Goal: Task Accomplishment & Management: Use online tool/utility

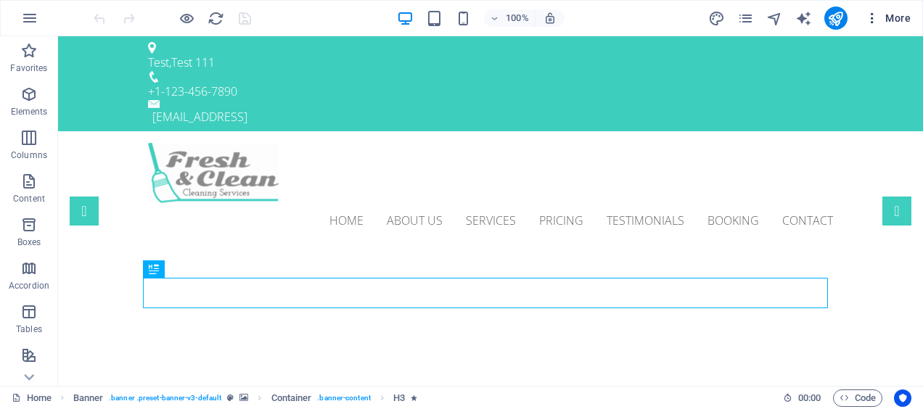
click at [909, 22] on span "More" at bounding box center [888, 18] width 46 height 15
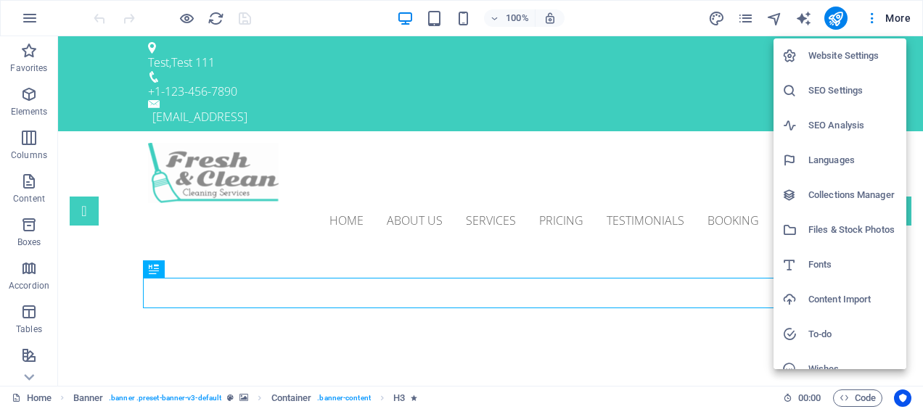
click at [752, 20] on div at bounding box center [461, 204] width 923 height 409
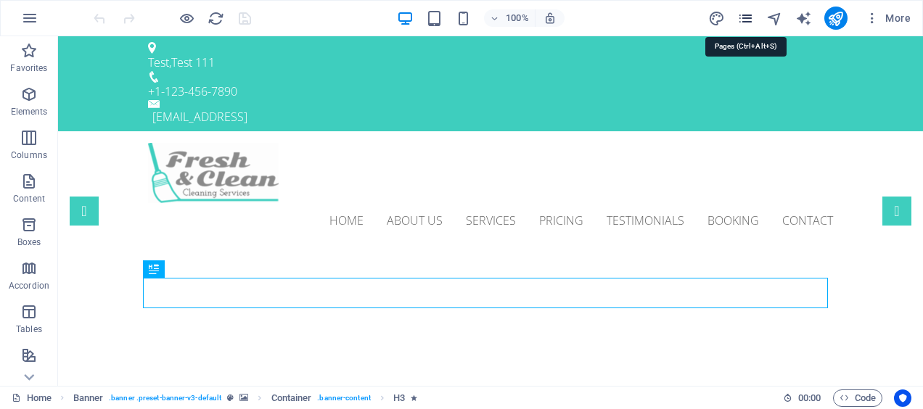
click at [747, 20] on icon "pages" at bounding box center [745, 18] width 17 height 17
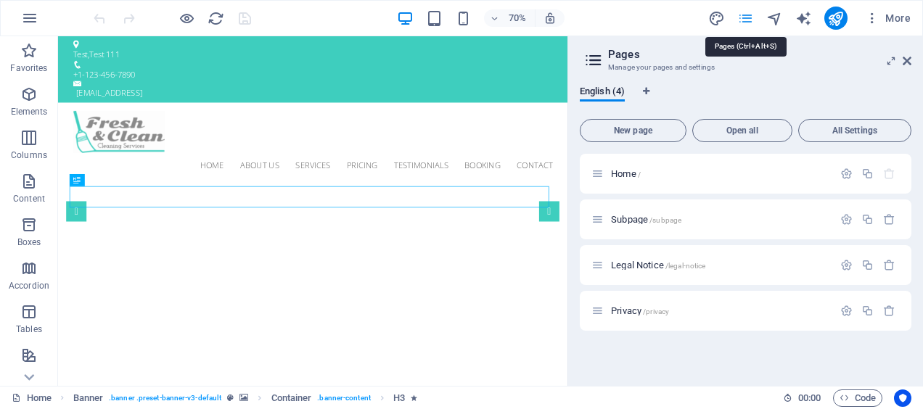
click at [747, 20] on icon "pages" at bounding box center [745, 18] width 17 height 17
click at [911, 63] on aside "Pages Manage your pages and settings English (4) New page Open all All Settings…" at bounding box center [745, 211] width 356 height 350
click at [909, 61] on icon at bounding box center [907, 61] width 9 height 12
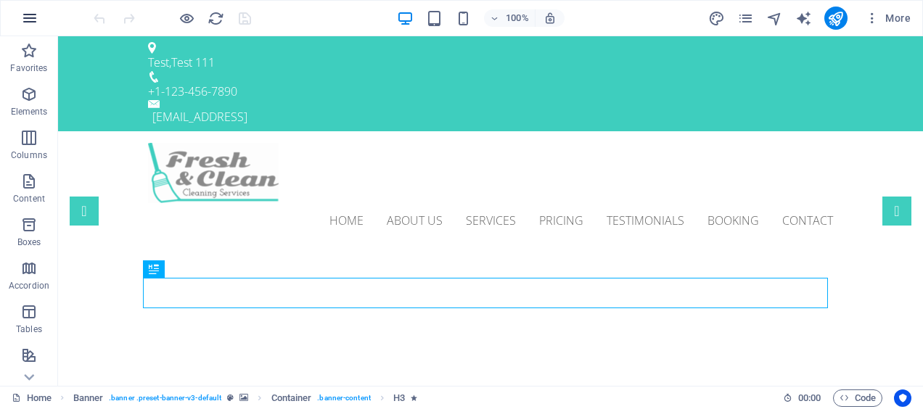
click at [32, 17] on icon "button" at bounding box center [29, 17] width 17 height 17
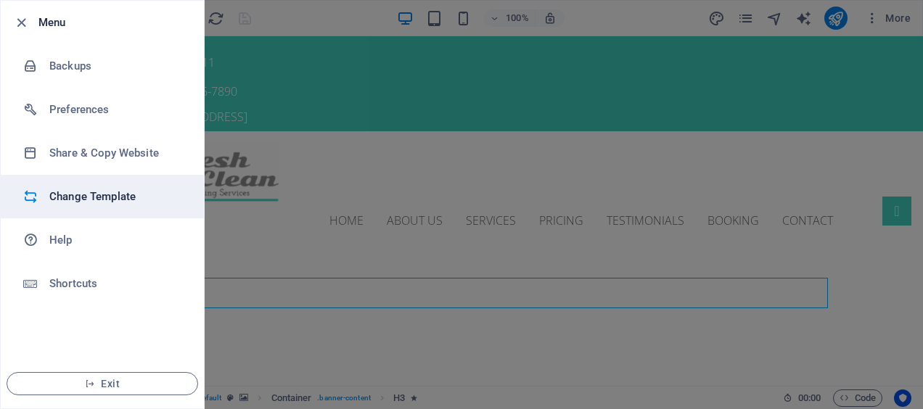
click at [80, 183] on li "Change Template" at bounding box center [102, 197] width 203 height 44
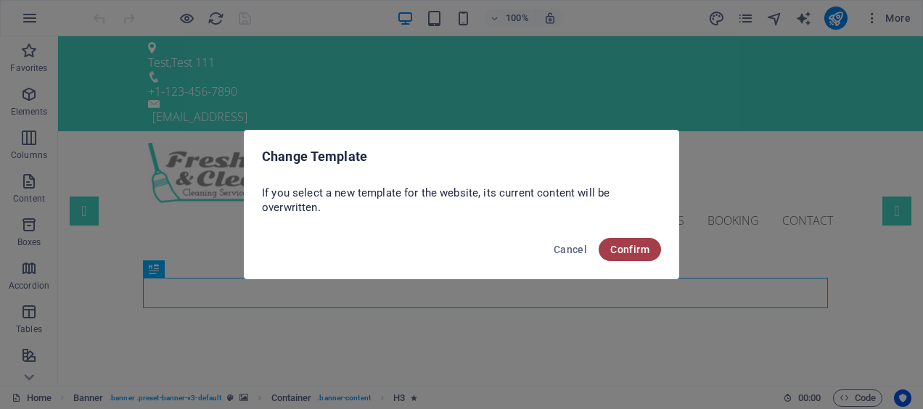
click at [639, 247] on span "Confirm" at bounding box center [629, 250] width 39 height 12
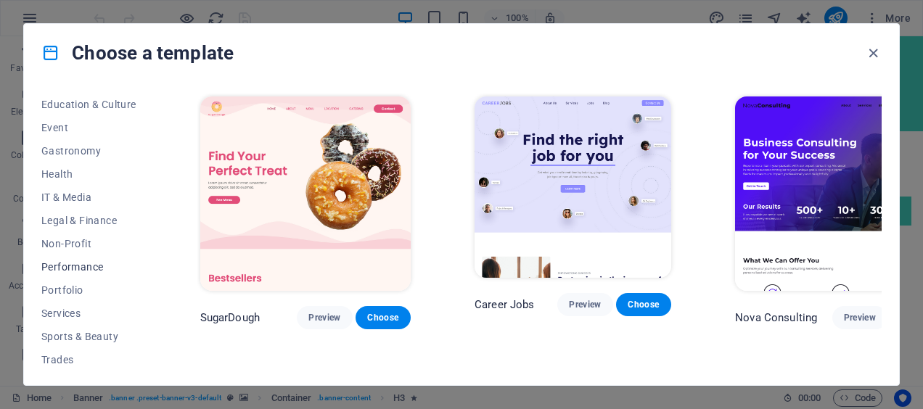
scroll to position [234, 0]
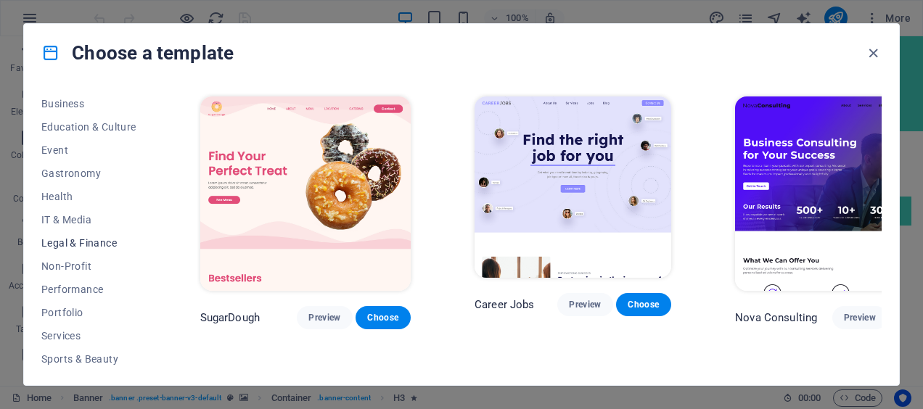
click at [86, 244] on span "Legal & Finance" at bounding box center [88, 243] width 95 height 12
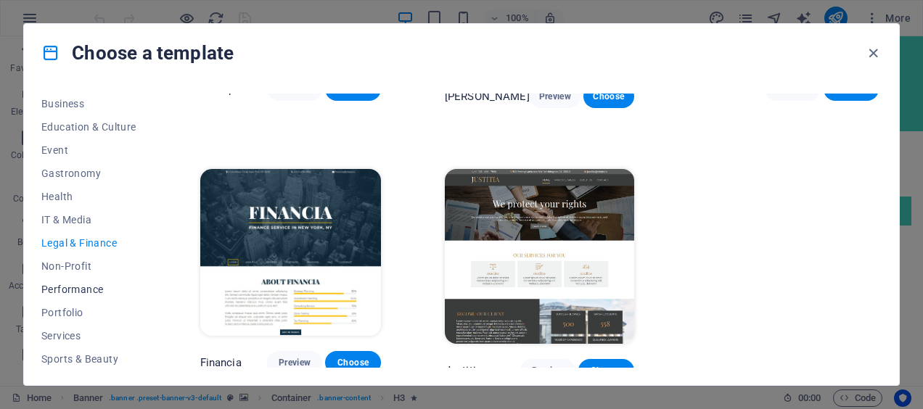
scroll to position [306, 0]
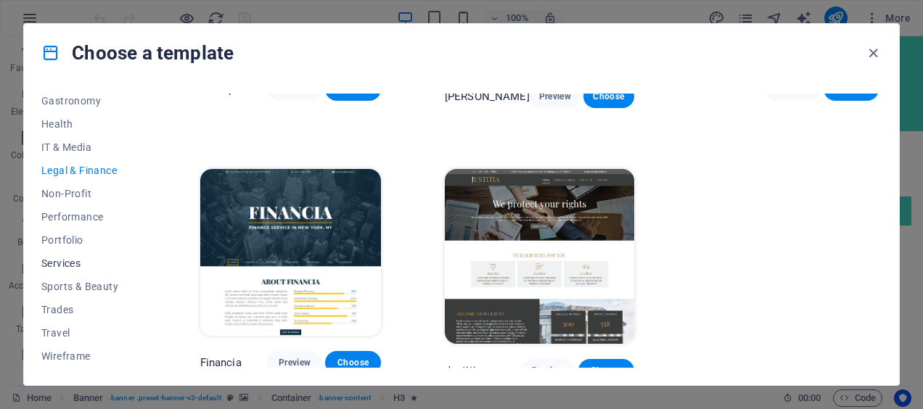
click at [83, 262] on span "Services" at bounding box center [88, 264] width 95 height 12
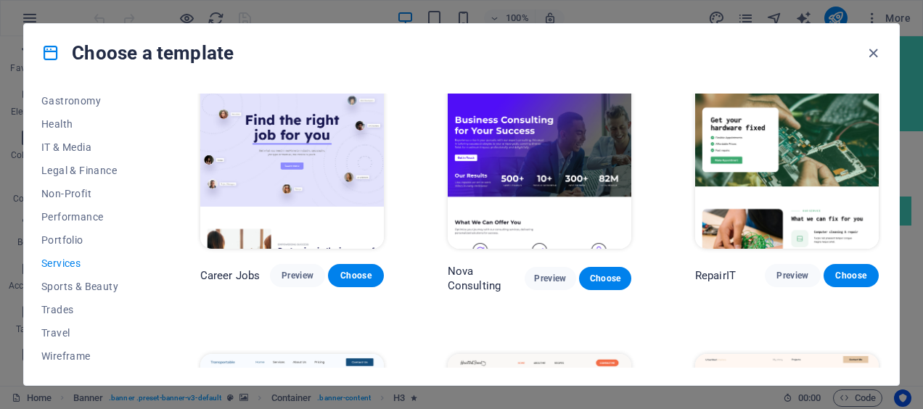
scroll to position [0, 0]
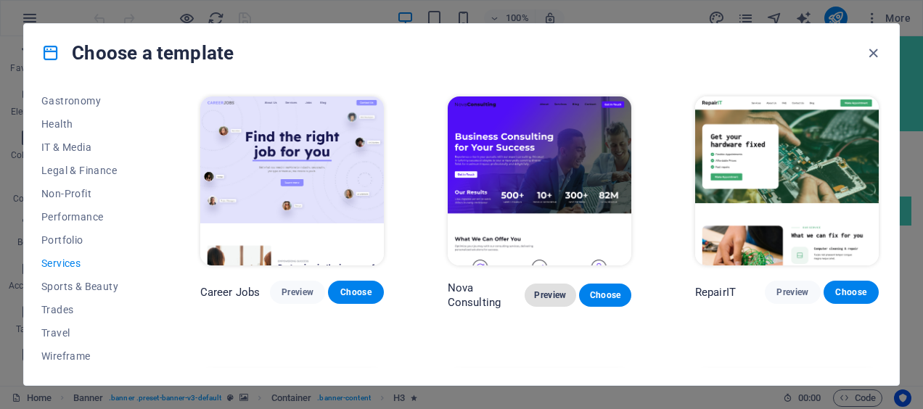
click at [562, 290] on span "Preview" at bounding box center [550, 296] width 29 height 12
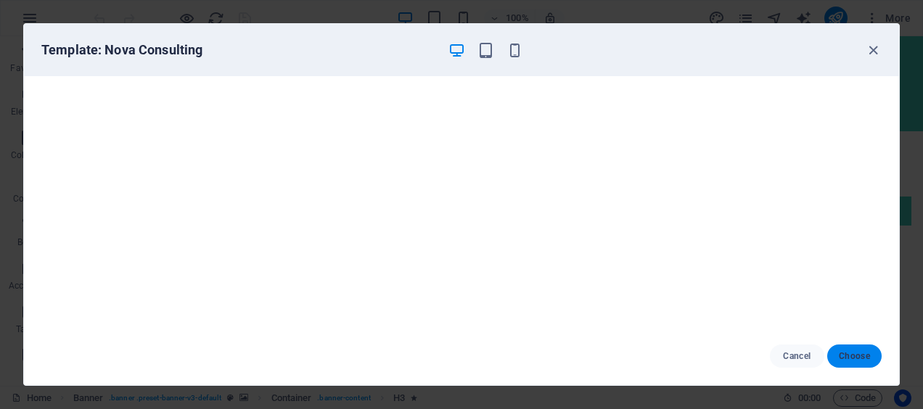
click at [845, 354] on span "Choose" at bounding box center [854, 356] width 31 height 12
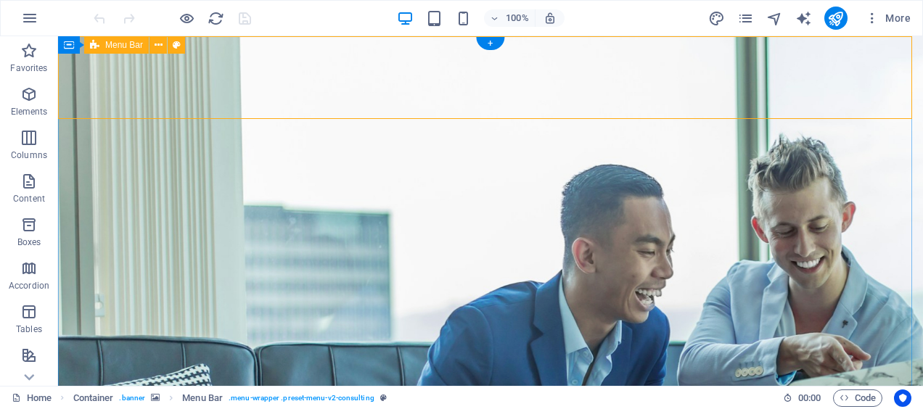
click at [163, 38] on button at bounding box center [157, 44] width 17 height 17
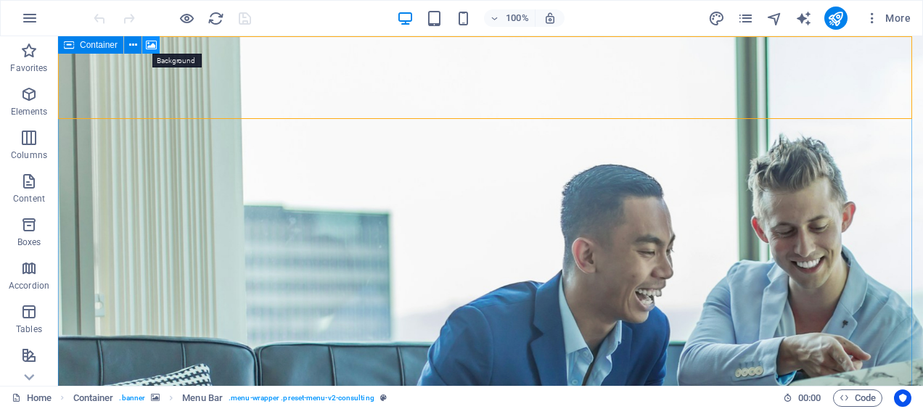
click at [154, 41] on icon at bounding box center [151, 45] width 11 height 15
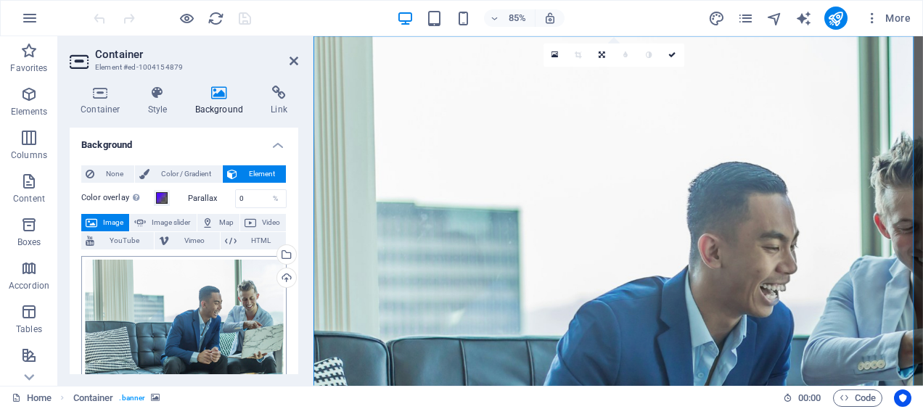
scroll to position [73, 0]
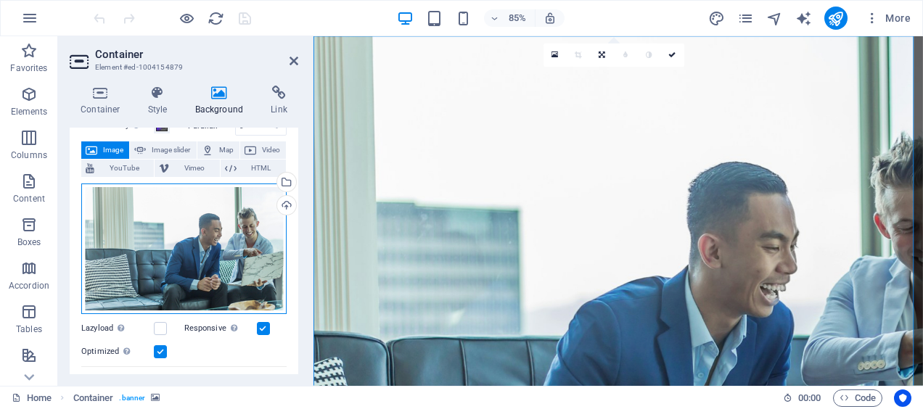
click at [175, 199] on div "Drag files here, click to choose files or select files from Files or our free s…" at bounding box center [183, 249] width 205 height 131
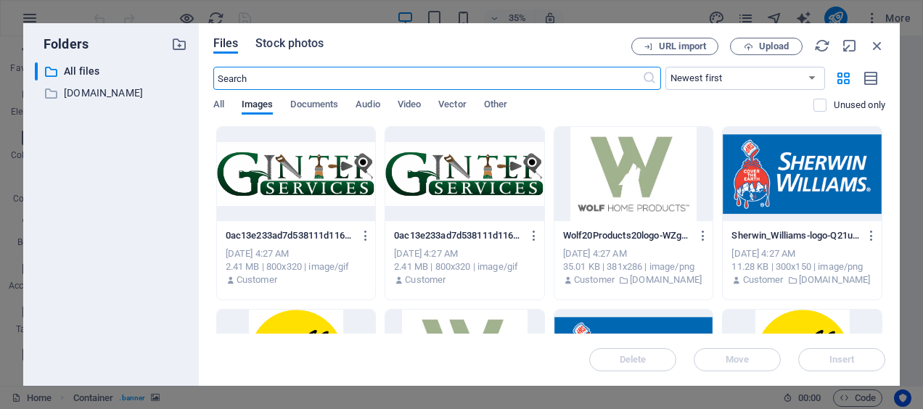
click at [281, 38] on span "Stock photos" at bounding box center [289, 43] width 68 height 17
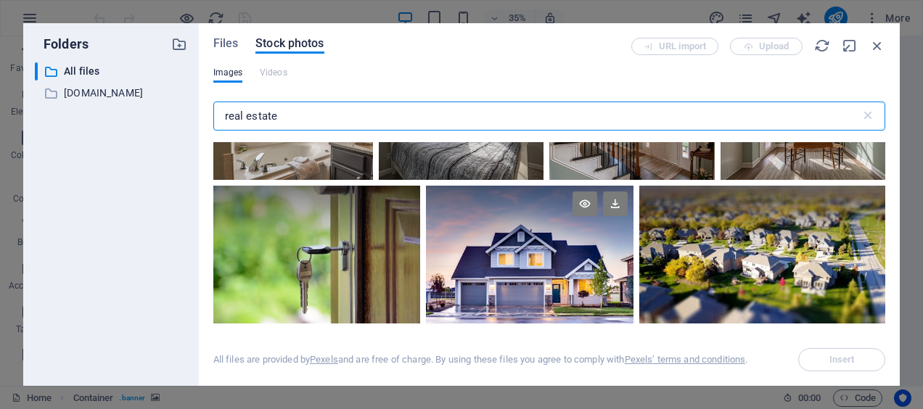
type input "real estate"
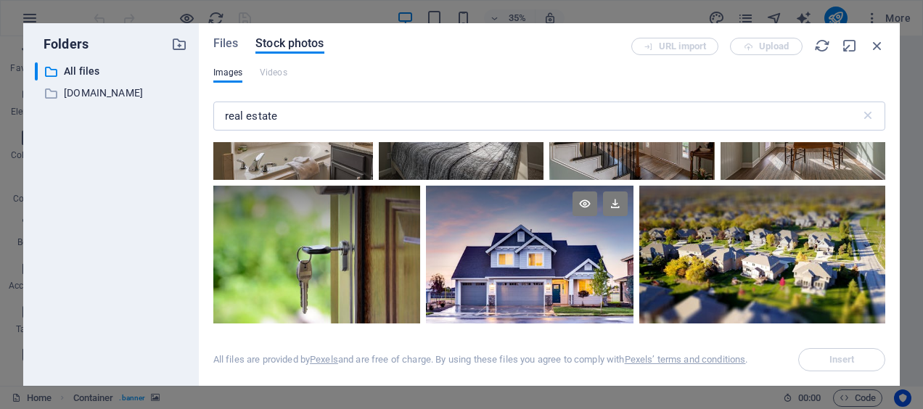
click at [526, 255] on div at bounding box center [530, 255] width 208 height 139
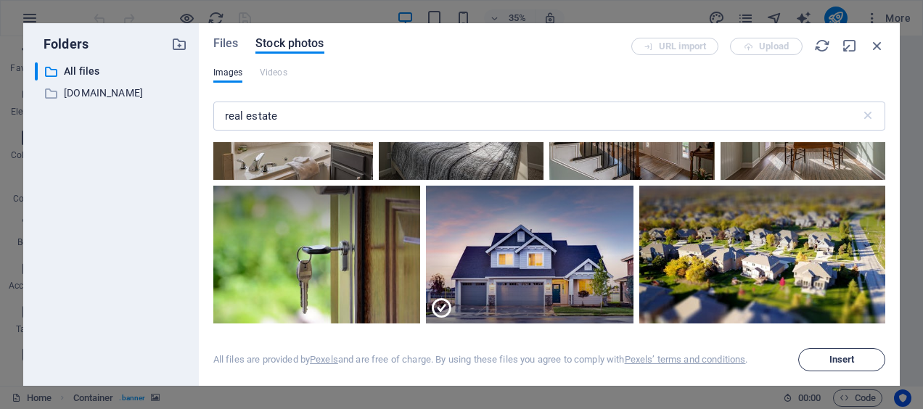
click at [811, 358] on span "Insert" at bounding box center [842, 360] width 74 height 9
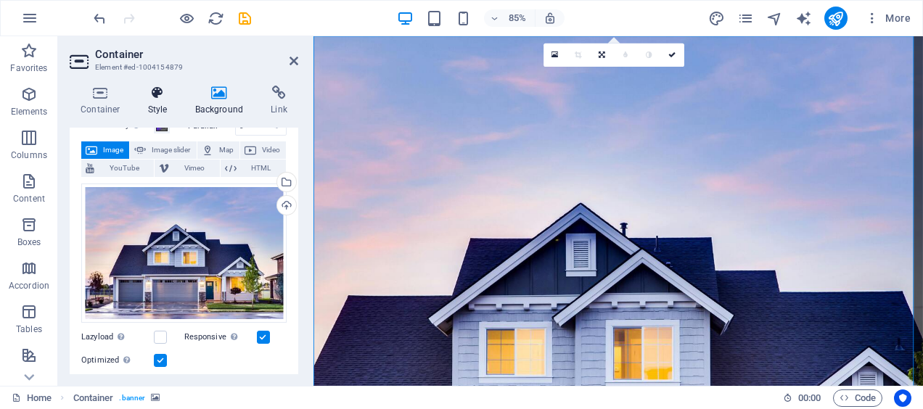
click at [146, 99] on icon at bounding box center [157, 93] width 41 height 15
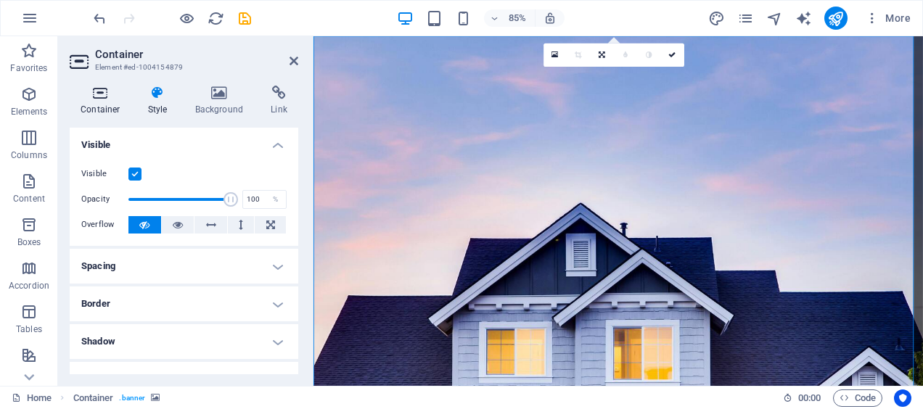
click at [115, 108] on h4 "Container" at bounding box center [103, 101] width 67 height 30
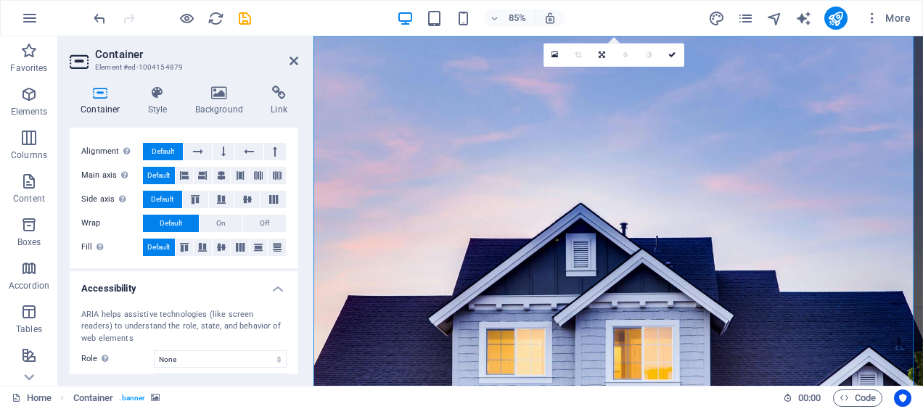
scroll to position [340, 0]
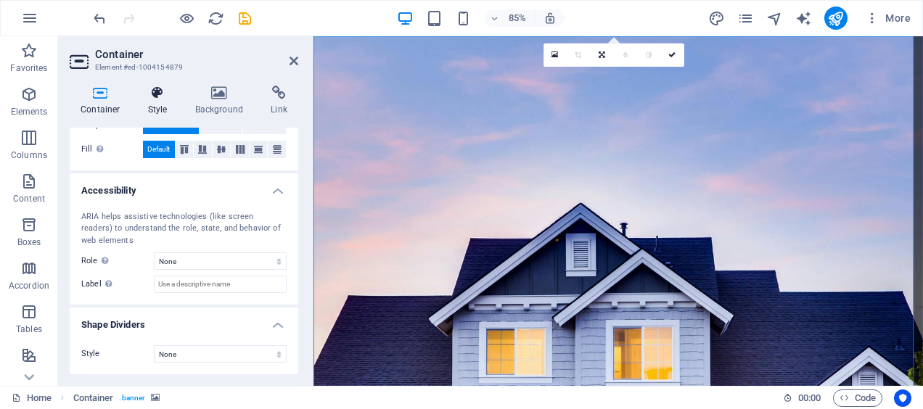
click at [158, 99] on icon at bounding box center [157, 93] width 41 height 15
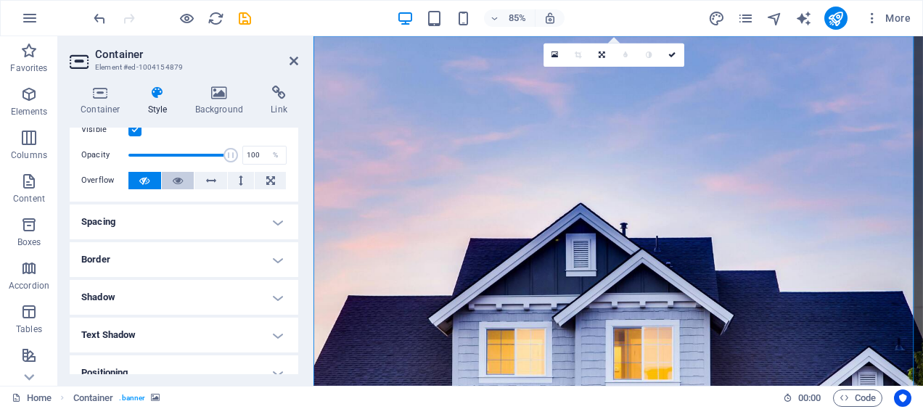
scroll to position [0, 0]
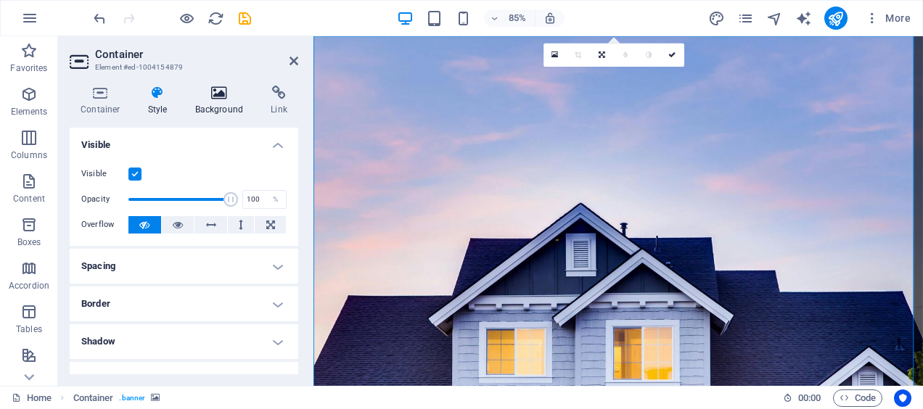
click at [230, 107] on h4 "Background" at bounding box center [222, 101] width 76 height 30
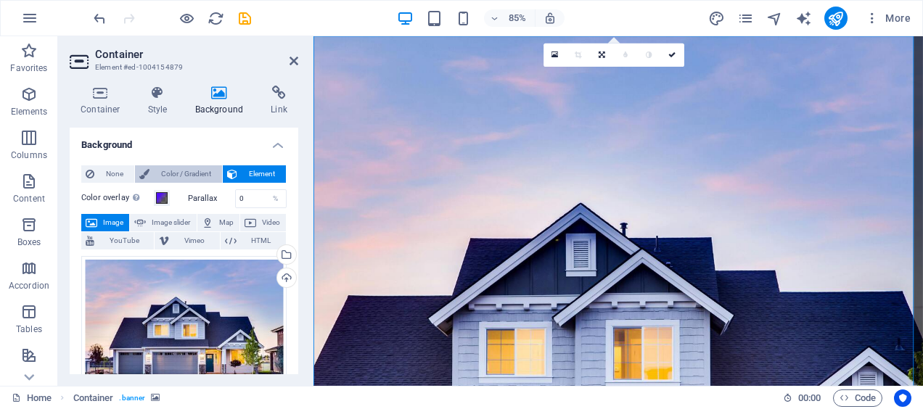
click at [184, 170] on span "Color / Gradient" at bounding box center [186, 173] width 64 height 17
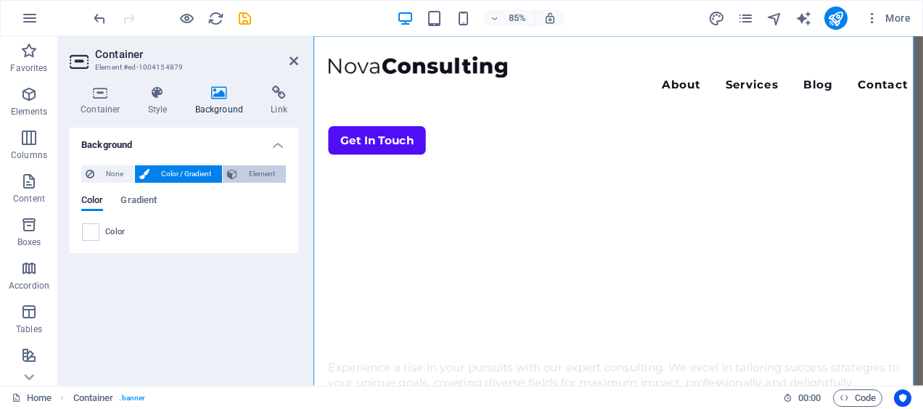
click at [250, 178] on span "Element" at bounding box center [262, 173] width 40 height 17
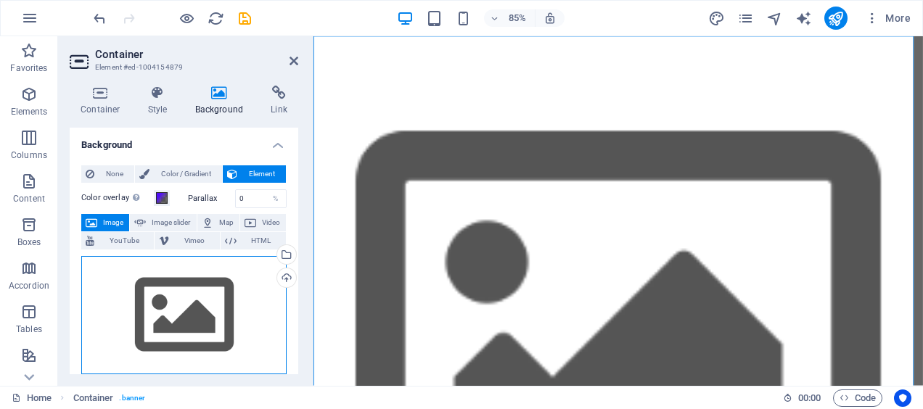
click at [158, 302] on div "Drag files here, click to choose files or select files from Files or our free s…" at bounding box center [183, 315] width 205 height 119
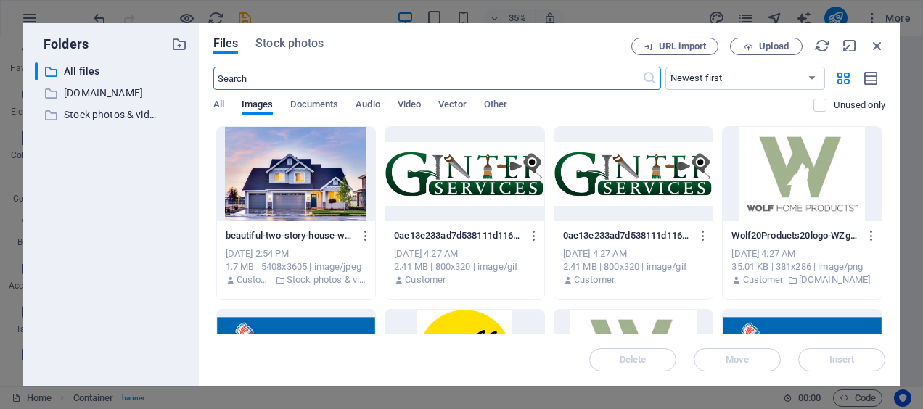
click at [290, 192] on div at bounding box center [296, 174] width 159 height 94
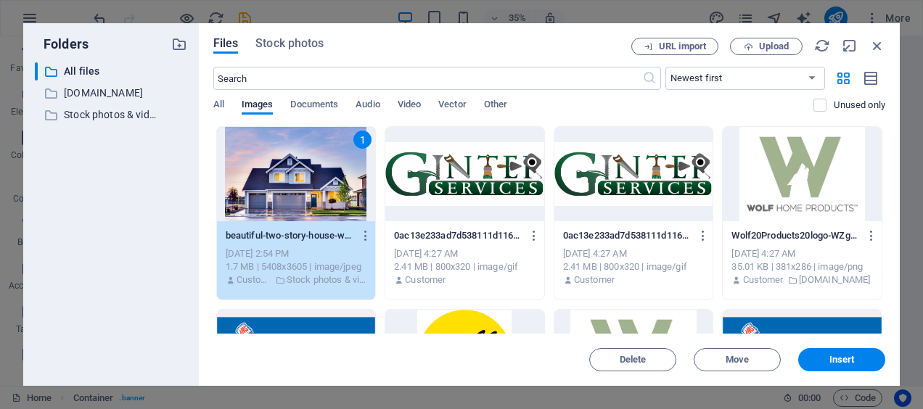
click at [290, 192] on div "1" at bounding box center [296, 174] width 159 height 94
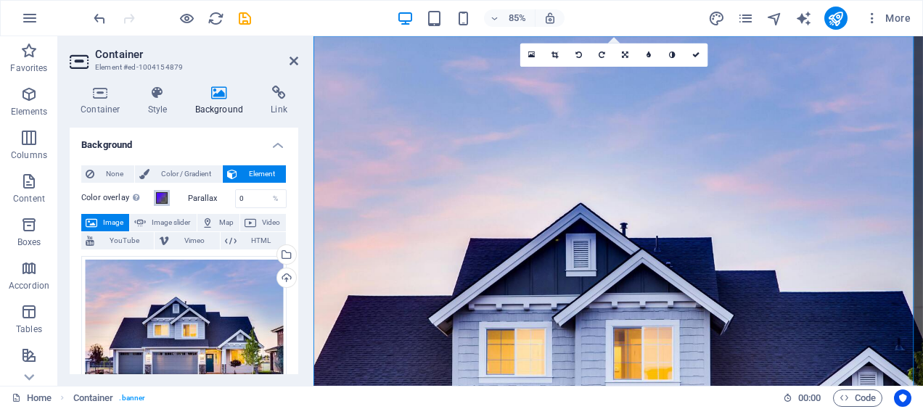
click at [161, 196] on span at bounding box center [162, 198] width 12 height 12
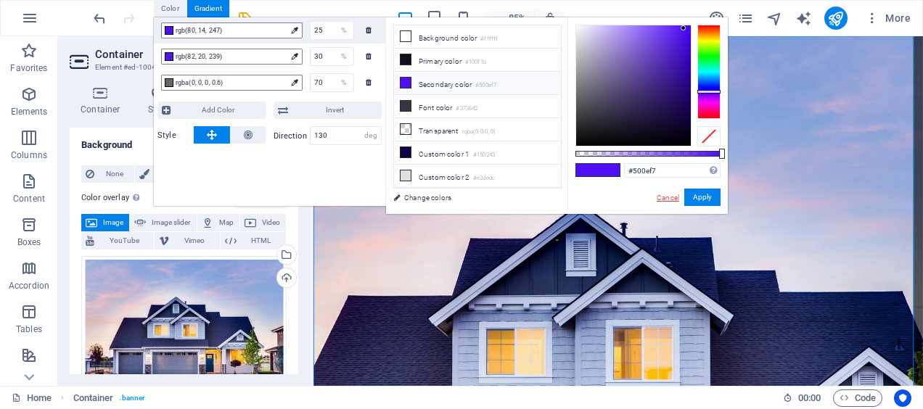
click at [673, 194] on link "Cancel" at bounding box center [667, 197] width 25 height 11
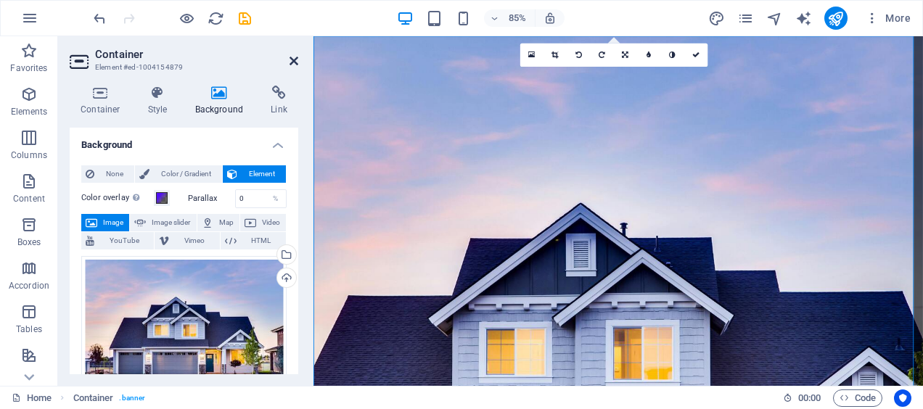
click at [297, 60] on icon at bounding box center [294, 61] width 9 height 12
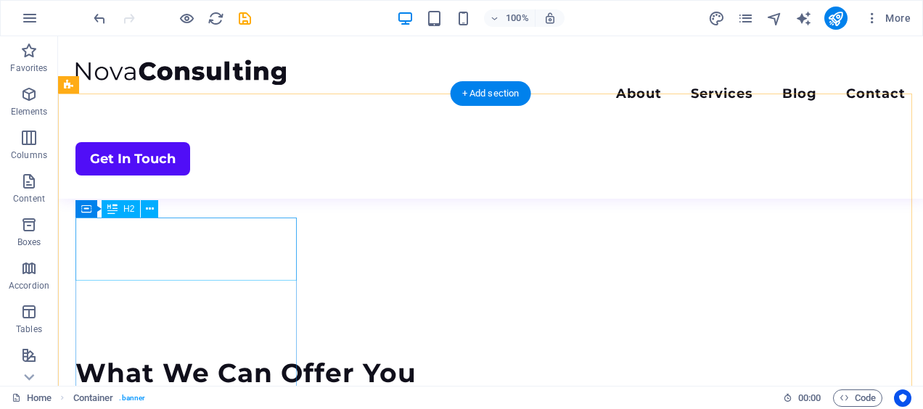
scroll to position [1306, 0]
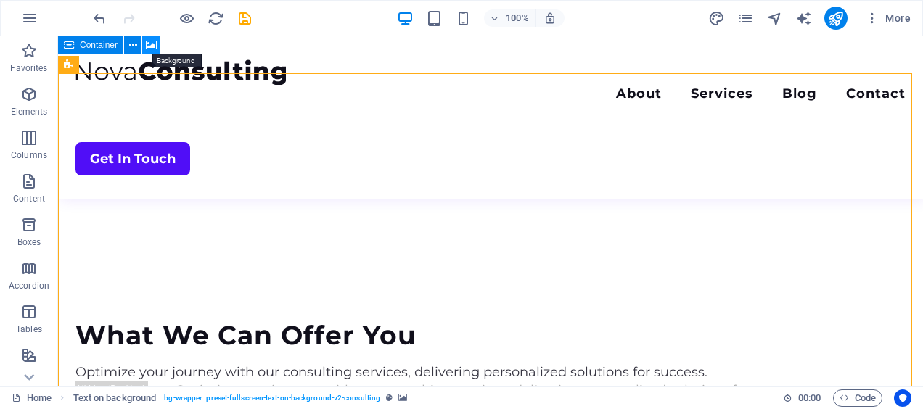
click at [154, 39] on icon at bounding box center [151, 45] width 11 height 15
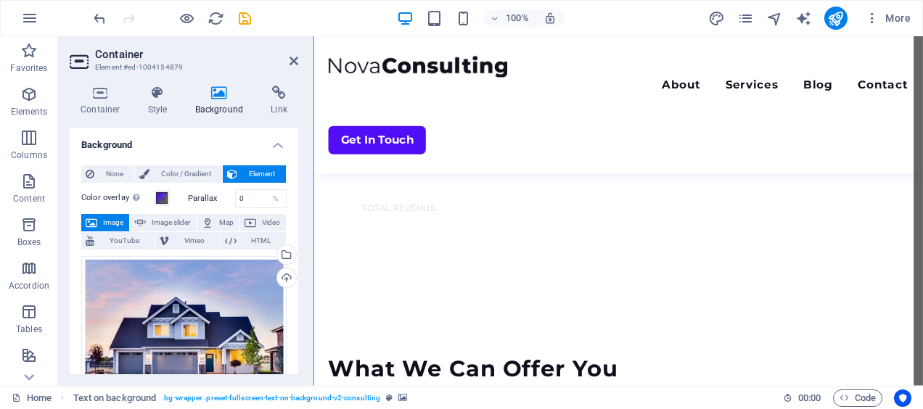
scroll to position [141, 0]
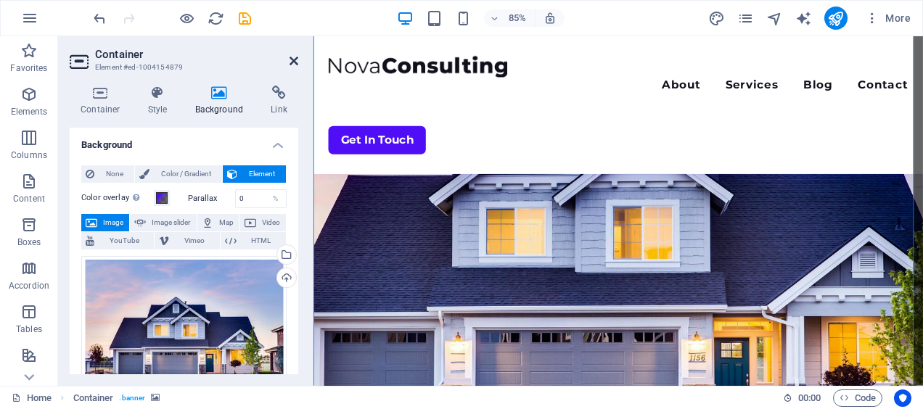
click at [295, 66] on icon at bounding box center [294, 61] width 9 height 12
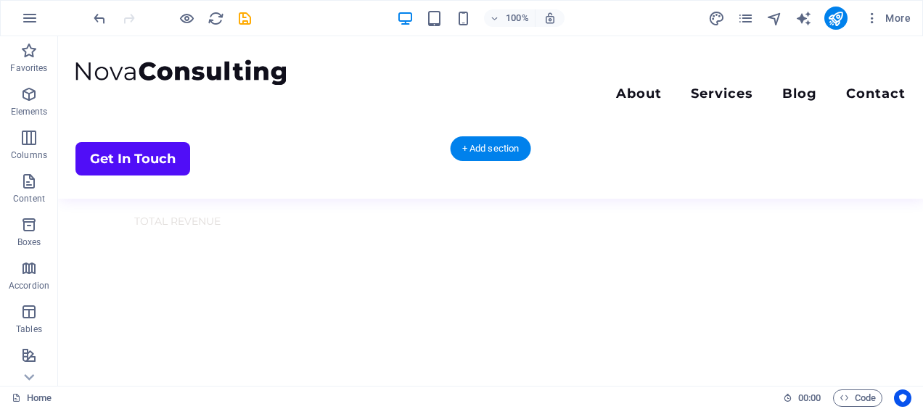
scroll to position [1230, 0]
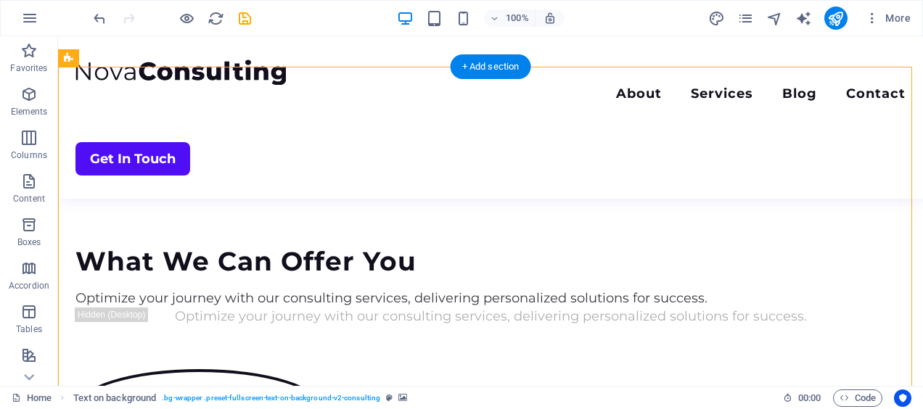
scroll to position [1302, 0]
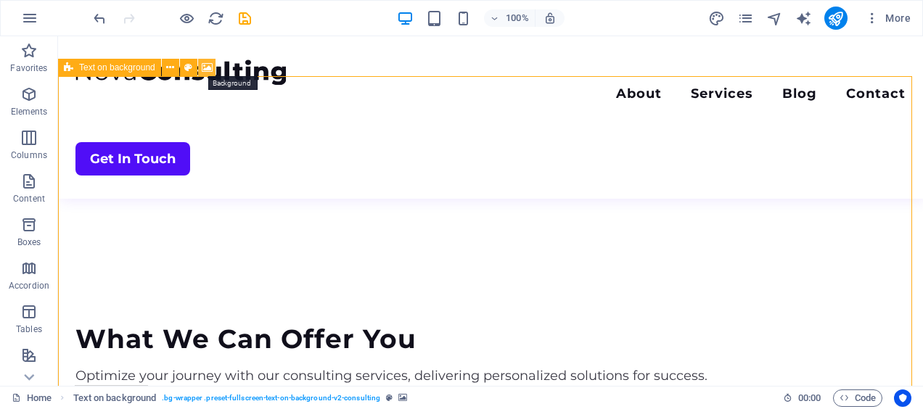
click at [205, 68] on icon at bounding box center [207, 67] width 11 height 15
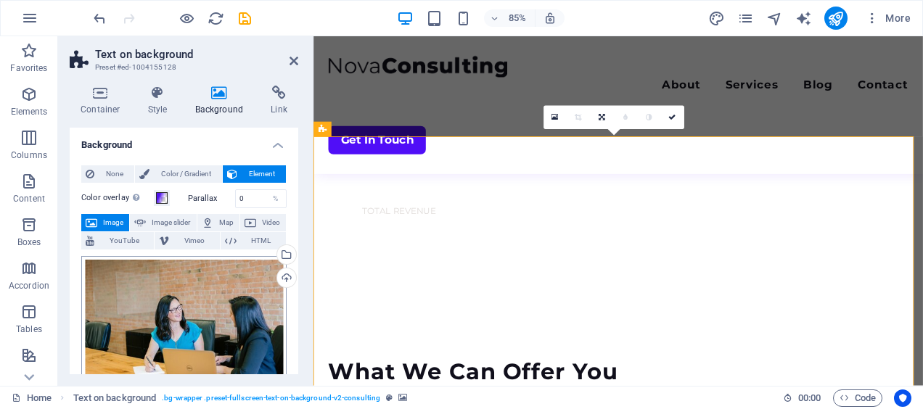
scroll to position [1395, 0]
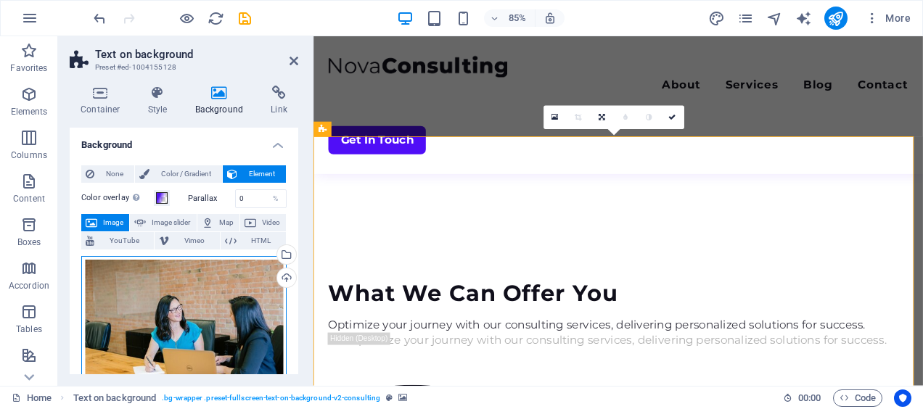
click at [171, 305] on div "Drag files here, click to choose files or select files from Files or our free s…" at bounding box center [183, 325] width 205 height 139
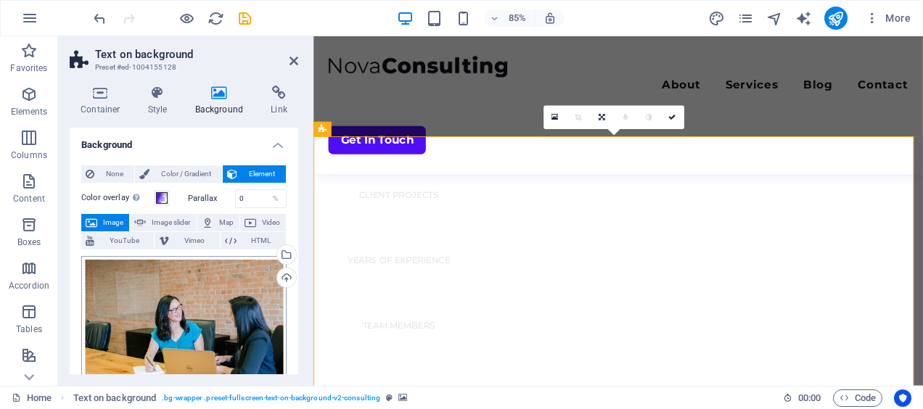
scroll to position [1699, 0]
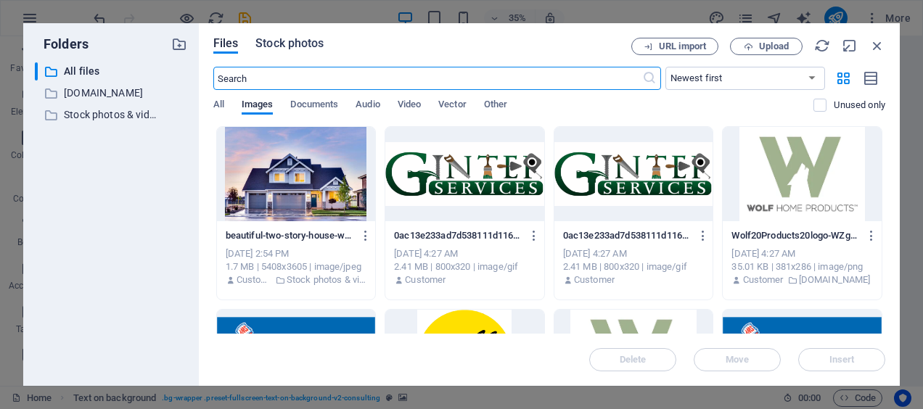
click at [294, 41] on span "Stock photos" at bounding box center [289, 43] width 68 height 17
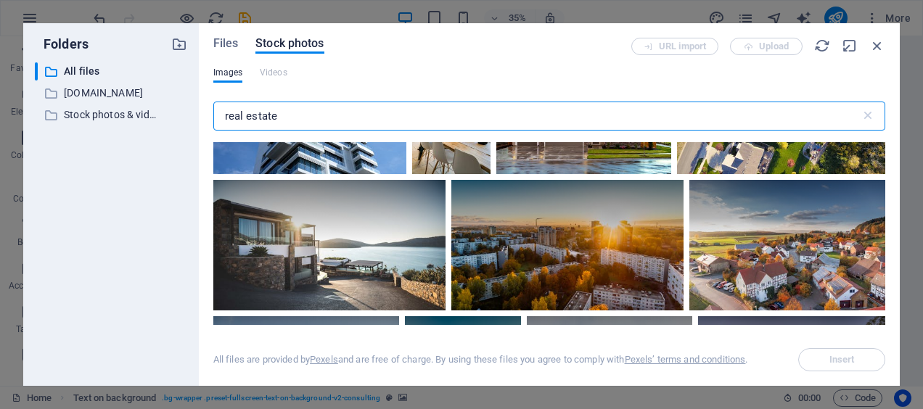
scroll to position [508, 0]
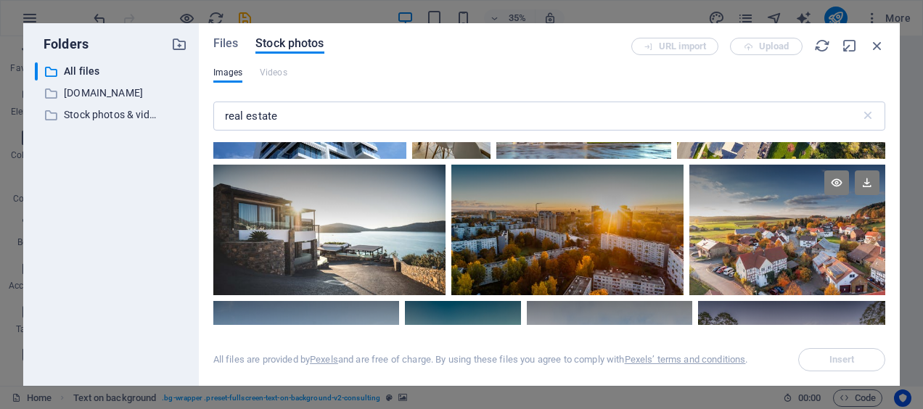
click at [796, 239] on div at bounding box center [787, 230] width 196 height 131
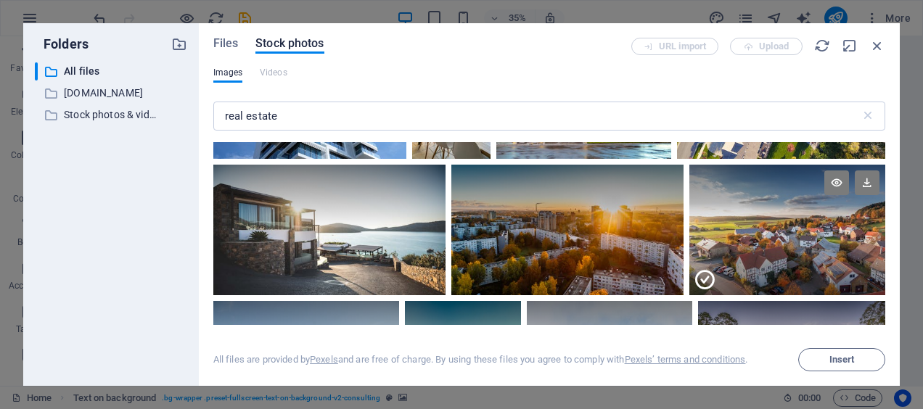
click at [796, 239] on div at bounding box center [787, 262] width 196 height 65
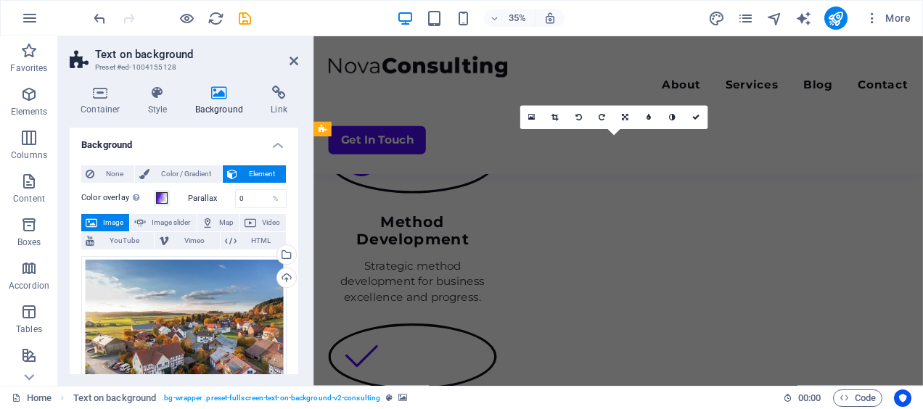
scroll to position [1395, 0]
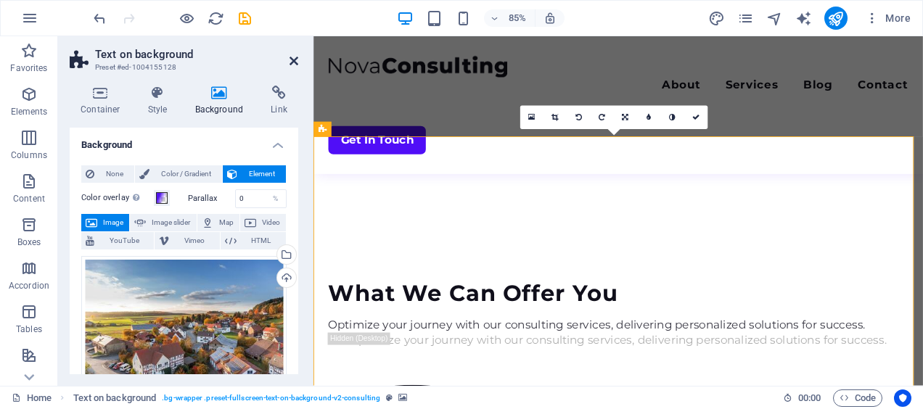
click at [291, 59] on icon at bounding box center [294, 61] width 9 height 12
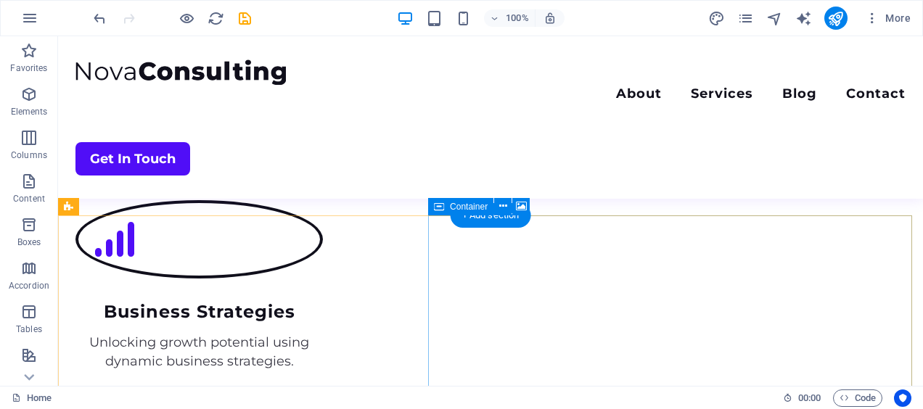
scroll to position [2318, 0]
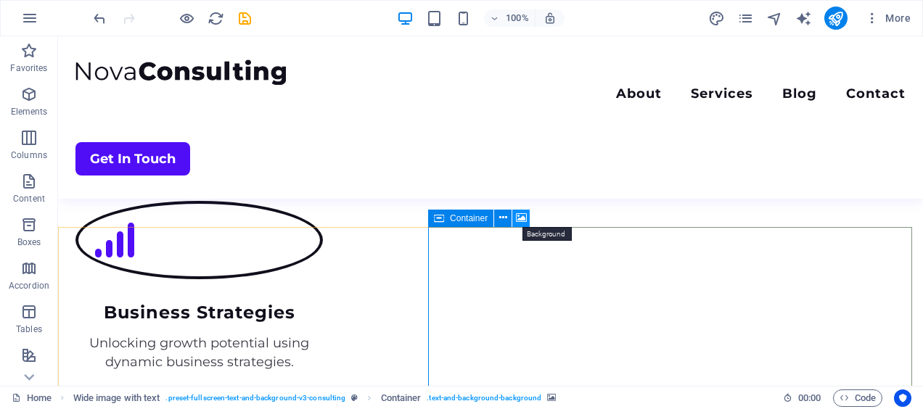
click at [522, 216] on icon at bounding box center [521, 217] width 11 height 15
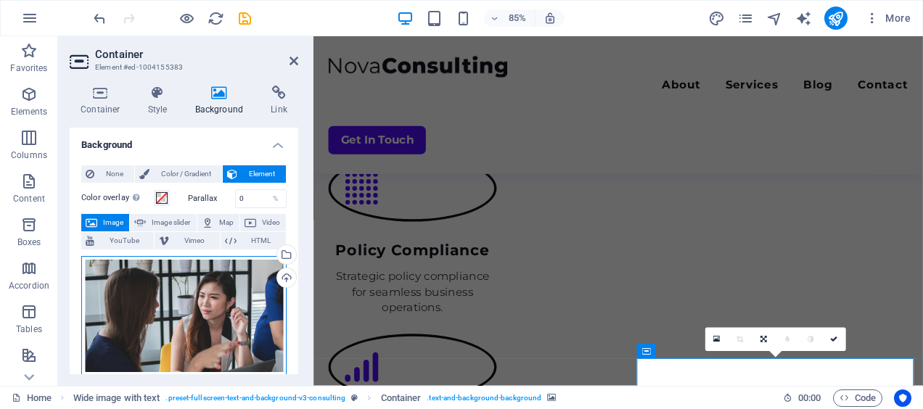
click at [238, 297] on div "Drag files here, click to choose files or select files from Files or our free s…" at bounding box center [183, 316] width 205 height 120
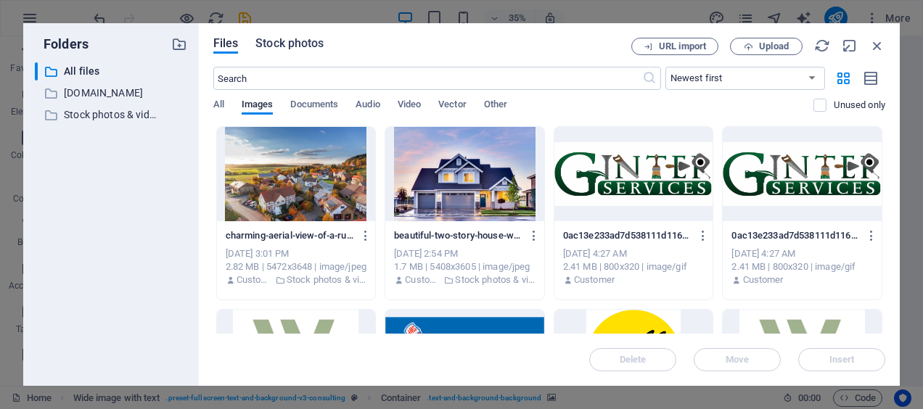
click at [276, 41] on span "Stock photos" at bounding box center [289, 43] width 68 height 17
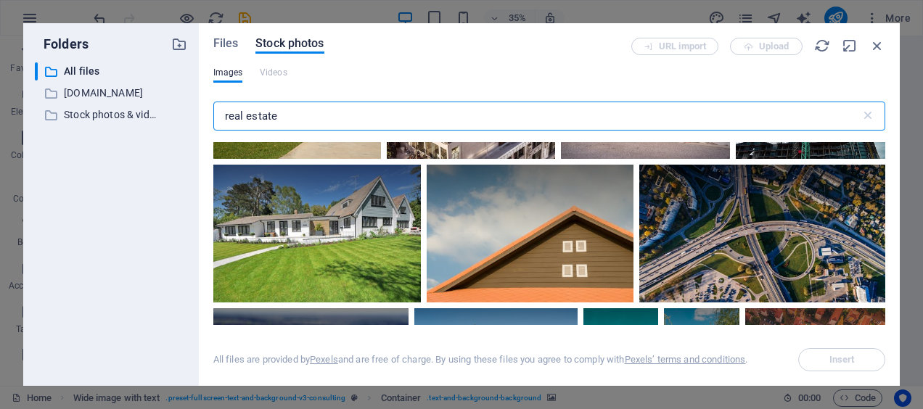
scroll to position [1887, 0]
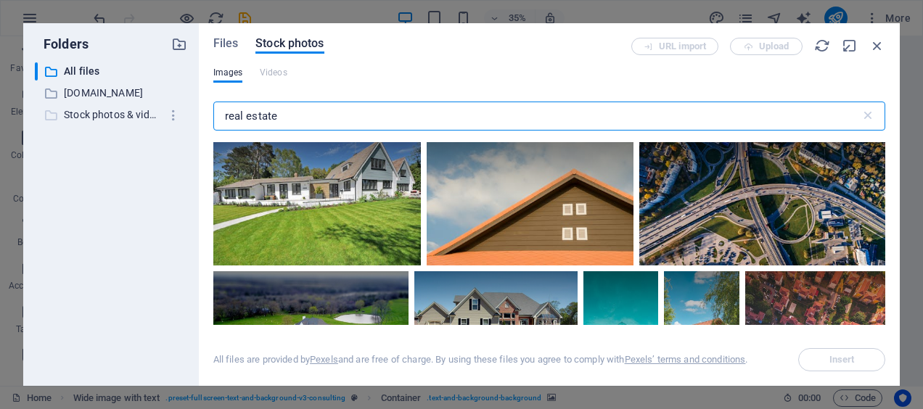
drag, startPoint x: 320, startPoint y: 106, endPoint x: 155, endPoint y: 106, distance: 164.7
click at [155, 106] on div "Folders ​ All files All files ​ [DOMAIN_NAME] [DOMAIN_NAME] ​ Stock photos & vi…" at bounding box center [461, 204] width 877 height 363
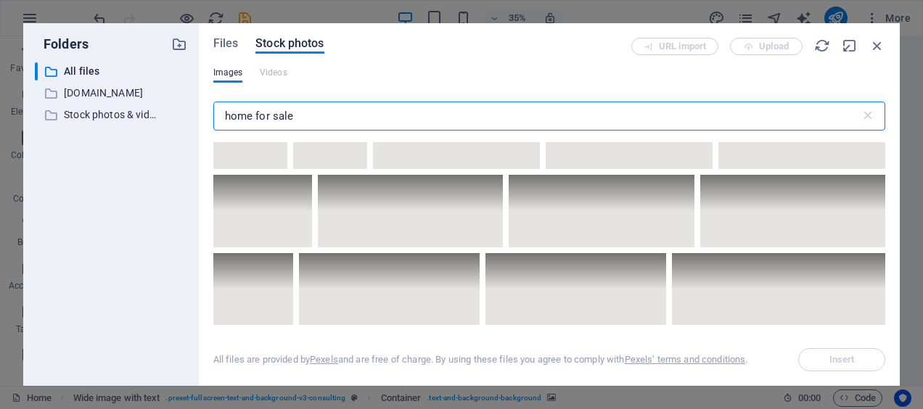
scroll to position [5732, 0]
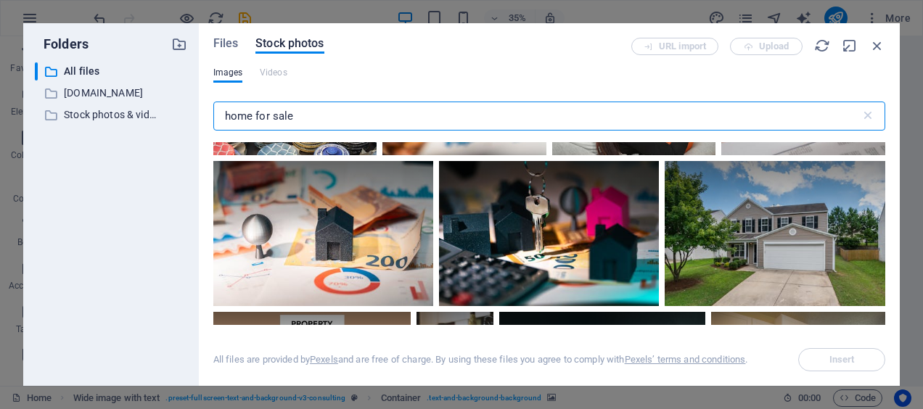
type input "home for sale"
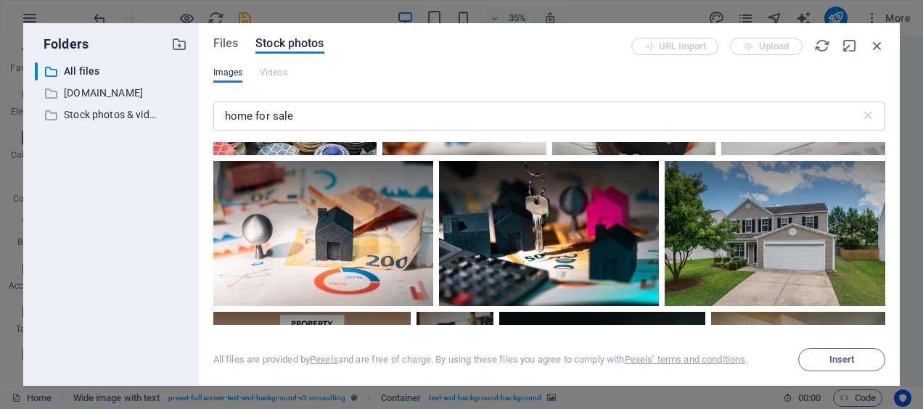
click at [845, 361] on span "Insert" at bounding box center [841, 360] width 25 height 9
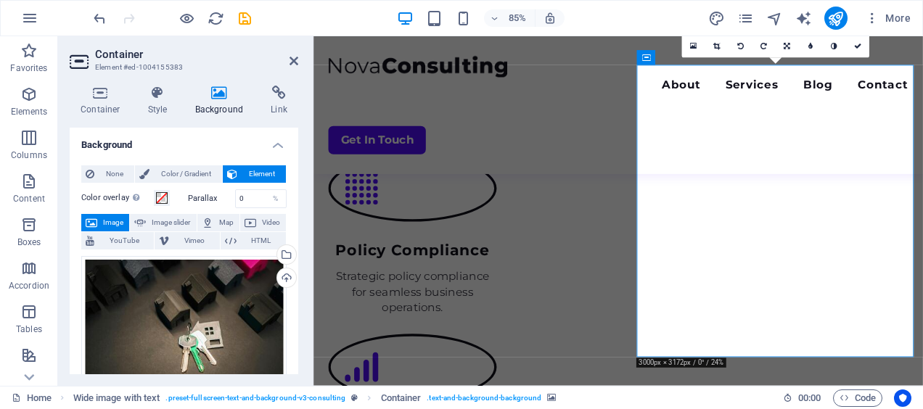
scroll to position [2664, 0]
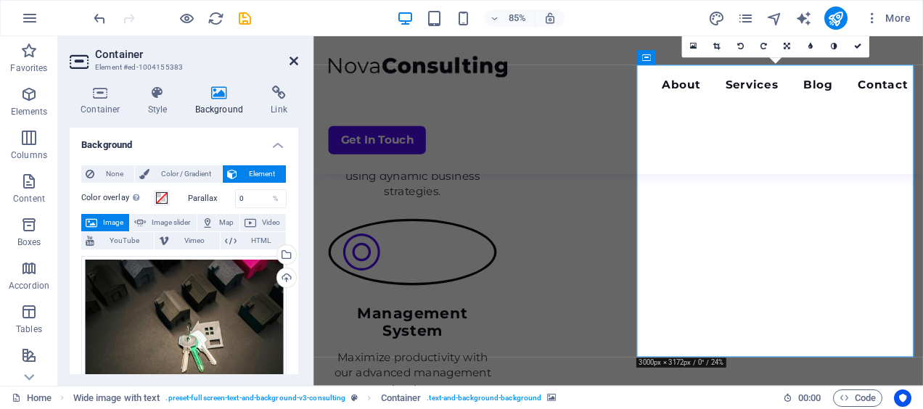
click at [290, 60] on icon at bounding box center [294, 61] width 9 height 12
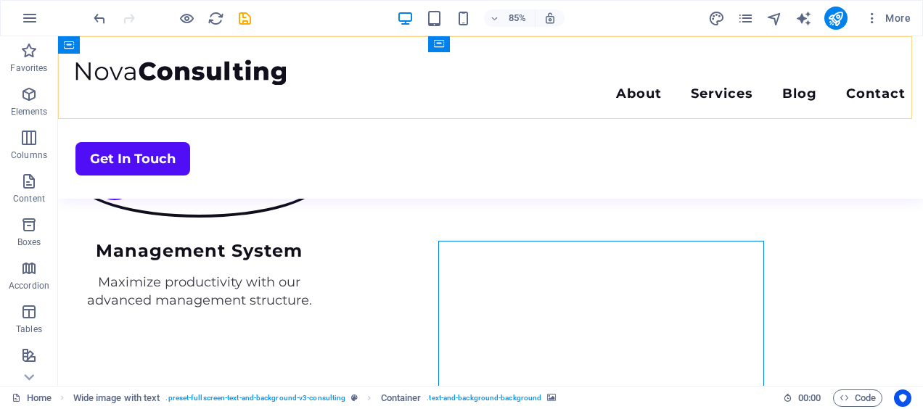
scroll to position [2493, 0]
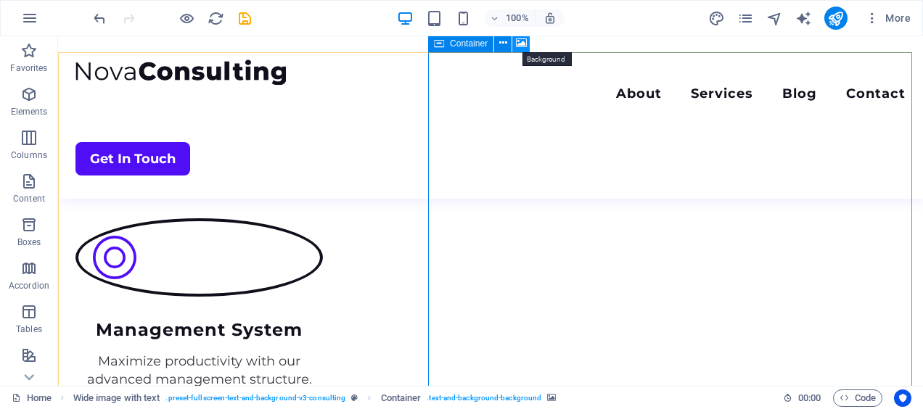
click at [518, 45] on icon at bounding box center [521, 43] width 11 height 15
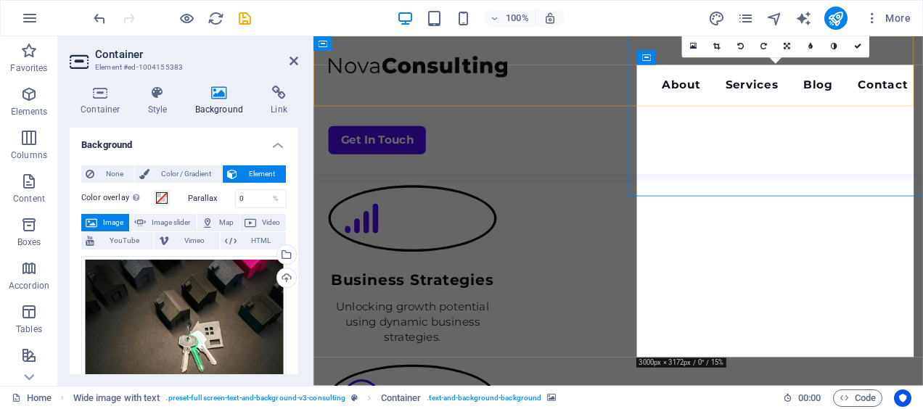
scroll to position [2664, 0]
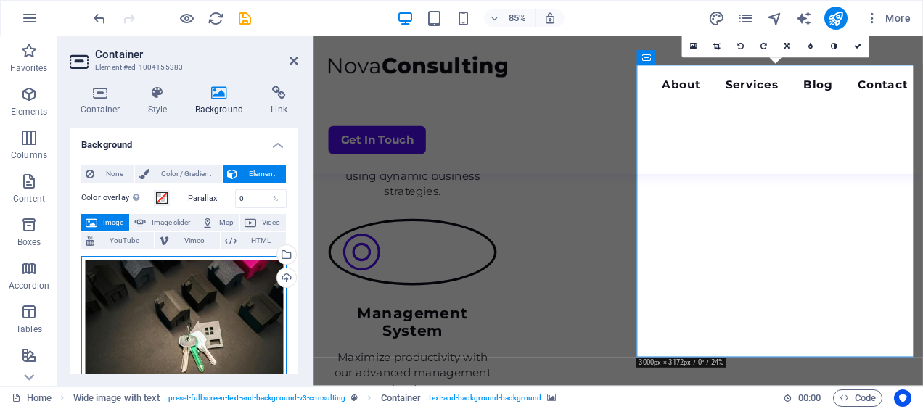
click at [210, 311] on div "Drag files here, click to choose files or select files from Files or our free s…" at bounding box center [183, 325] width 205 height 139
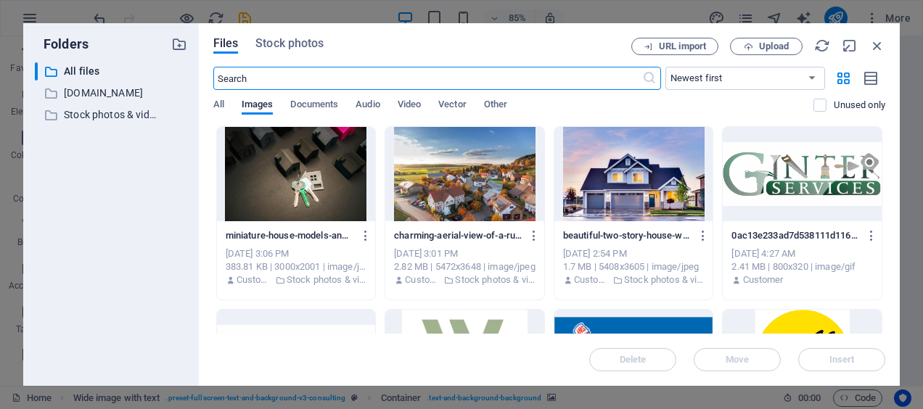
scroll to position [2969, 0]
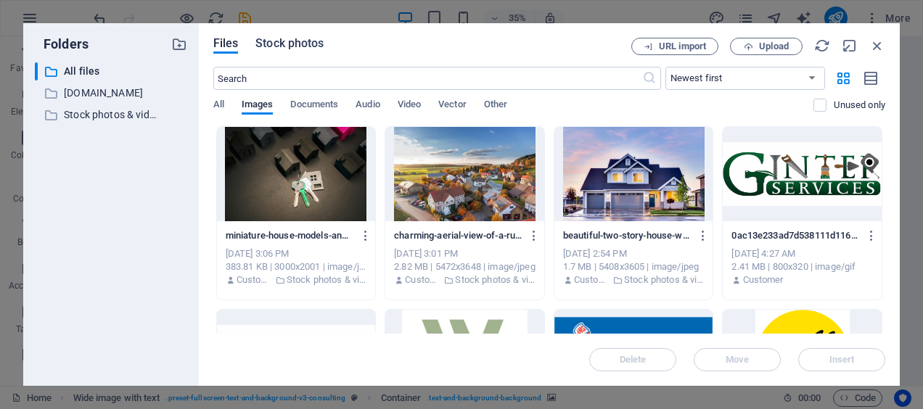
click at [313, 49] on span "Stock photos" at bounding box center [289, 43] width 68 height 17
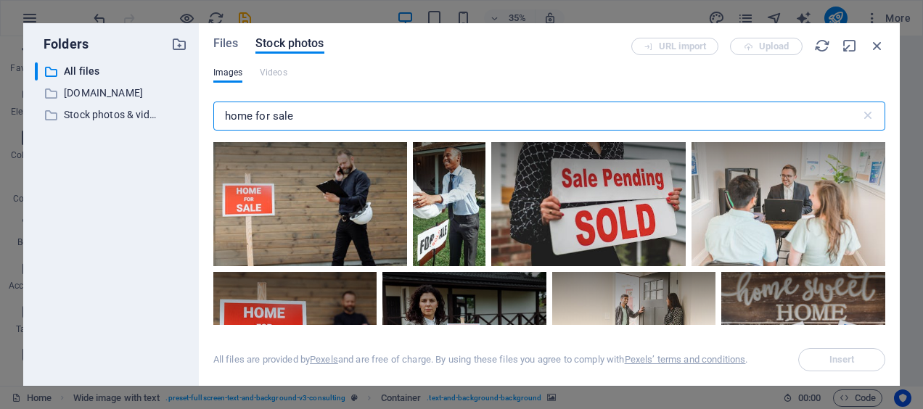
scroll to position [871, 0]
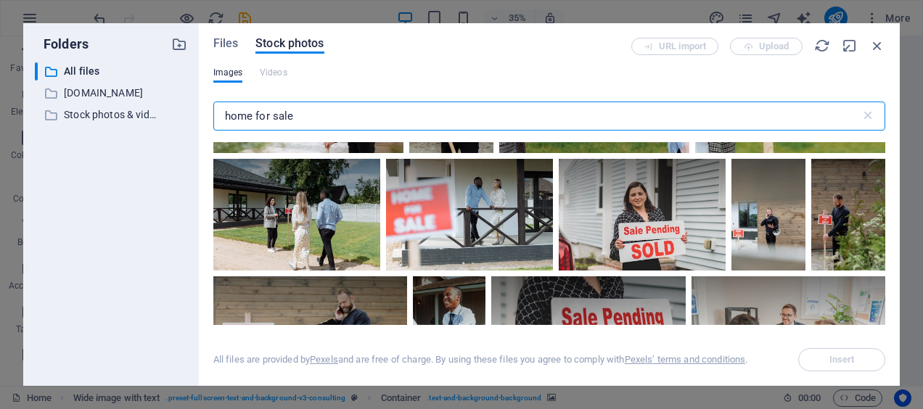
click at [253, 120] on input "home for sale" at bounding box center [536, 116] width 647 height 29
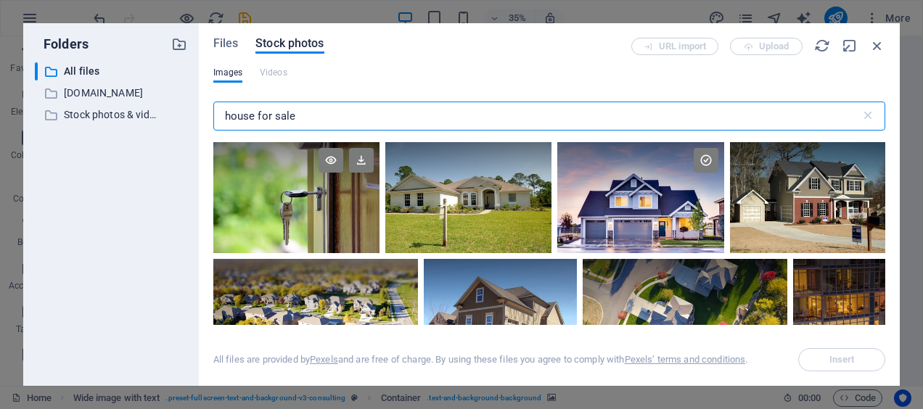
type input "house for sale"
click at [320, 215] on div at bounding box center [296, 197] width 167 height 111
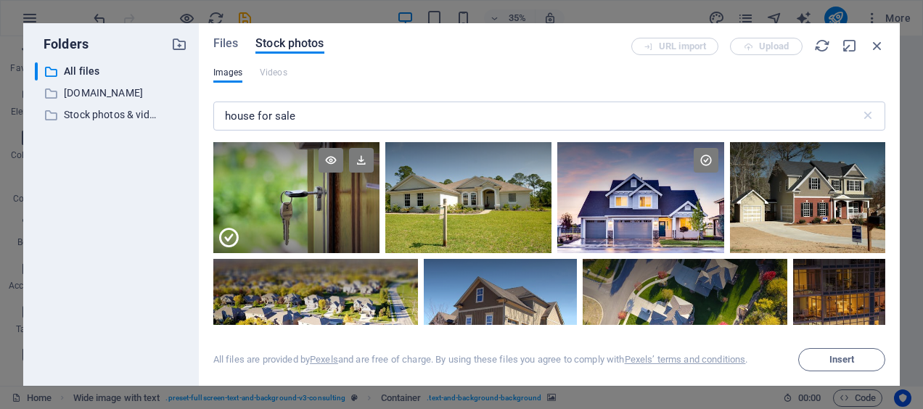
click at [320, 215] on div at bounding box center [296, 226] width 167 height 56
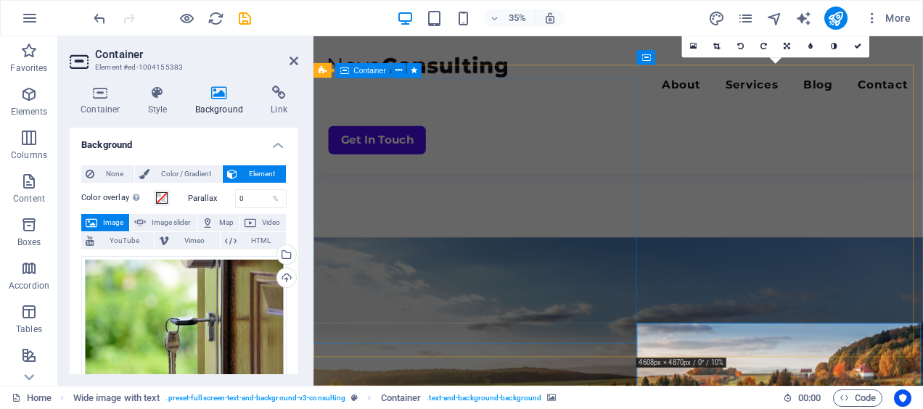
scroll to position [2664, 0]
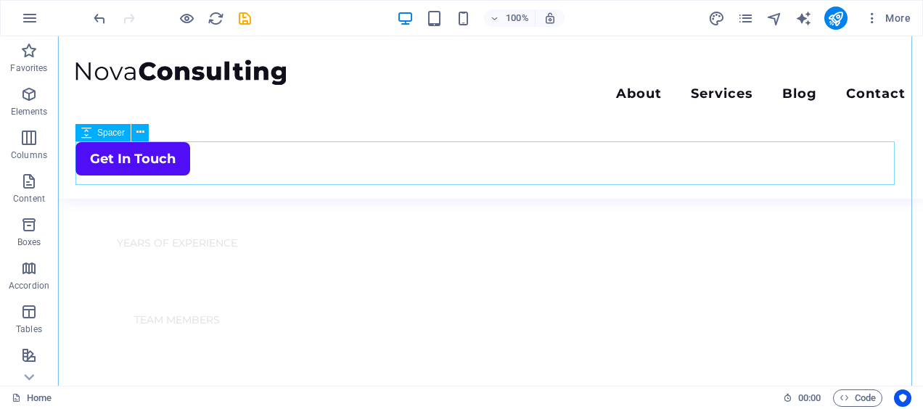
scroll to position [693, 0]
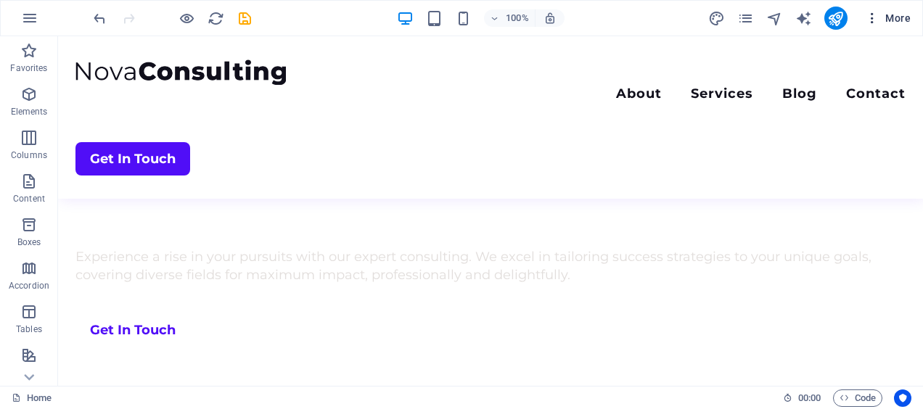
click at [885, 18] on span "More" at bounding box center [888, 18] width 46 height 15
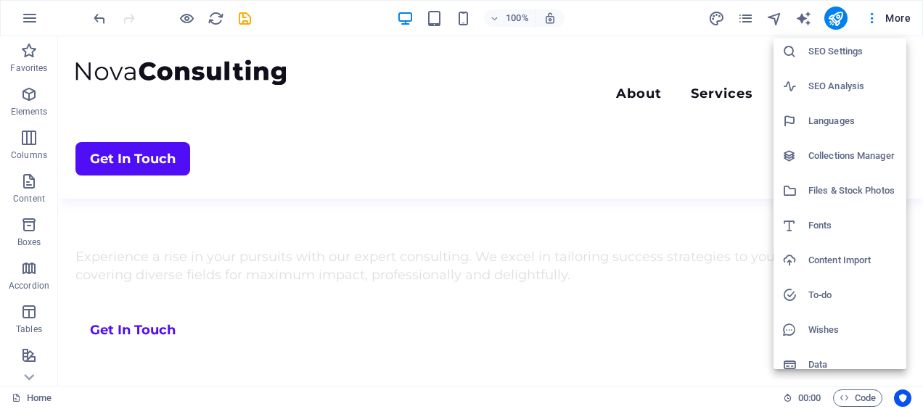
scroll to position [52, 0]
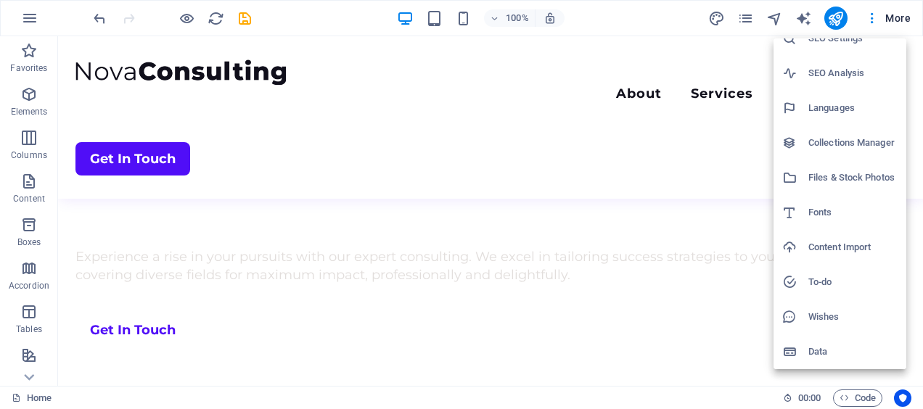
click at [31, 12] on div at bounding box center [461, 204] width 923 height 409
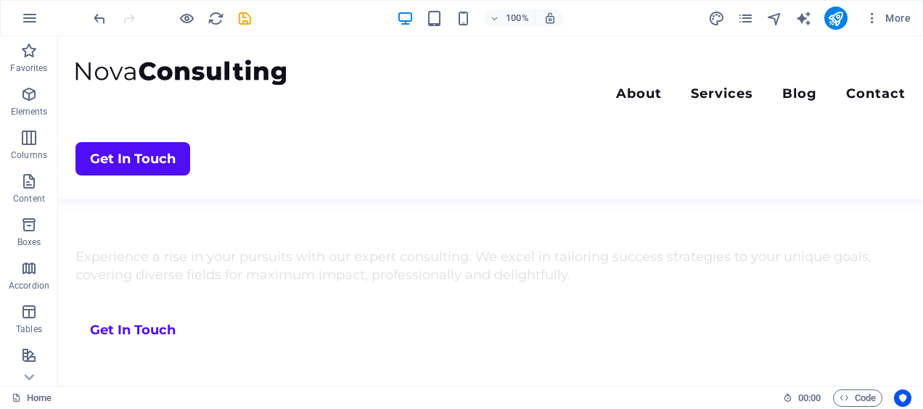
click at [31, 12] on icon "button" at bounding box center [29, 17] width 17 height 17
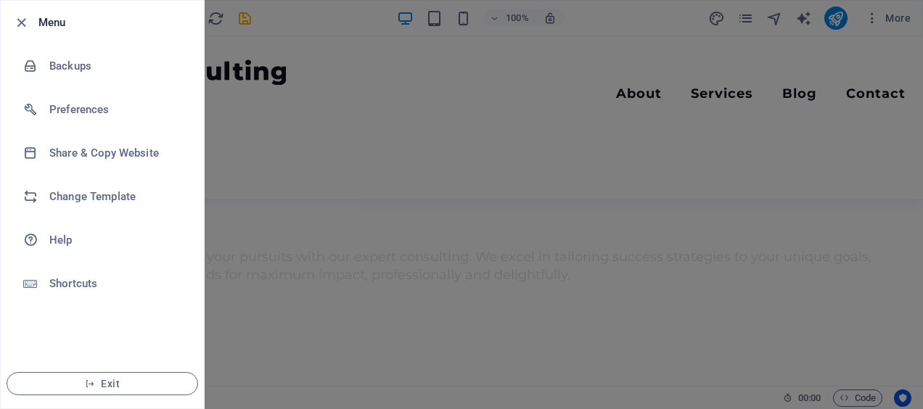
drag, startPoint x: 591, startPoint y: 38, endPoint x: 596, endPoint y: 30, distance: 8.5
click at [592, 36] on div at bounding box center [461, 204] width 923 height 409
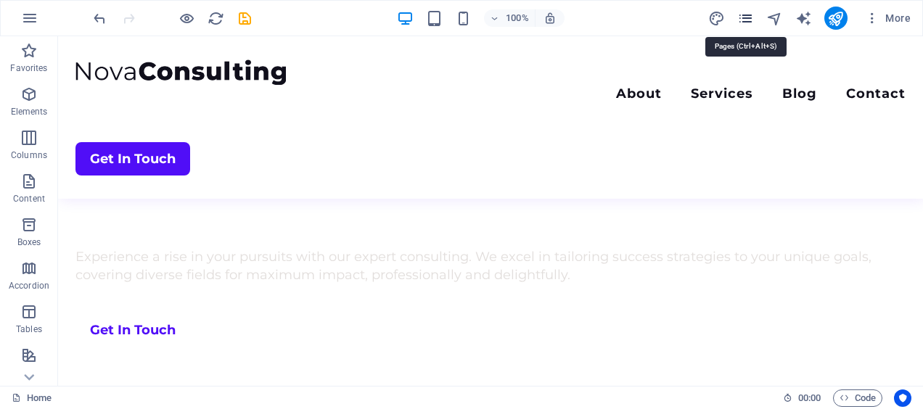
click at [750, 19] on icon "pages" at bounding box center [745, 18] width 17 height 17
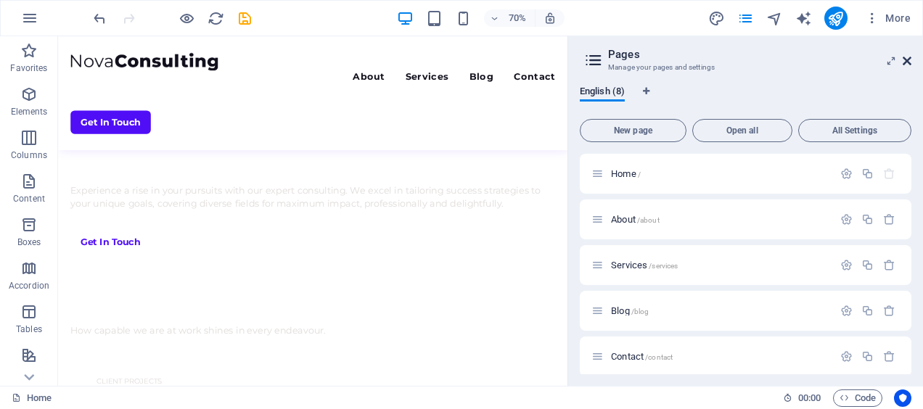
click at [907, 58] on icon at bounding box center [907, 61] width 9 height 12
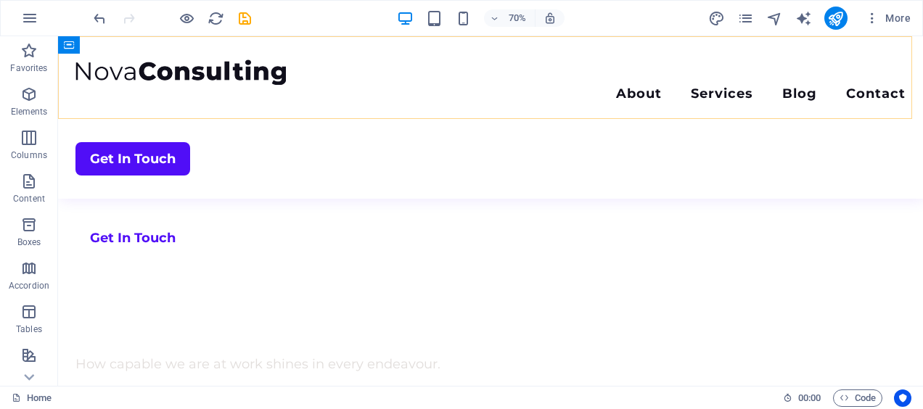
scroll to position [693, 0]
click at [872, 20] on icon "button" at bounding box center [872, 18] width 15 height 15
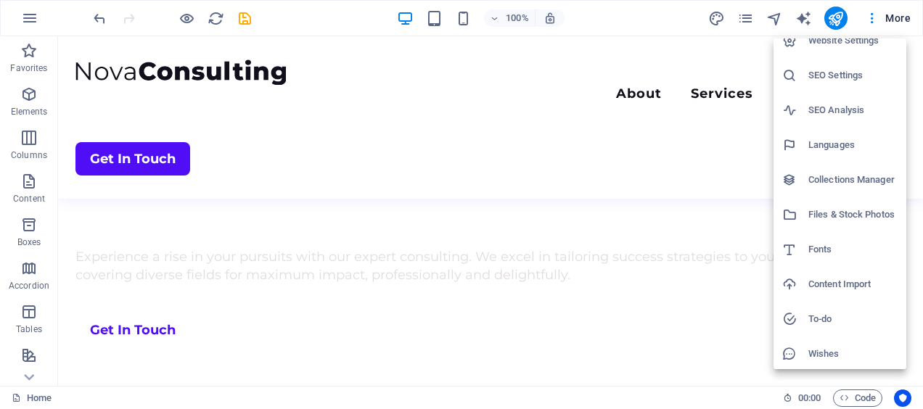
scroll to position [0, 0]
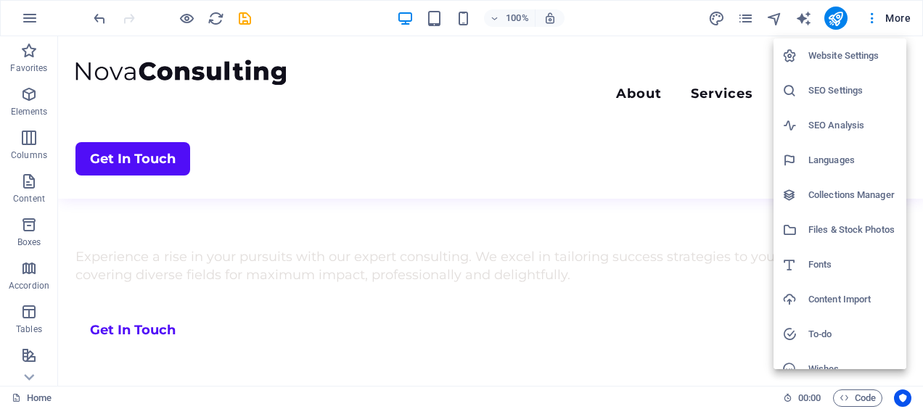
click at [605, 13] on div at bounding box center [461, 204] width 923 height 409
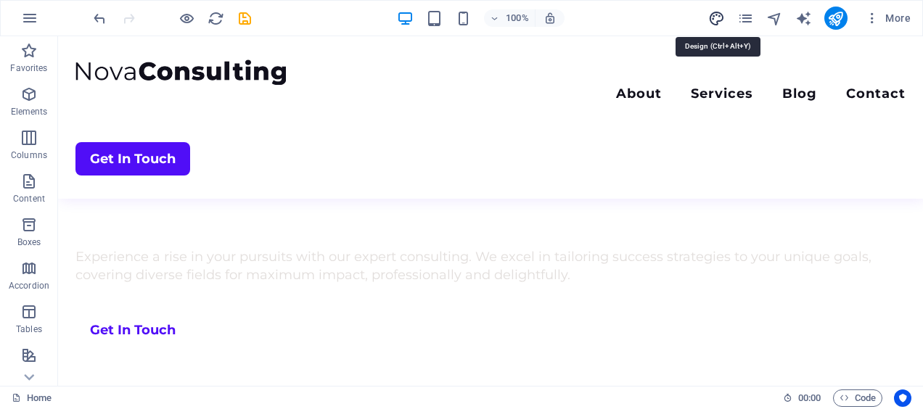
click at [711, 22] on icon "design" at bounding box center [716, 18] width 17 height 17
select select "700"
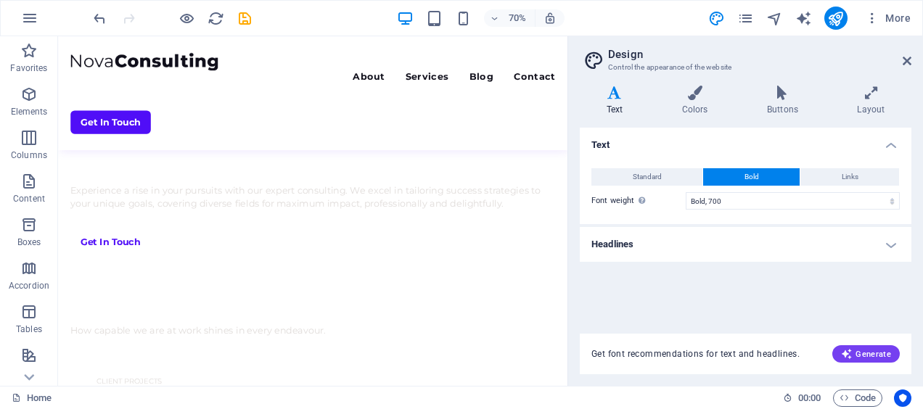
click at [804, 245] on h4 "Headlines" at bounding box center [746, 244] width 332 height 35
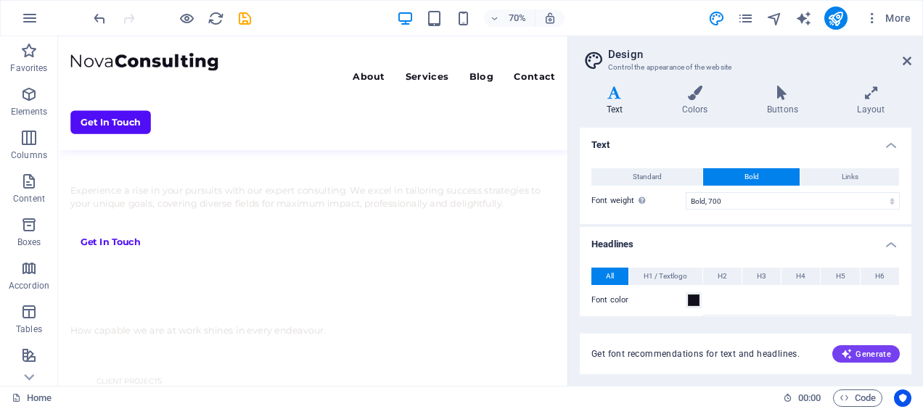
click at [887, 242] on h4 "Headlines" at bounding box center [746, 240] width 332 height 26
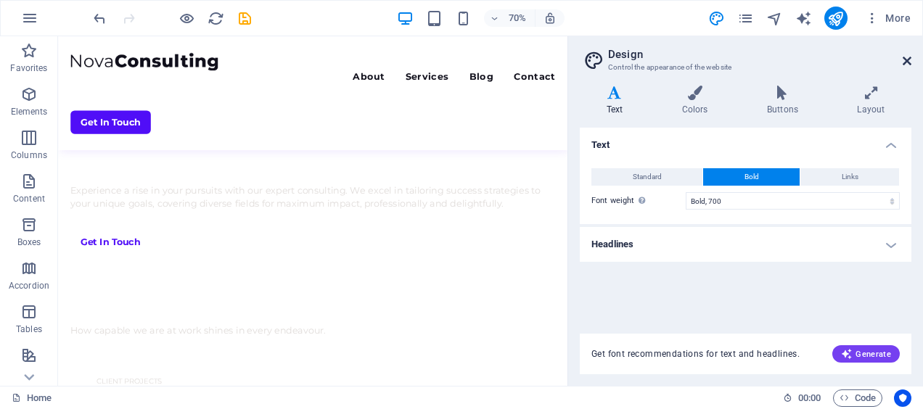
click at [908, 65] on icon at bounding box center [907, 61] width 9 height 12
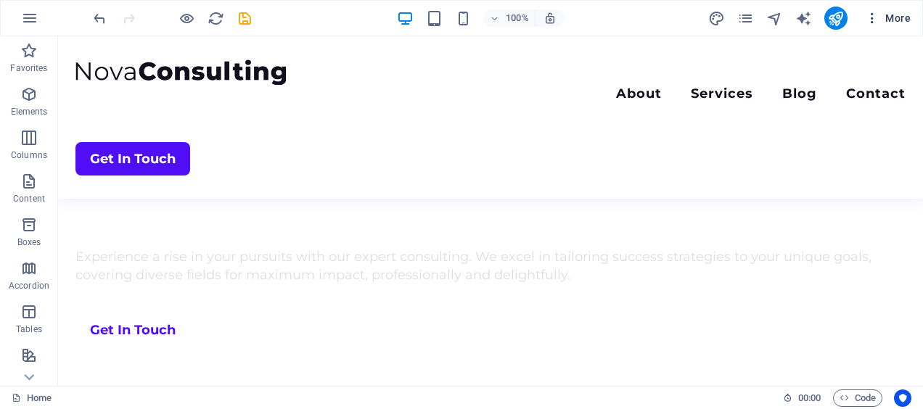
click at [900, 22] on span "More" at bounding box center [888, 18] width 46 height 15
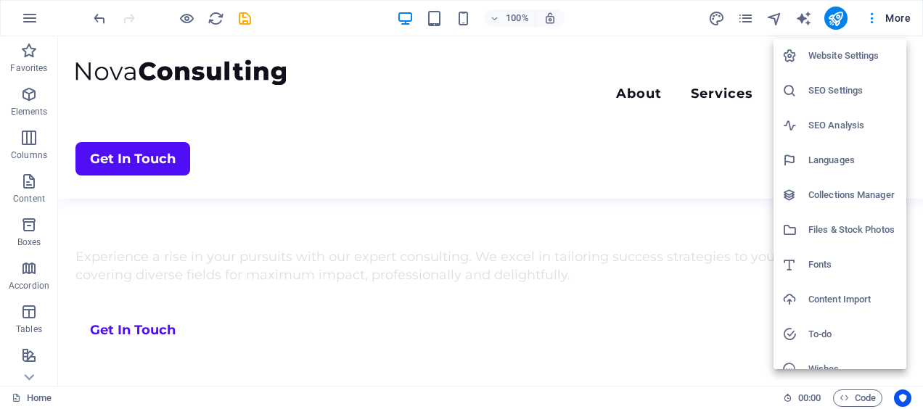
click at [855, 230] on h6 "Files & Stock Photos" at bounding box center [852, 229] width 89 height 17
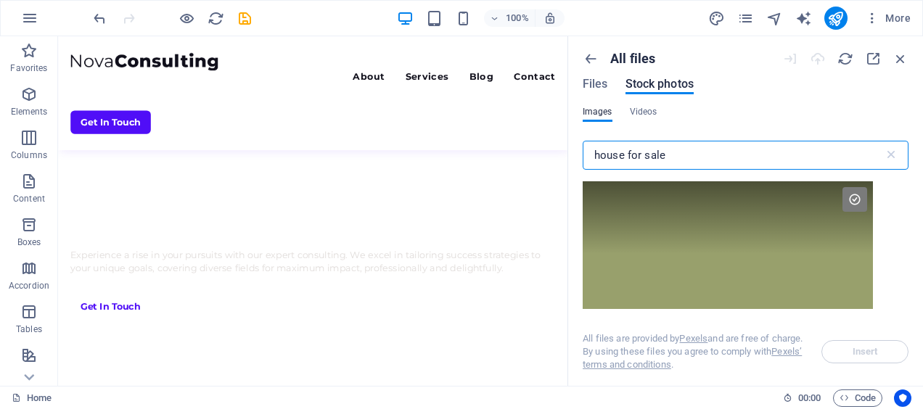
scroll to position [785, 0]
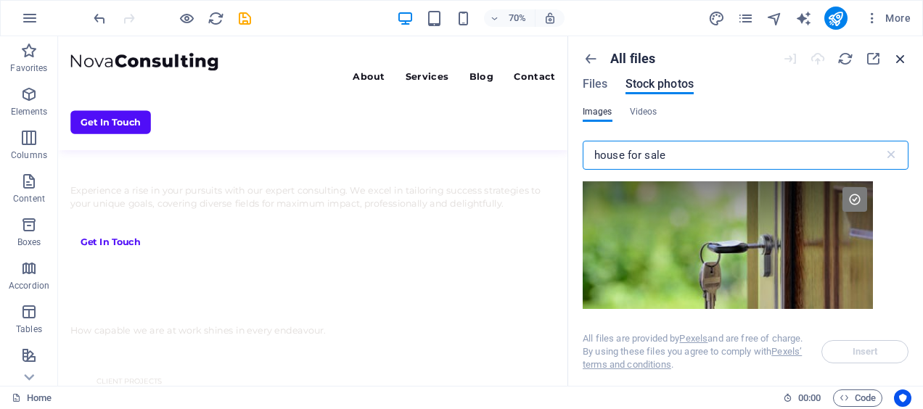
click at [902, 58] on icon "button" at bounding box center [901, 59] width 16 height 16
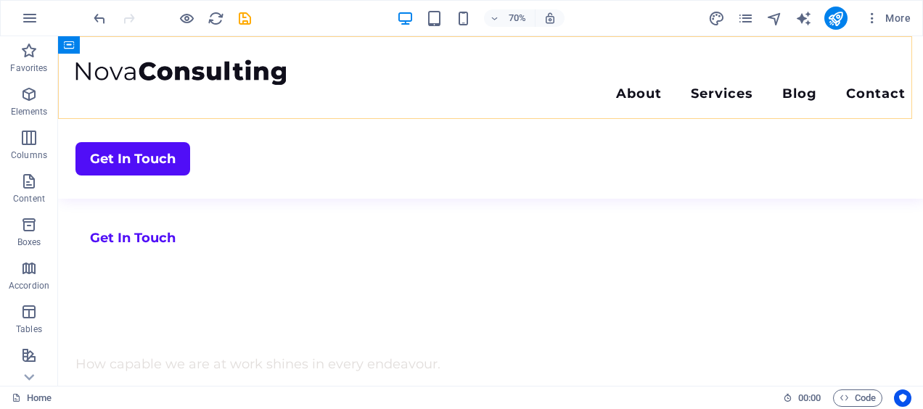
scroll to position [693, 0]
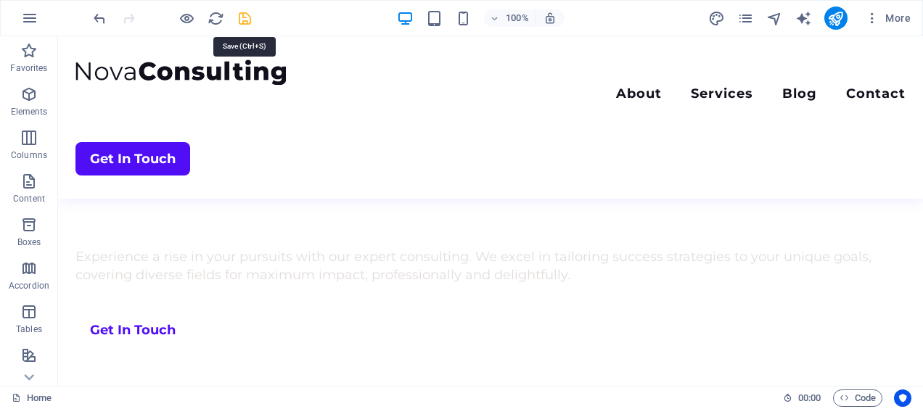
click at [245, 15] on icon "save" at bounding box center [245, 18] width 17 height 17
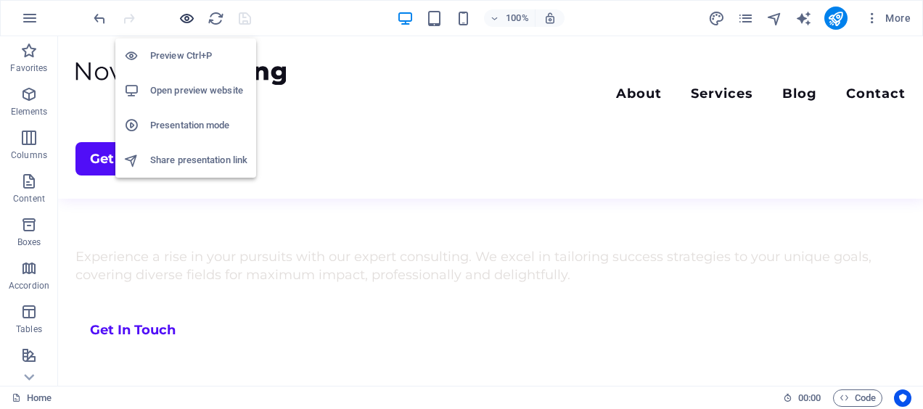
click at [192, 20] on icon "button" at bounding box center [187, 18] width 17 height 17
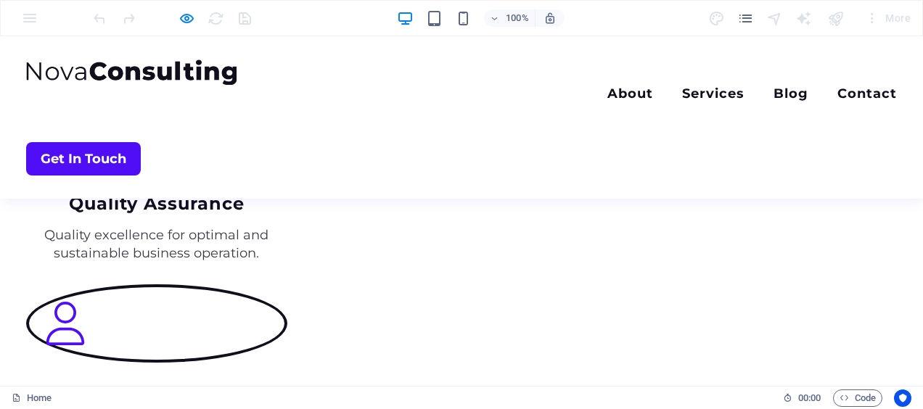
scroll to position [1814, 0]
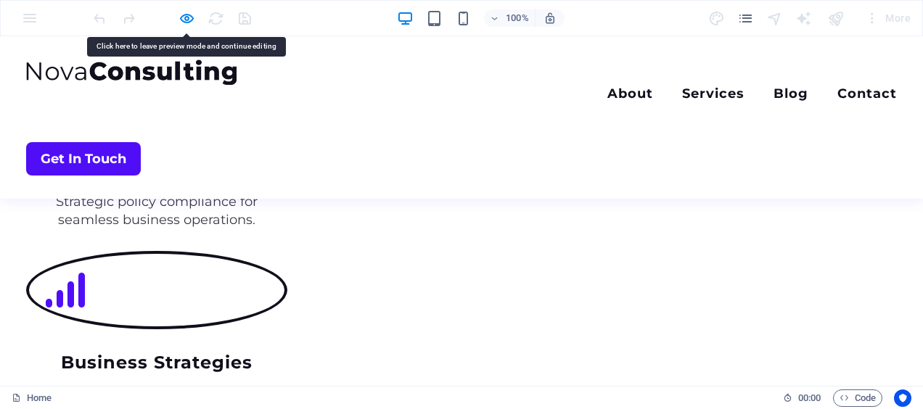
scroll to position [1741, 0]
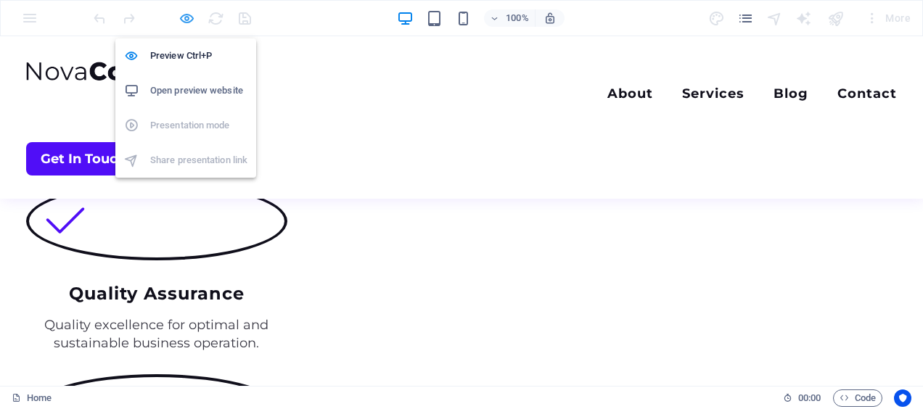
click at [184, 22] on icon "button" at bounding box center [187, 18] width 17 height 17
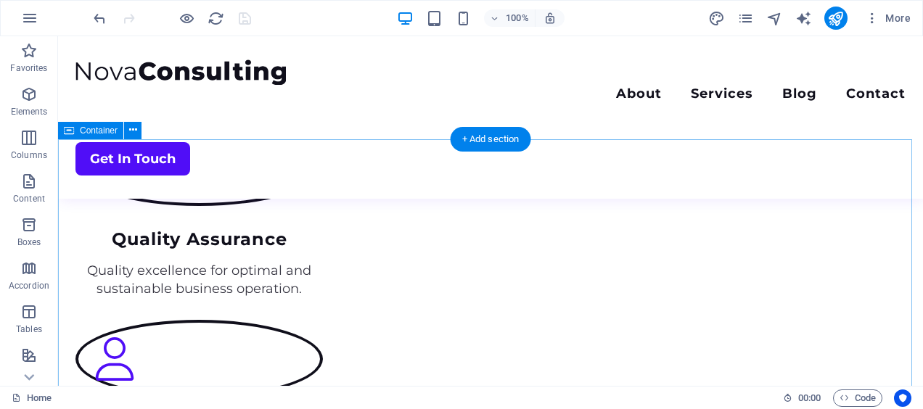
scroll to position [1669, 0]
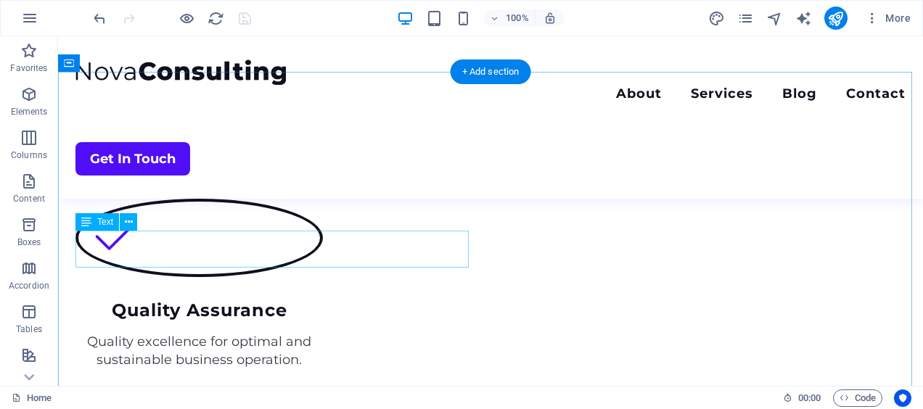
scroll to position [1814, 0]
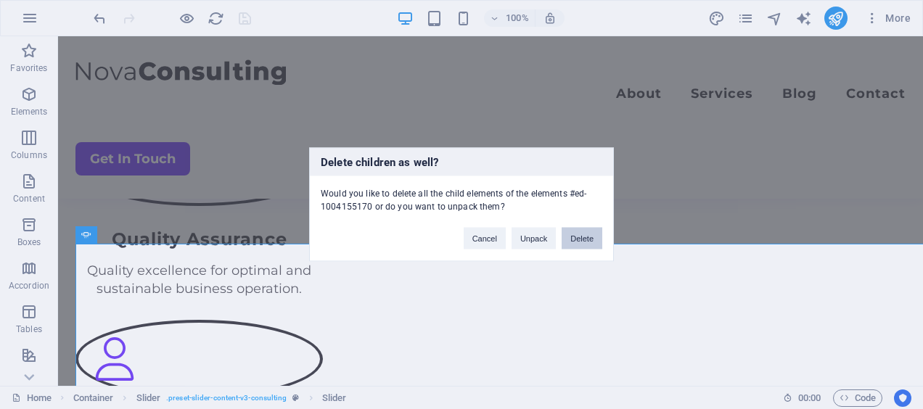
click at [572, 240] on button "Delete" at bounding box center [582, 239] width 41 height 22
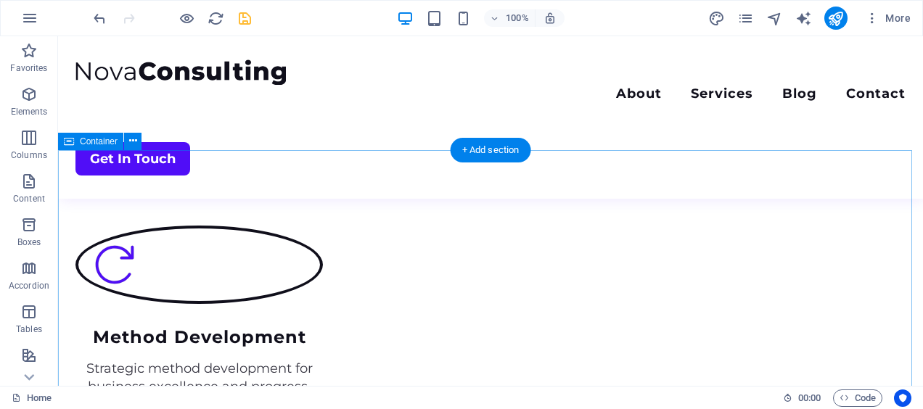
scroll to position [1669, 0]
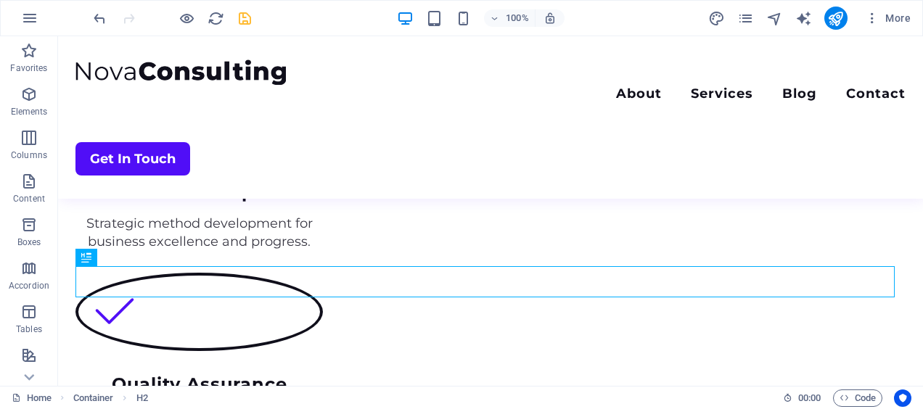
drag, startPoint x: 101, startPoint y: 260, endPoint x: 100, endPoint y: 250, distance: 10.2
click at [100, 250] on div "H2" at bounding box center [91, 258] width 32 height 18
click at [127, 260] on icon at bounding box center [124, 257] width 8 height 15
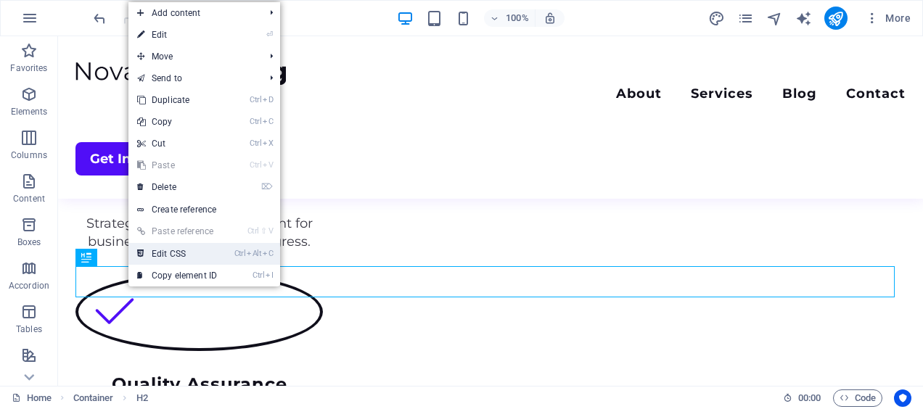
click at [189, 254] on link "Ctrl Alt C Edit CSS" at bounding box center [176, 254] width 97 height 22
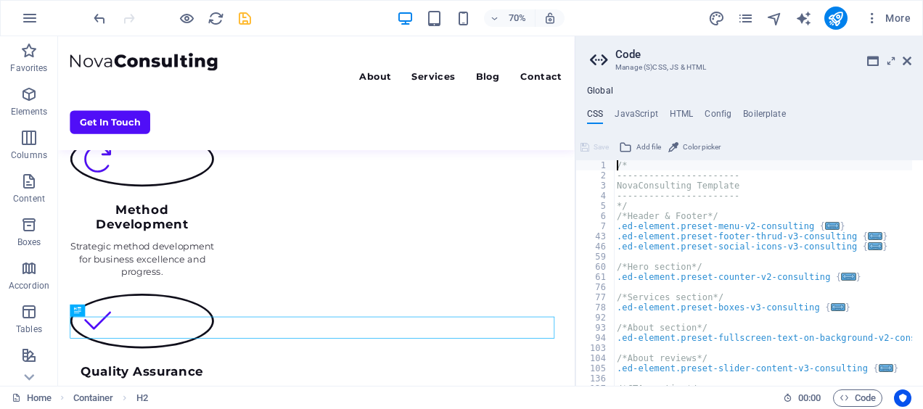
scroll to position [0, 0]
click at [908, 57] on icon at bounding box center [907, 61] width 9 height 12
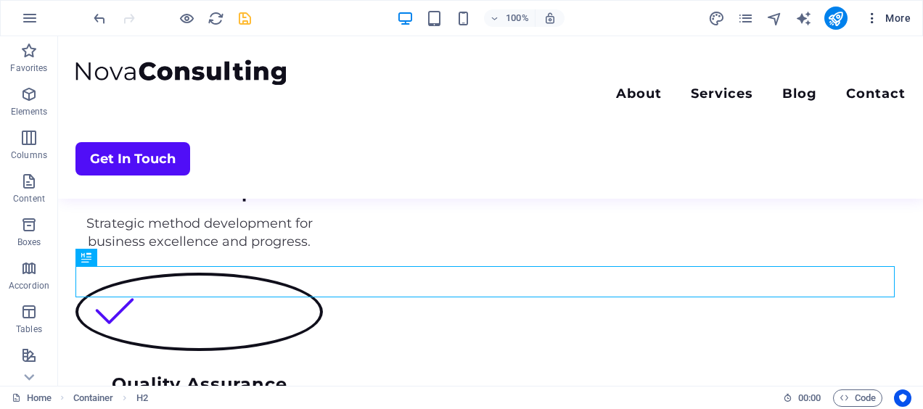
click at [868, 22] on icon "button" at bounding box center [872, 18] width 15 height 15
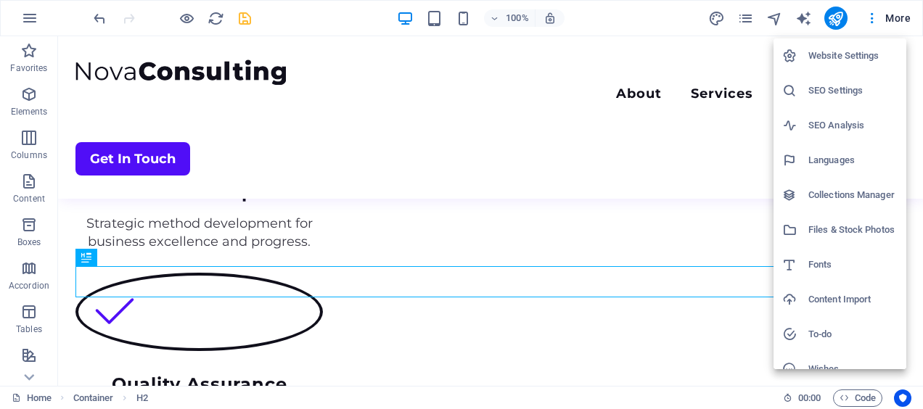
click at [522, 191] on div at bounding box center [461, 204] width 923 height 409
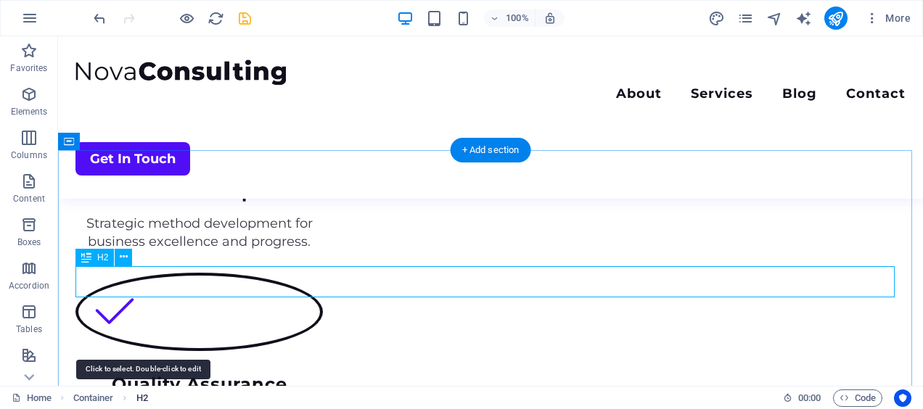
click at [142, 399] on span "H2" at bounding box center [142, 398] width 12 height 17
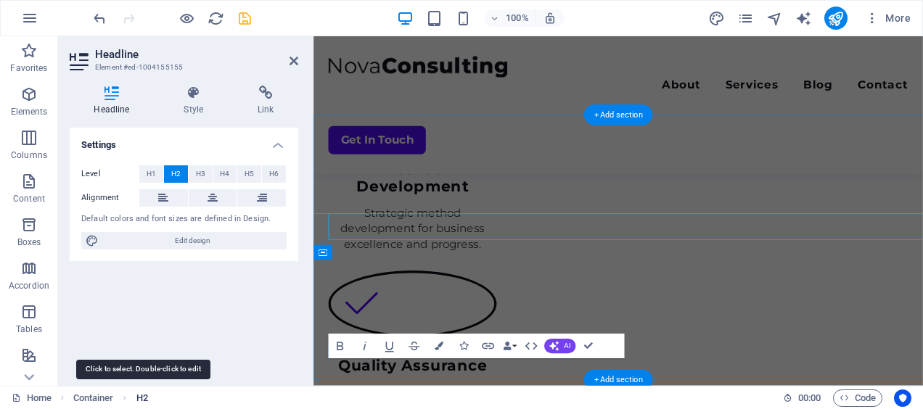
scroll to position [1689, 0]
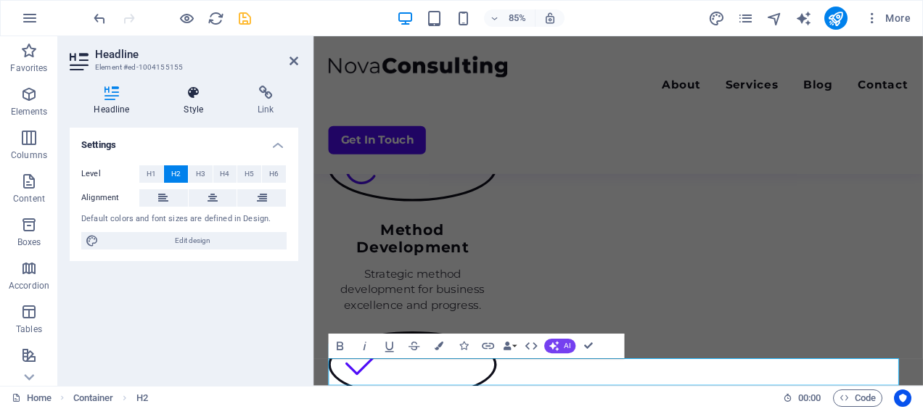
click at [190, 102] on h4 "Style" at bounding box center [197, 101] width 74 height 30
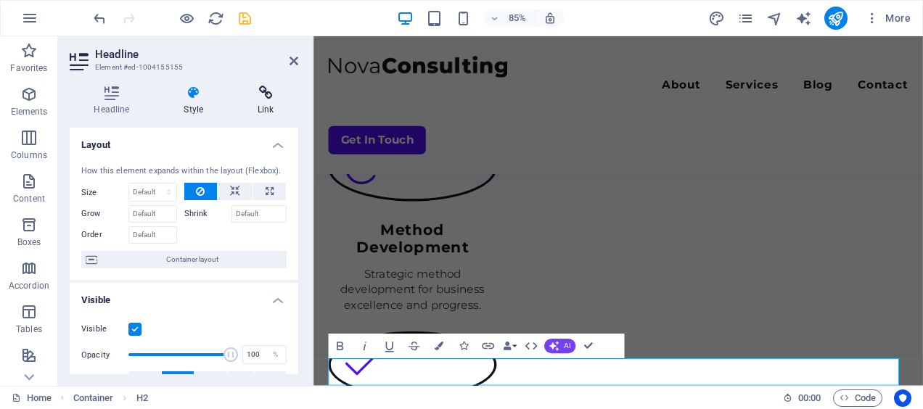
click at [260, 99] on icon at bounding box center [266, 93] width 65 height 15
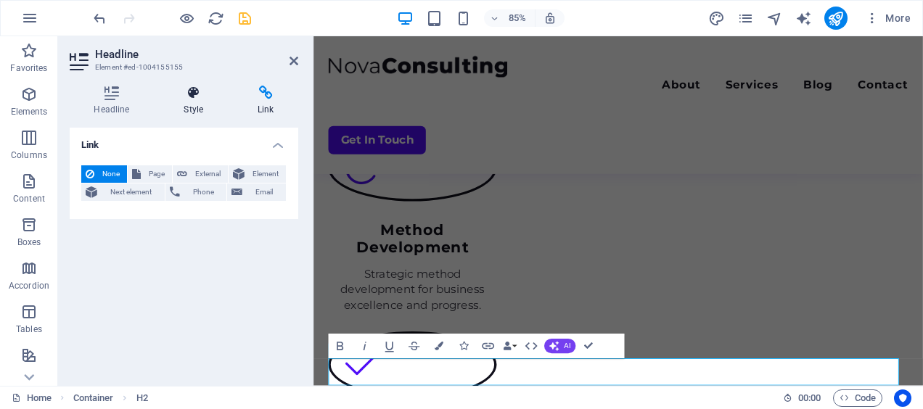
click at [195, 97] on icon at bounding box center [194, 93] width 68 height 15
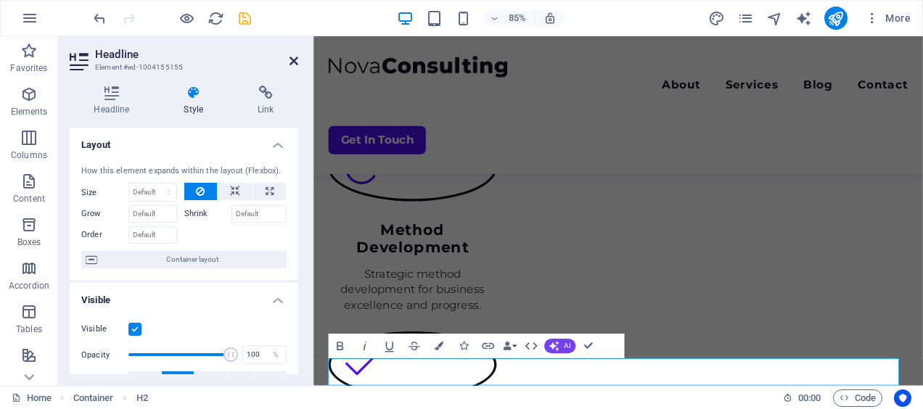
click at [295, 60] on icon at bounding box center [294, 61] width 9 height 12
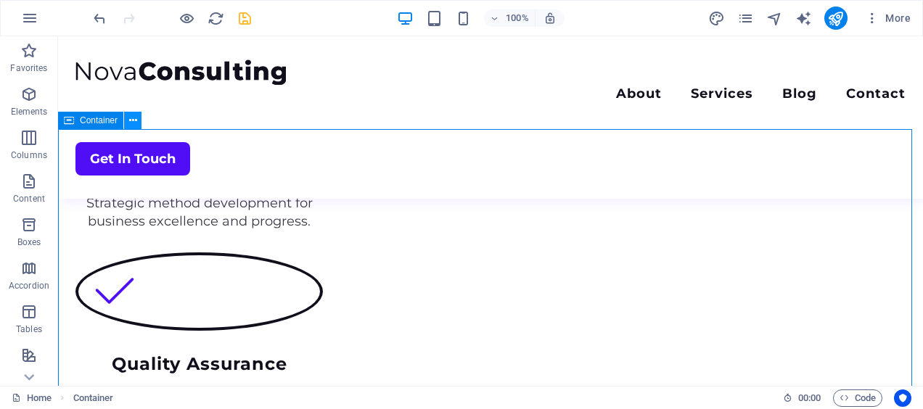
click at [131, 116] on icon at bounding box center [133, 120] width 8 height 15
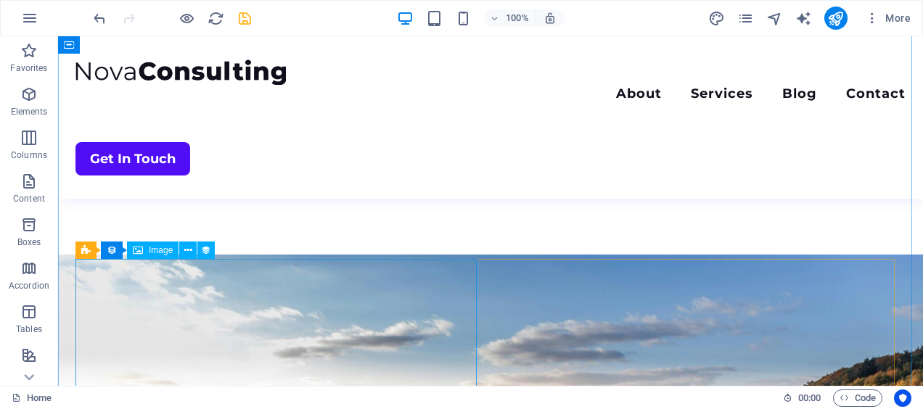
scroll to position [2527, 0]
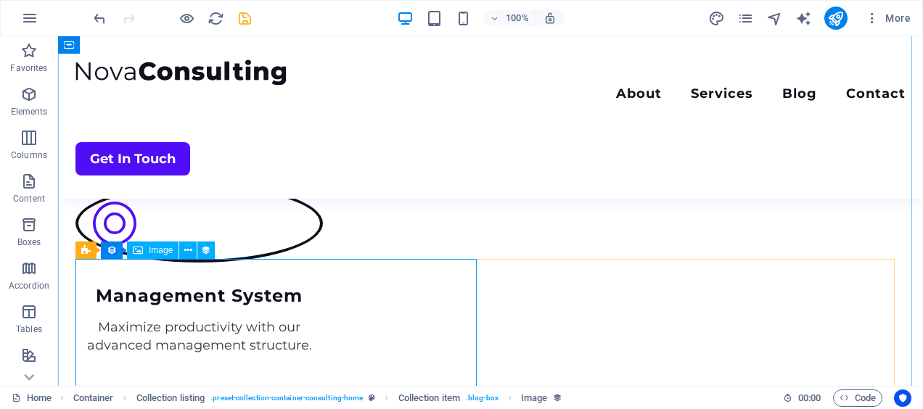
click at [179, 253] on button at bounding box center [174, 250] width 17 height 17
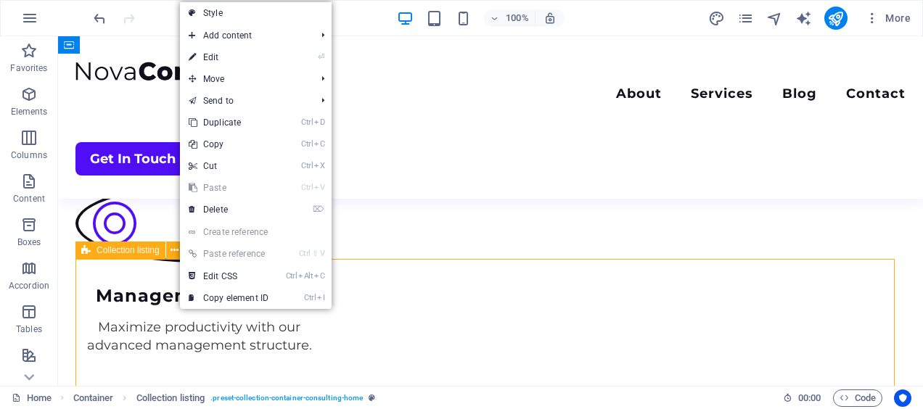
click at [98, 253] on span "Collection listing" at bounding box center [128, 250] width 63 height 9
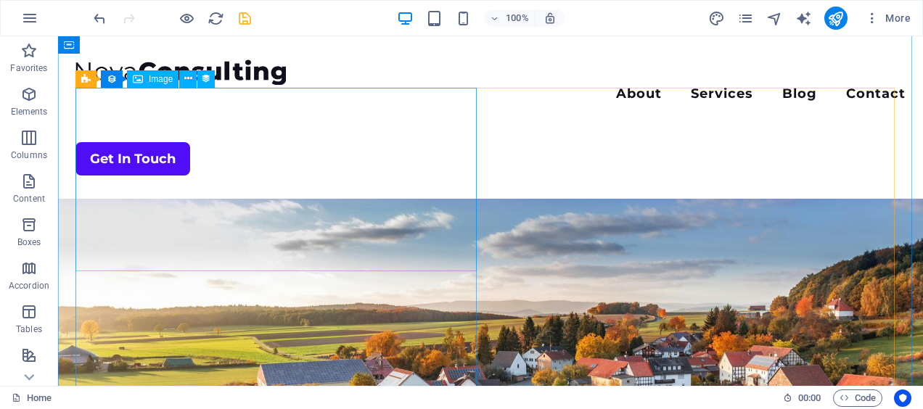
scroll to position [2685, 0]
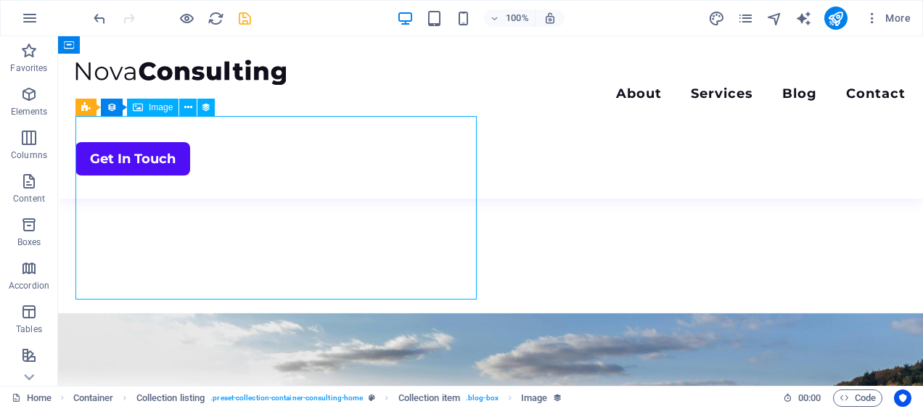
scroll to position [2612, 0]
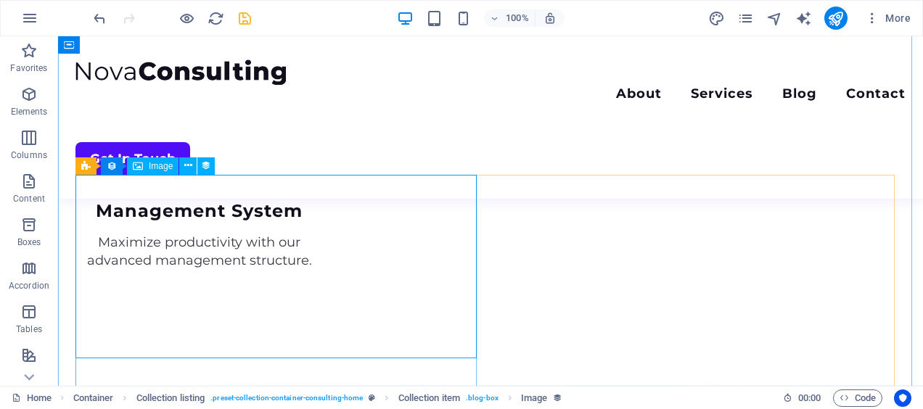
click at [157, 165] on span "Image" at bounding box center [161, 166] width 24 height 9
click at [202, 163] on button at bounding box center [194, 165] width 17 height 17
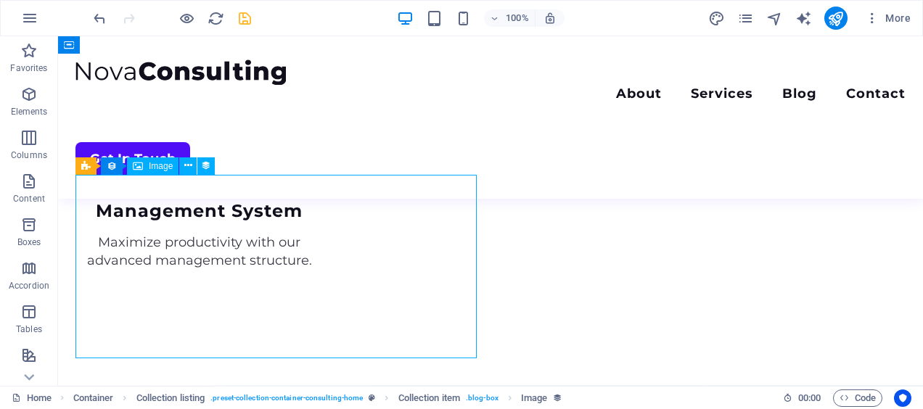
drag, startPoint x: 266, startPoint y: 258, endPoint x: 322, endPoint y: 294, distance: 66.8
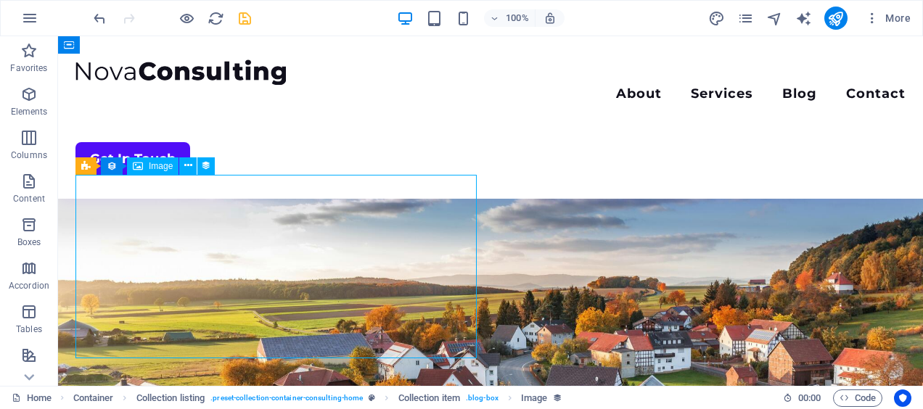
select select "vw"
select select "px"
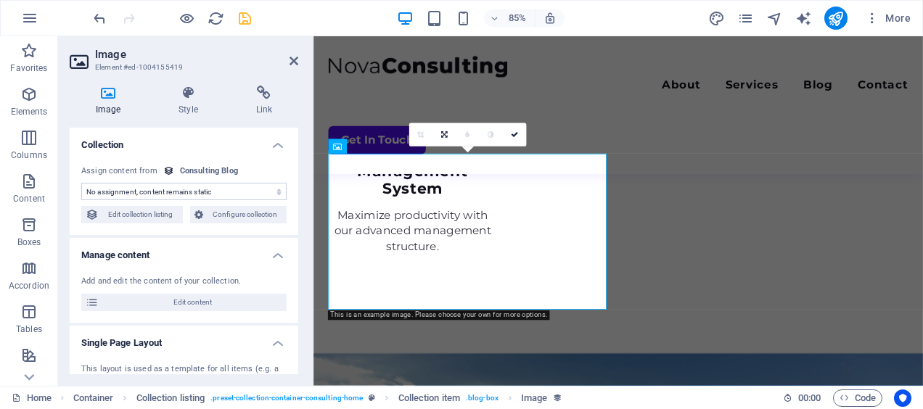
select select "blog-image"
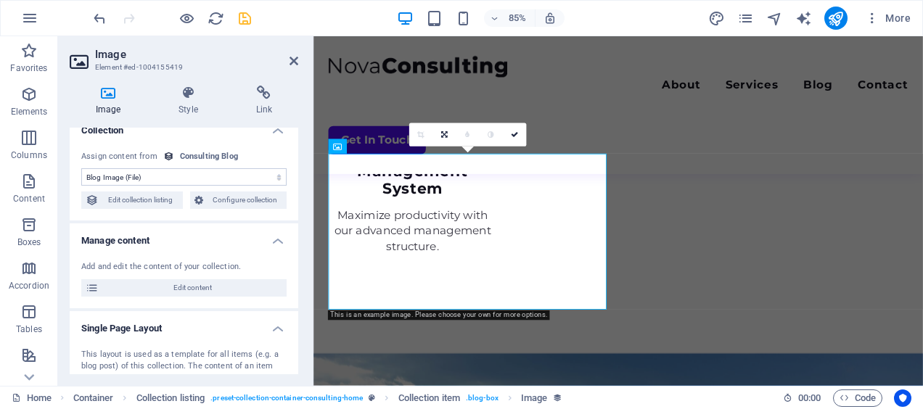
scroll to position [0, 0]
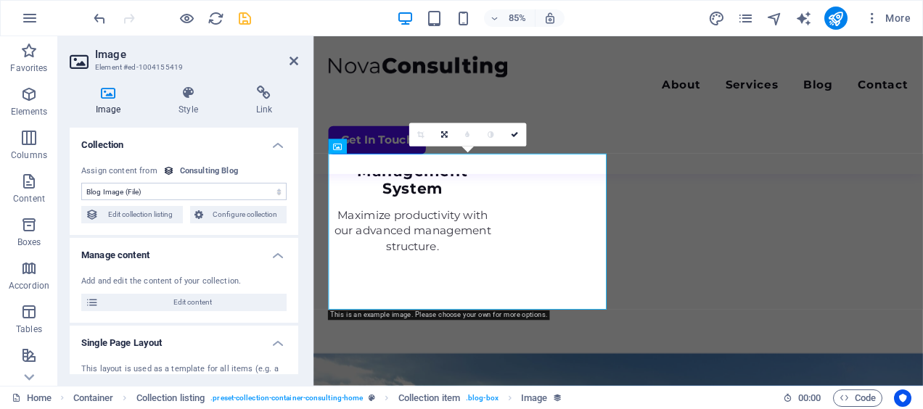
click at [272, 188] on select "No assignment, content remains static Created at (Date) Updated at (Date) Blog …" at bounding box center [183, 191] width 205 height 17
click at [290, 226] on div "No assignment, content remains static Created at (Date) Updated at (Date) Blog …" at bounding box center [184, 195] width 229 height 82
click at [515, 134] on icon at bounding box center [514, 134] width 7 height 7
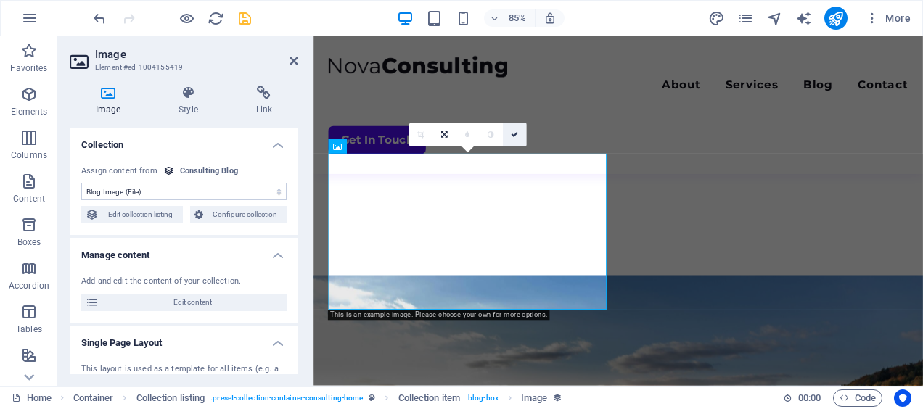
scroll to position [2612, 0]
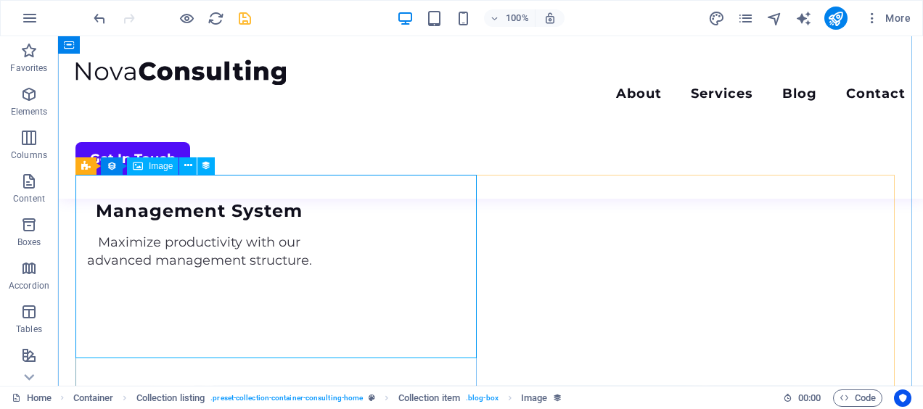
select select "blog-image"
select select "vw"
select select "px"
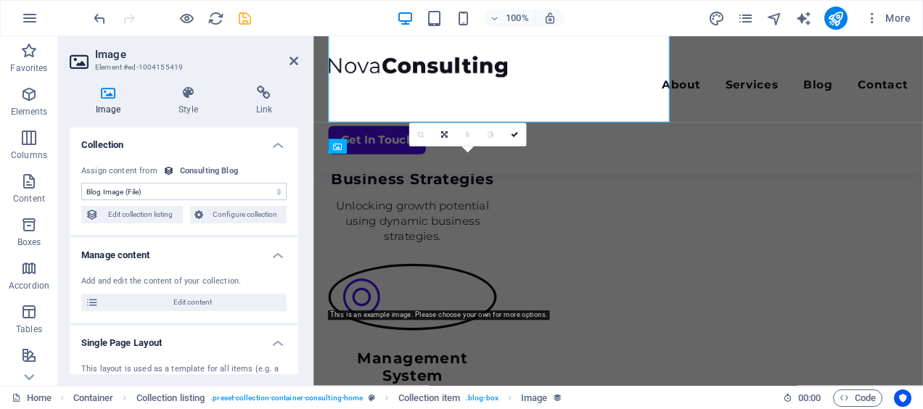
scroll to position [2832, 0]
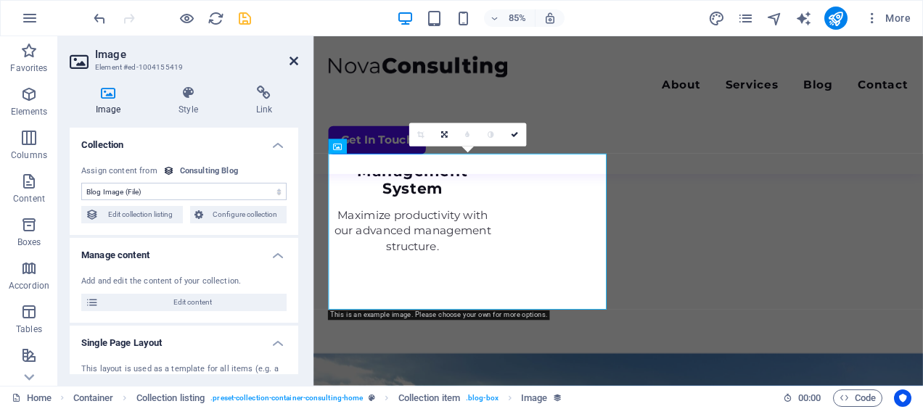
click at [293, 62] on icon at bounding box center [294, 61] width 9 height 12
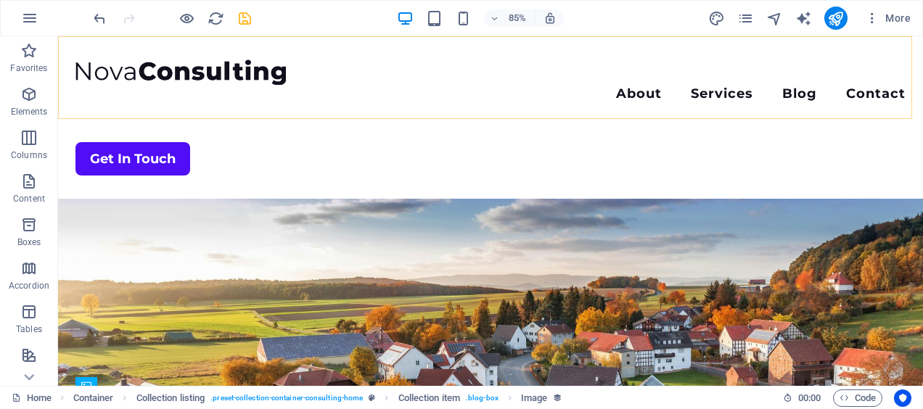
scroll to position [2612, 0]
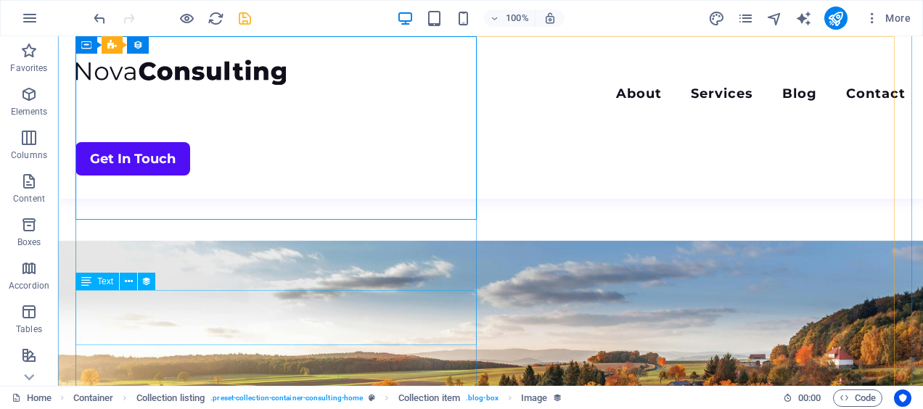
scroll to position [2685, 0]
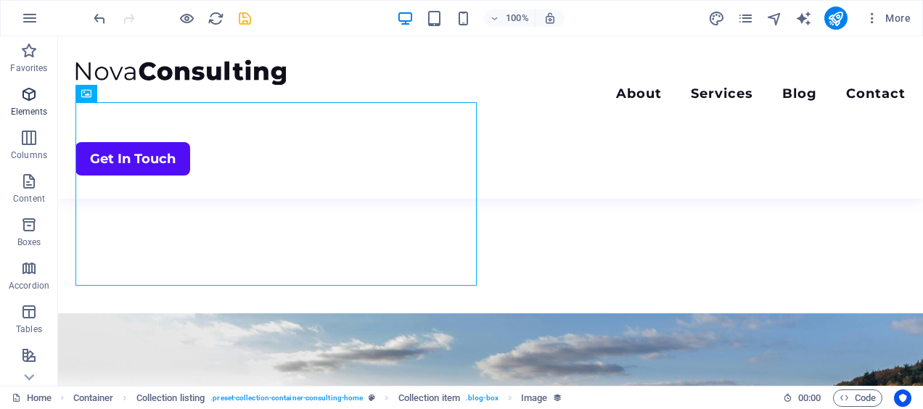
click at [30, 98] on icon "button" at bounding box center [28, 94] width 17 height 17
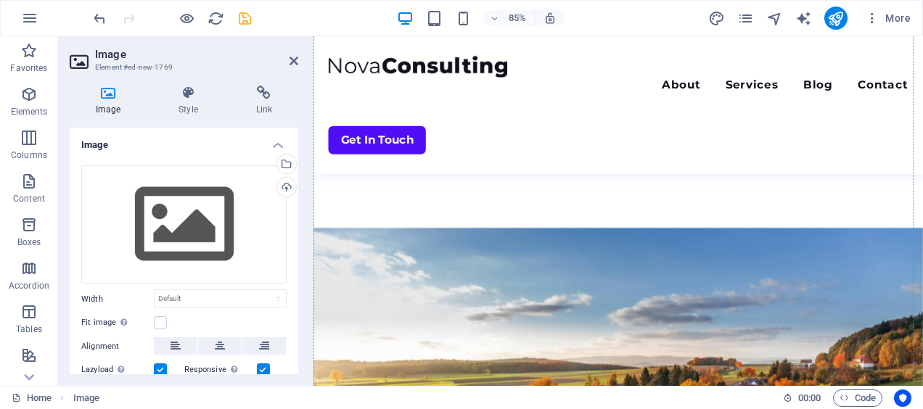
scroll to position [3008, 0]
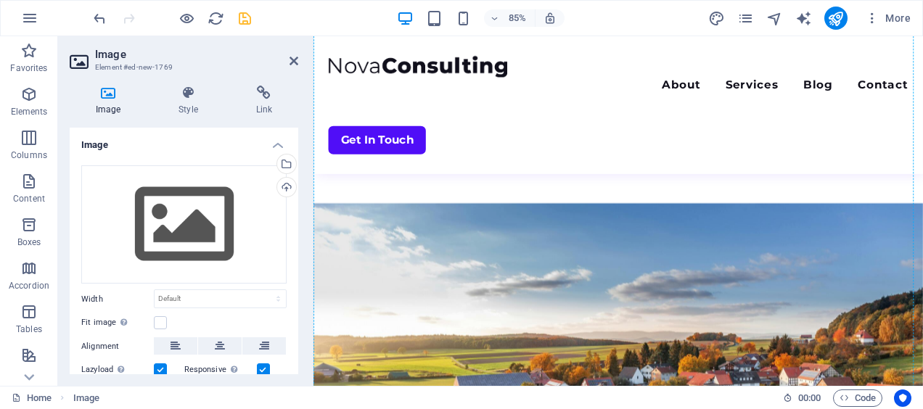
drag, startPoint x: 639, startPoint y: 254, endPoint x: 450, endPoint y: 375, distance: 224.8
click at [102, 15] on icon "undo" at bounding box center [99, 18] width 17 height 17
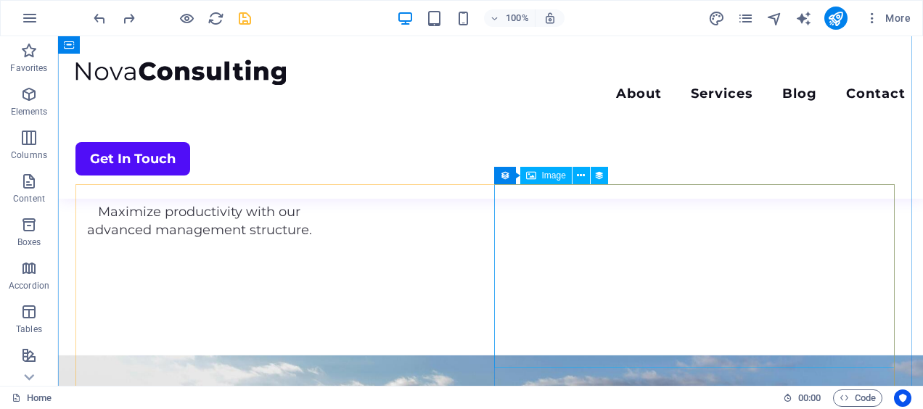
scroll to position [2600, 0]
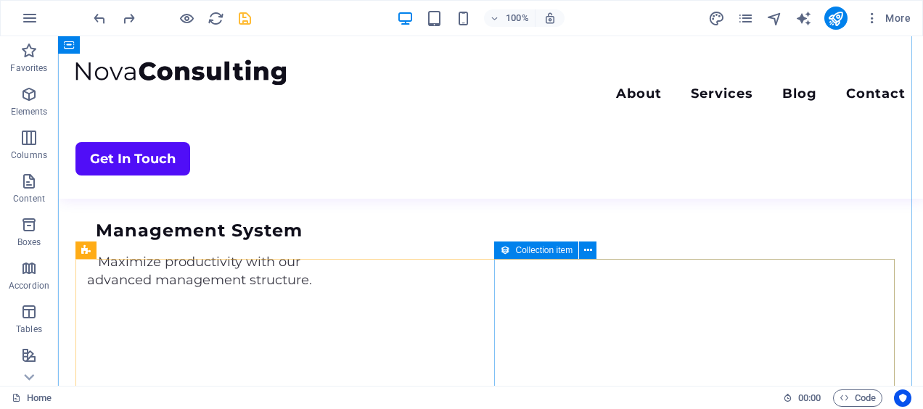
scroll to position [2527, 0]
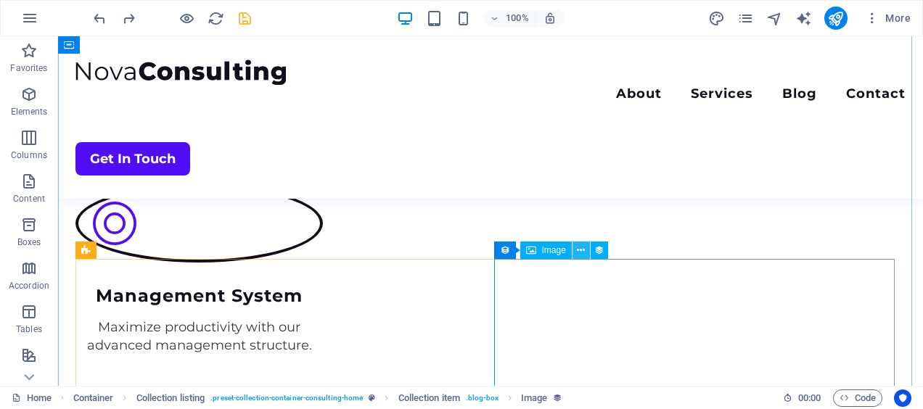
click at [580, 247] on icon at bounding box center [581, 250] width 8 height 15
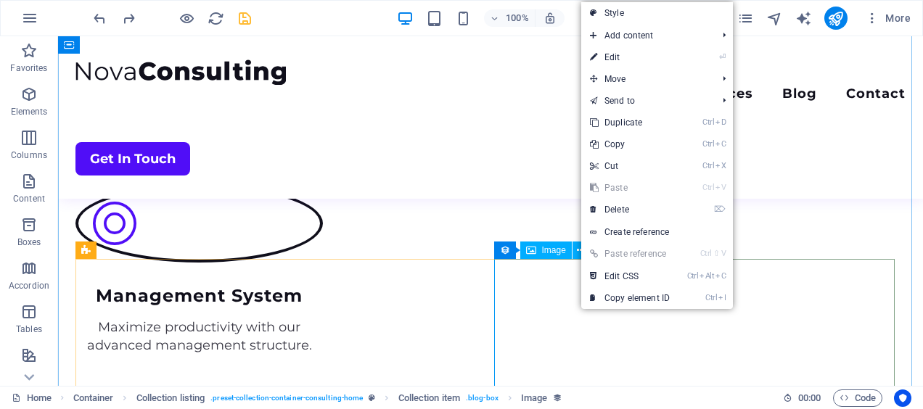
click at [568, 247] on div "Image" at bounding box center [546, 250] width 52 height 17
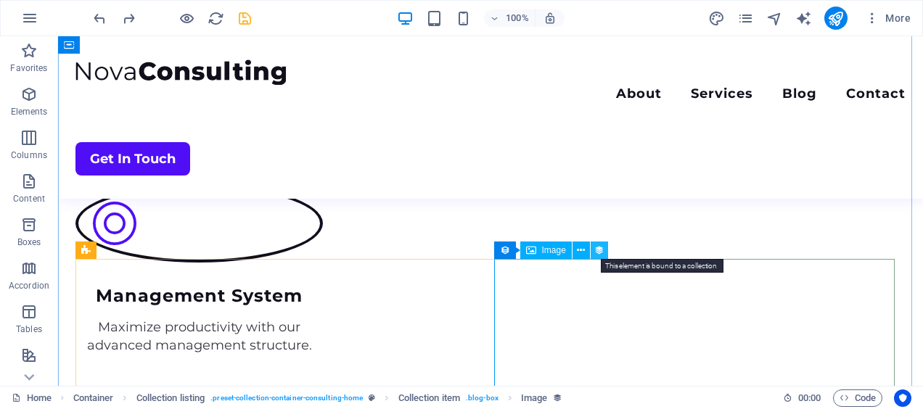
click at [602, 254] on icon at bounding box center [599, 250] width 10 height 15
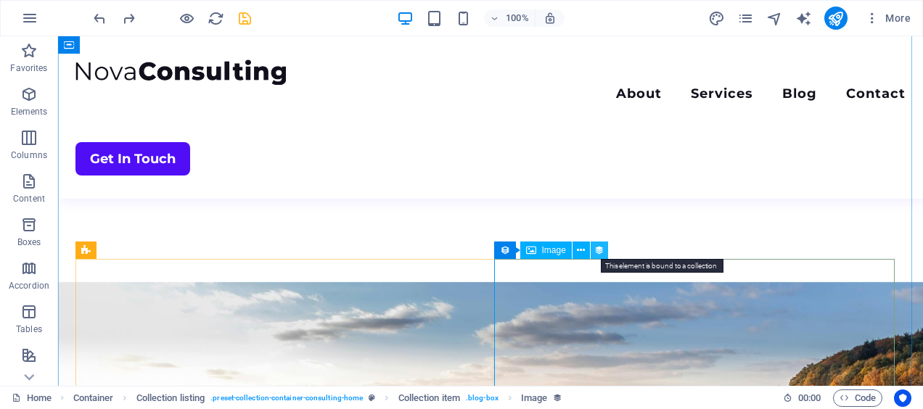
select select "blog-image"
select select "vw"
select select "px"
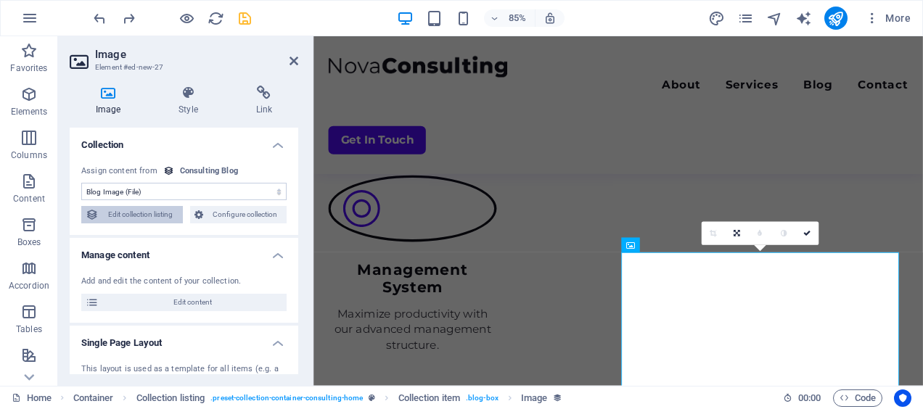
click at [144, 218] on span "Edit collection listing" at bounding box center [140, 214] width 75 height 17
select select "createdAt_DESC"
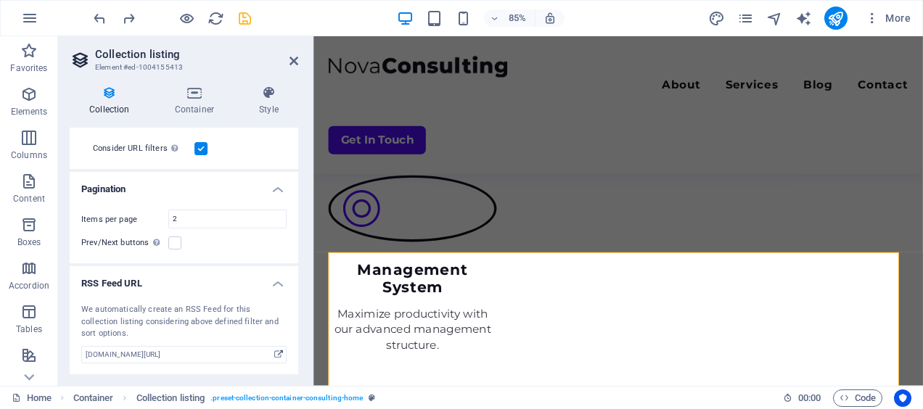
scroll to position [0, 0]
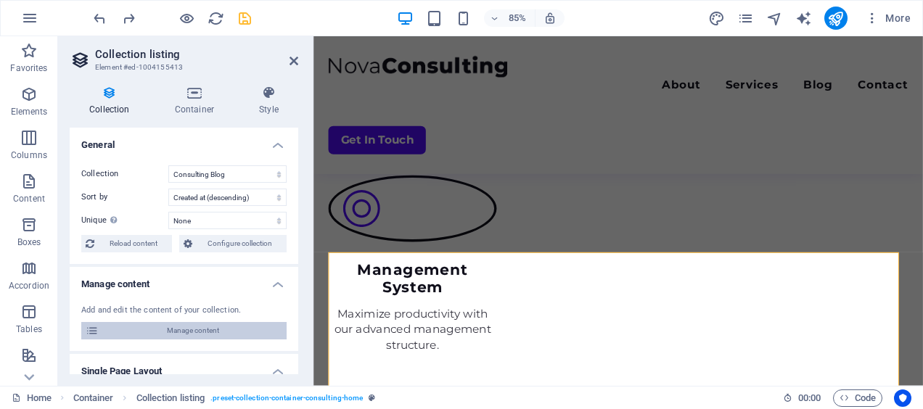
click at [224, 328] on span "Manage content" at bounding box center [192, 330] width 179 height 17
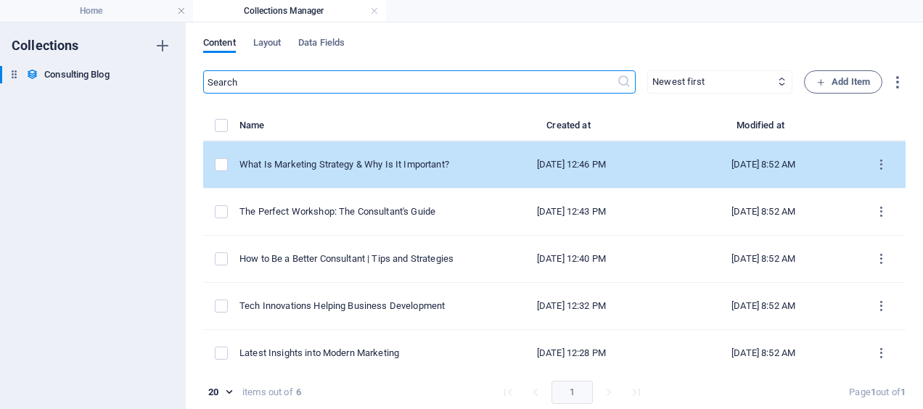
click at [442, 175] on td "What Is Marketing Strategy & Why Is It Important?" at bounding box center [355, 164] width 233 height 47
select select "Modern Marketing"
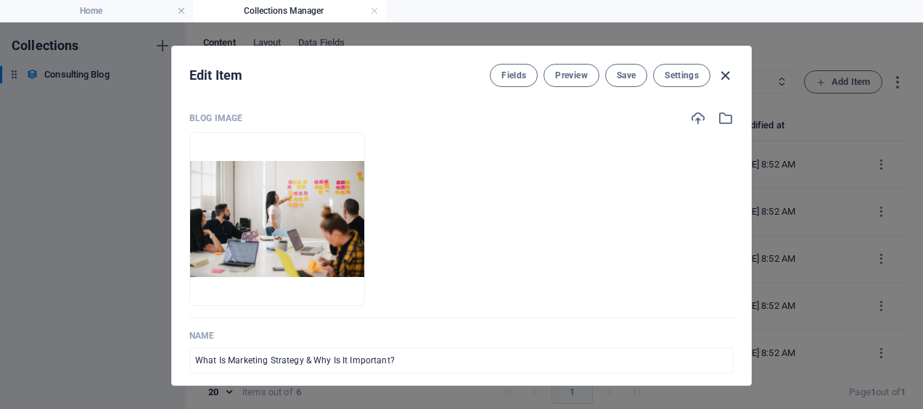
click at [725, 78] on icon "button" at bounding box center [725, 75] width 17 height 17
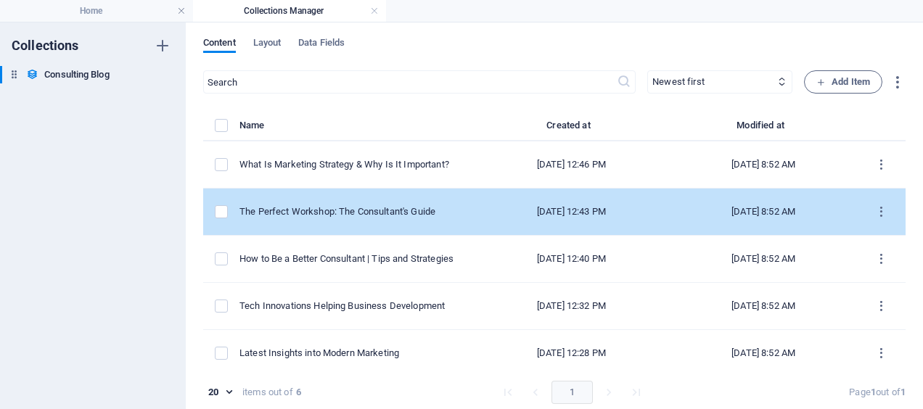
click at [464, 202] on td "The Perfect Workshop: The Consultant's Guide" at bounding box center [355, 212] width 233 height 47
select select "Consulting Tips"
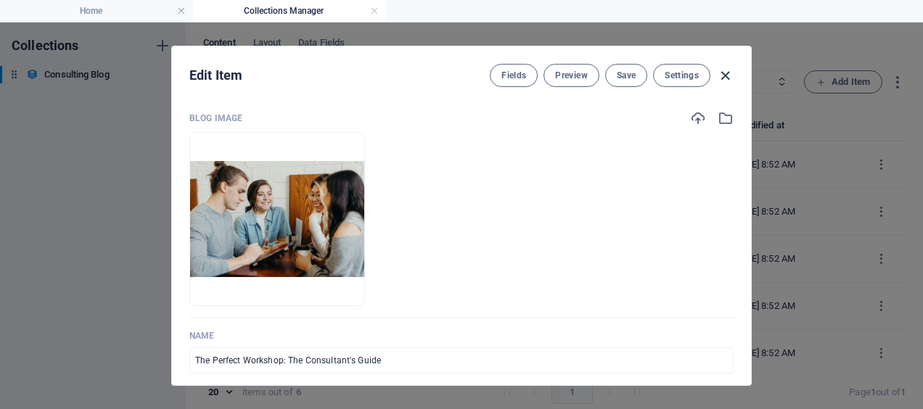
click at [730, 73] on icon "button" at bounding box center [725, 75] width 17 height 17
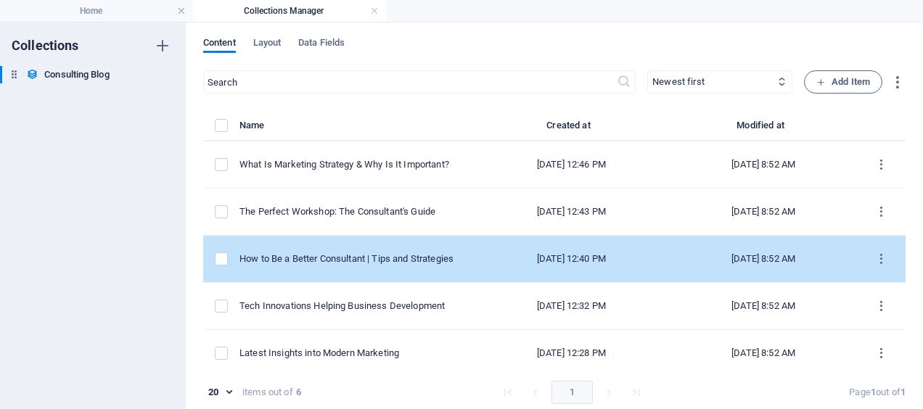
click at [366, 258] on div "How to Be a Better Consultant | Tips and Strategies" at bounding box center [349, 259] width 221 height 13
select select "Consulting Tips"
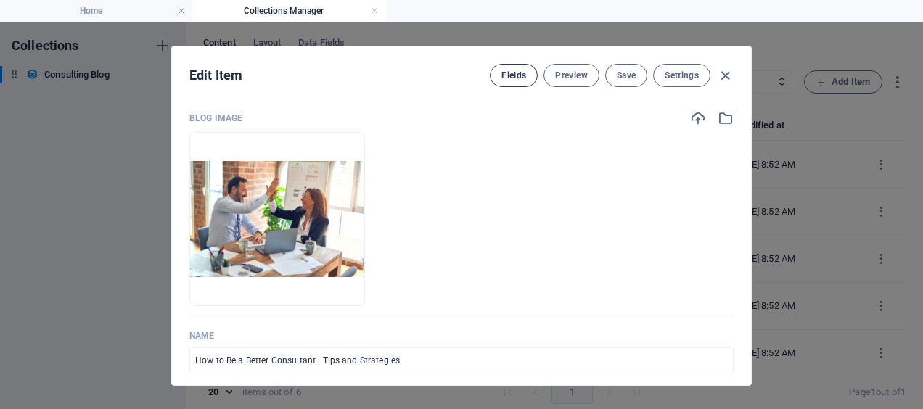
click at [520, 73] on span "Fields" at bounding box center [513, 76] width 25 height 12
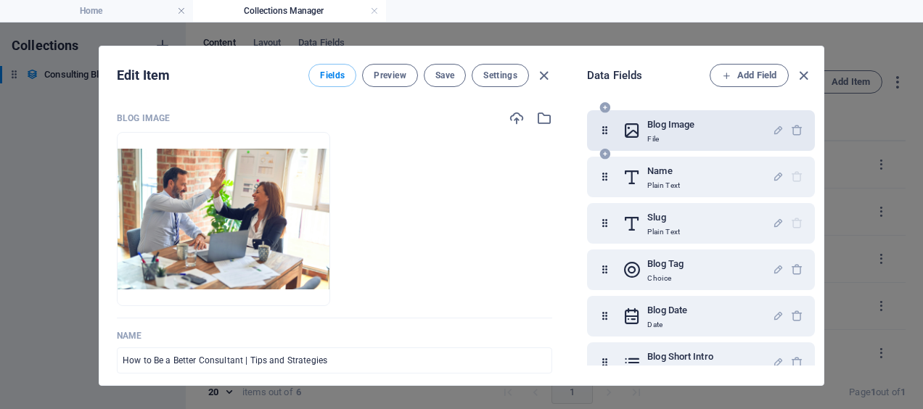
click at [681, 131] on h6 "Blog Image" at bounding box center [670, 124] width 47 height 17
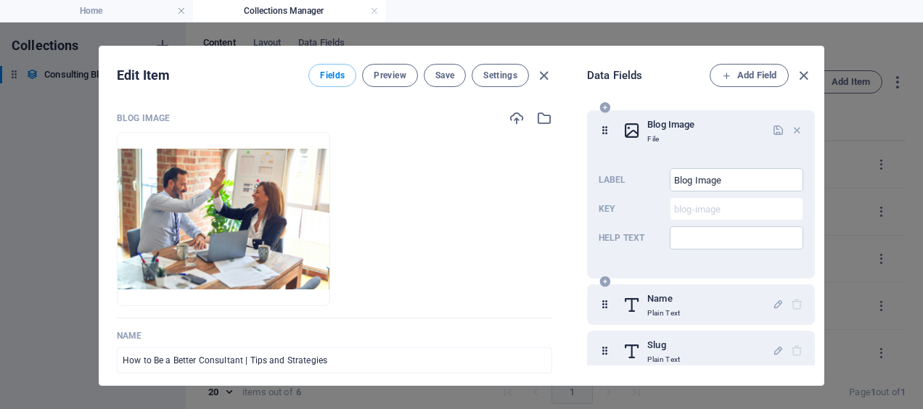
click at [639, 131] on icon at bounding box center [632, 130] width 19 height 29
click at [658, 128] on h6 "Blog Image" at bounding box center [670, 124] width 47 height 17
drag, startPoint x: 658, startPoint y: 128, endPoint x: 630, endPoint y: 129, distance: 28.3
click at [630, 129] on icon at bounding box center [632, 130] width 19 height 29
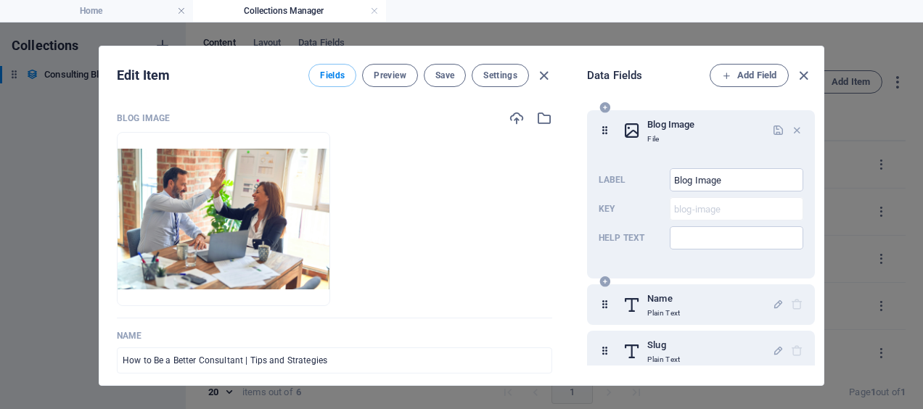
click at [630, 128] on icon at bounding box center [632, 130] width 19 height 29
click at [551, 173] on div "Blog Image Drop files here to upload them instantly Name How to Be a Better Con…" at bounding box center [334, 242] width 470 height 287
click at [804, 75] on icon "button" at bounding box center [803, 75] width 17 height 17
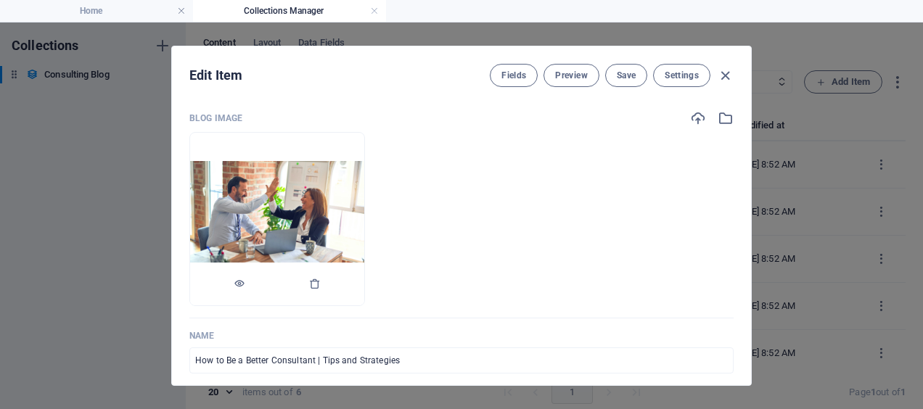
click at [346, 195] on img at bounding box center [277, 219] width 174 height 116
click at [321, 277] on button "button" at bounding box center [315, 285] width 12 height 44
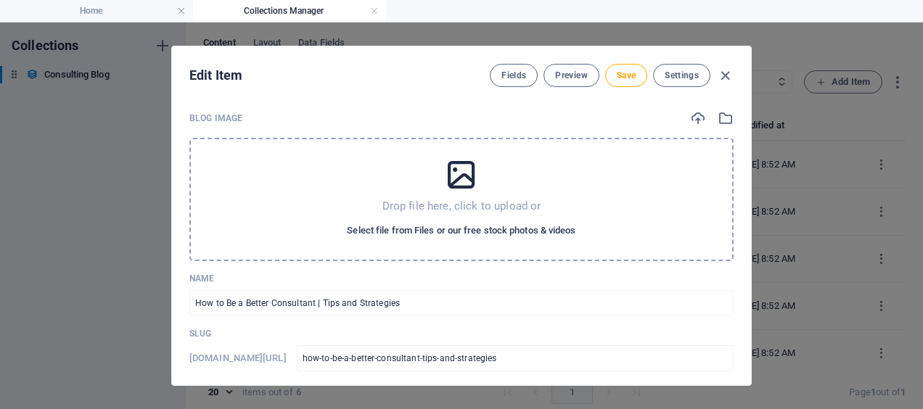
click at [430, 230] on span "Select file from Files or our free stock photos & videos" at bounding box center [461, 230] width 229 height 17
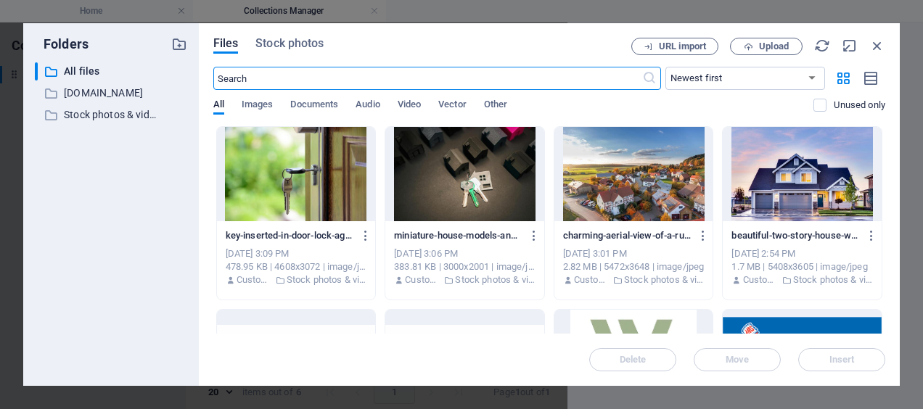
click at [351, 74] on input "text" at bounding box center [427, 78] width 429 height 23
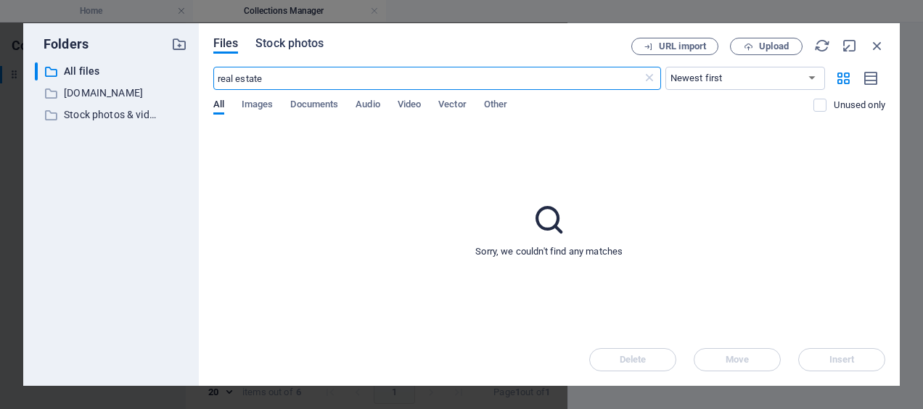
type input "real estate"
click at [300, 49] on span "Stock photos" at bounding box center [289, 43] width 68 height 17
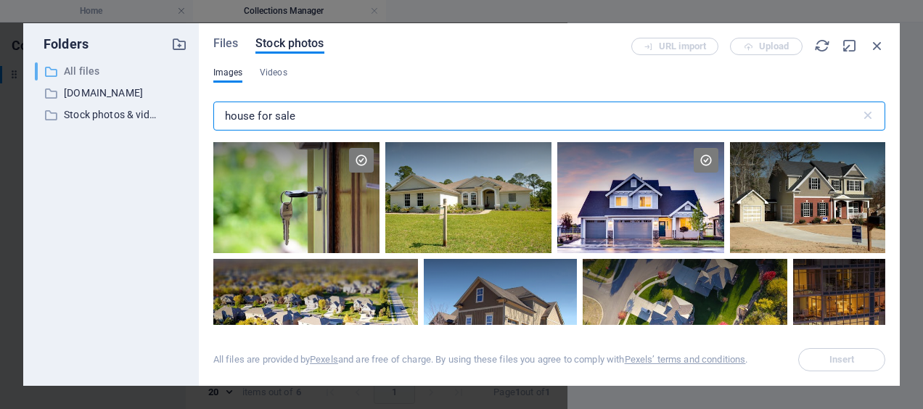
drag, startPoint x: 309, startPoint y: 112, endPoint x: 165, endPoint y: 80, distance: 147.9
click at [165, 80] on div "Folders ​ All files All files ​ [DOMAIN_NAME] [DOMAIN_NAME] ​ Stock photos & vi…" at bounding box center [461, 204] width 877 height 363
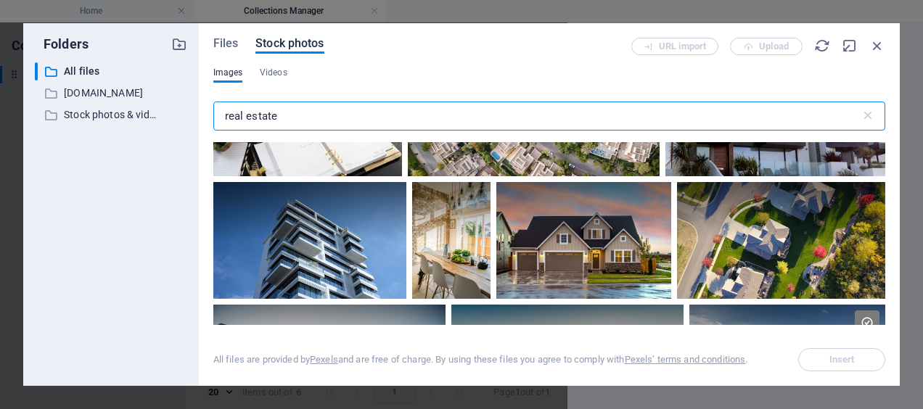
scroll to position [435, 0]
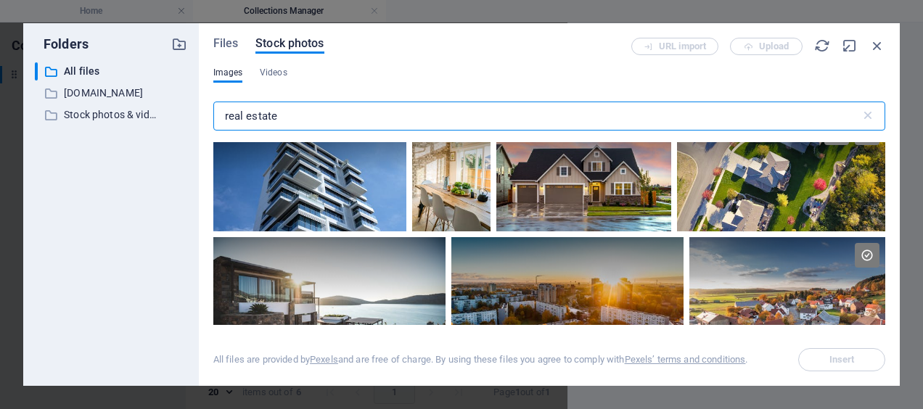
type input "real estate"
click at [750, 197] on div at bounding box center [781, 173] width 208 height 117
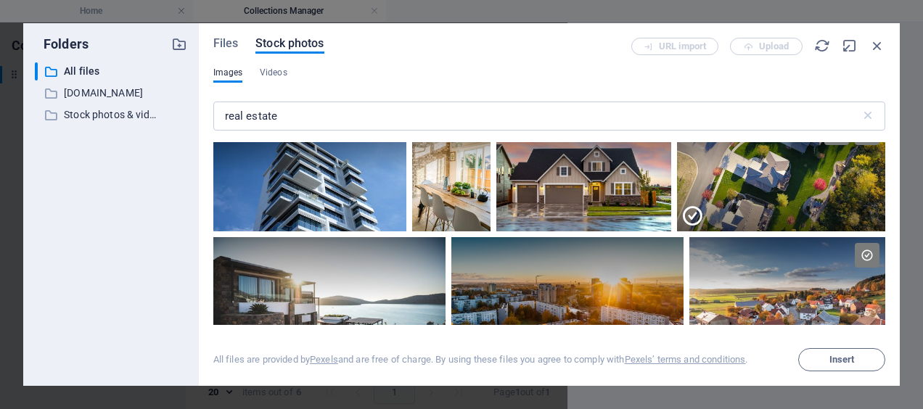
click at [750, 197] on div at bounding box center [781, 202] width 208 height 59
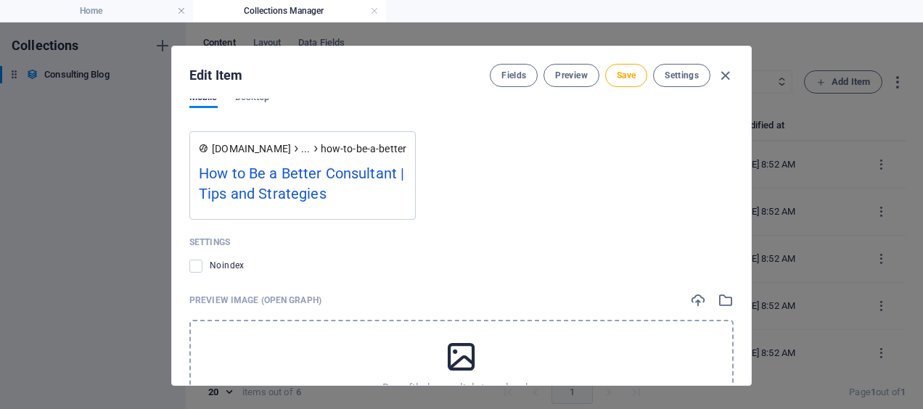
scroll to position [1820, 0]
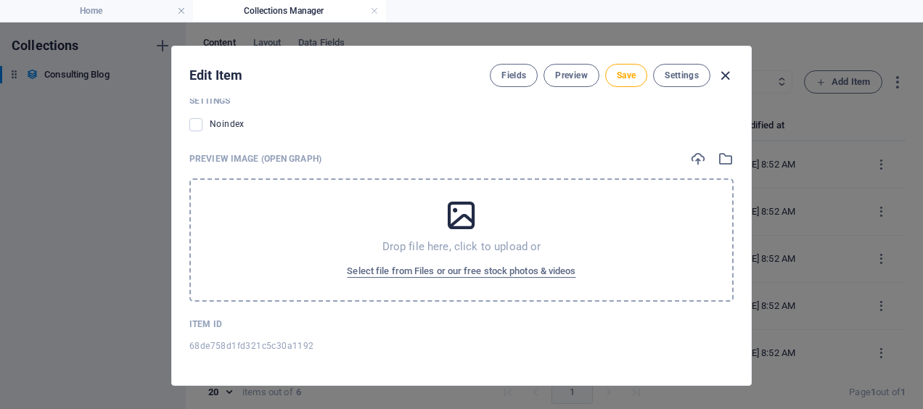
click at [726, 70] on icon "button" at bounding box center [725, 75] width 17 height 17
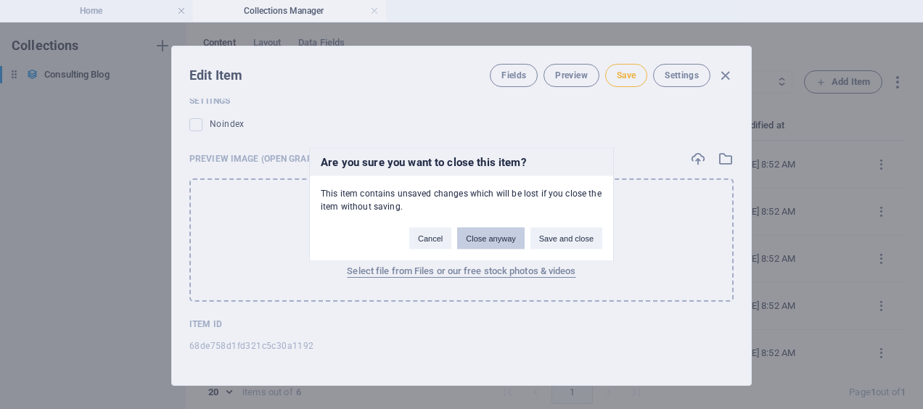
click at [506, 239] on button "Close anyway" at bounding box center [490, 239] width 67 height 22
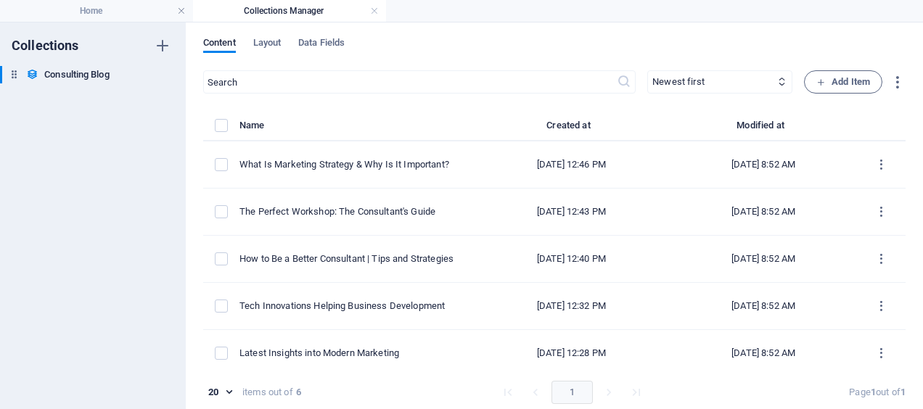
scroll to position [0, 0]
click at [375, 10] on link at bounding box center [374, 11] width 9 height 14
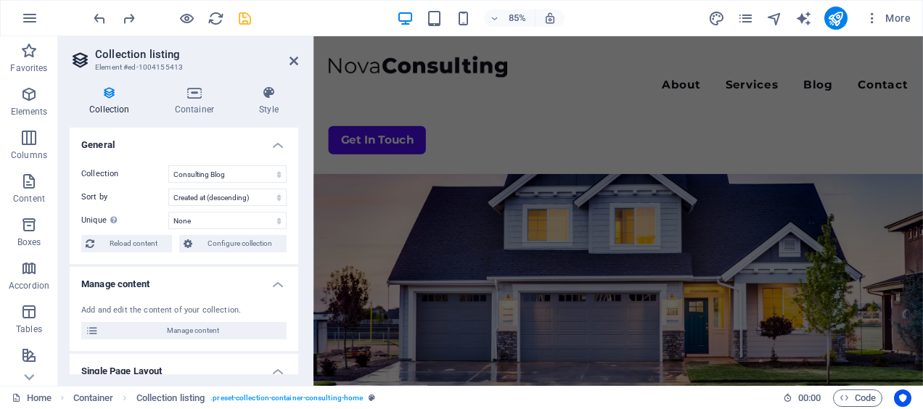
scroll to position [2716, 0]
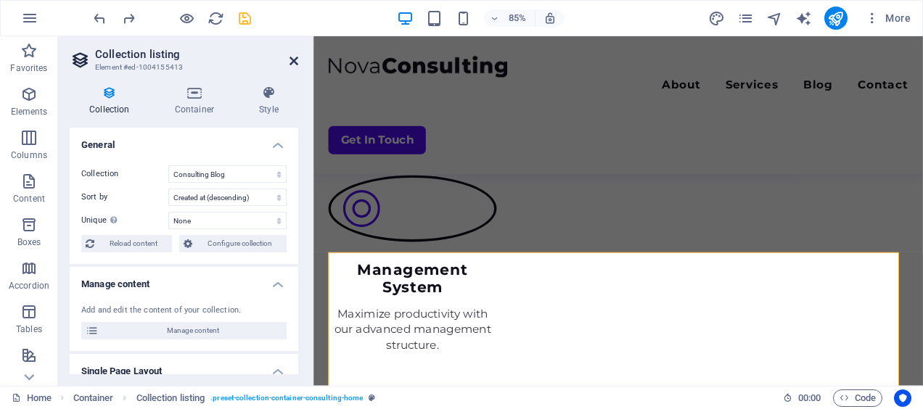
click at [294, 62] on icon at bounding box center [294, 61] width 9 height 12
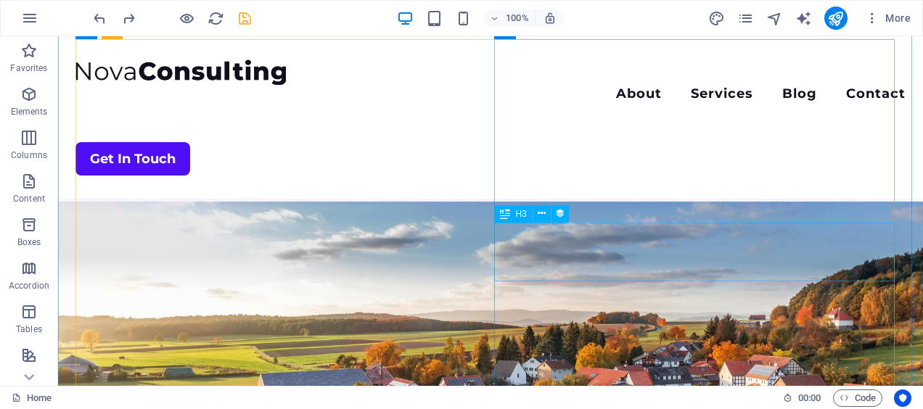
scroll to position [2745, 0]
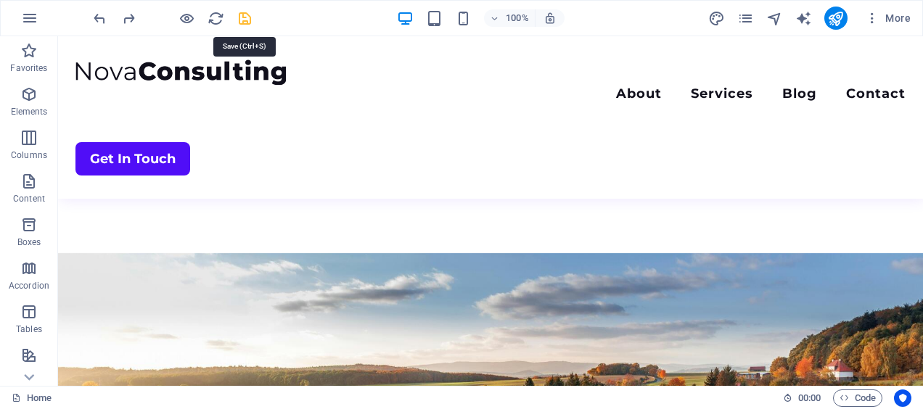
click at [247, 18] on icon "save" at bounding box center [245, 18] width 17 height 17
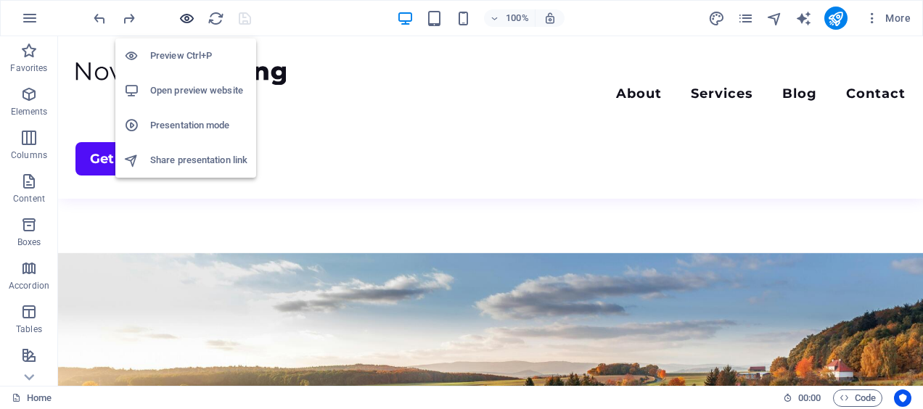
click at [187, 20] on icon "button" at bounding box center [187, 18] width 17 height 17
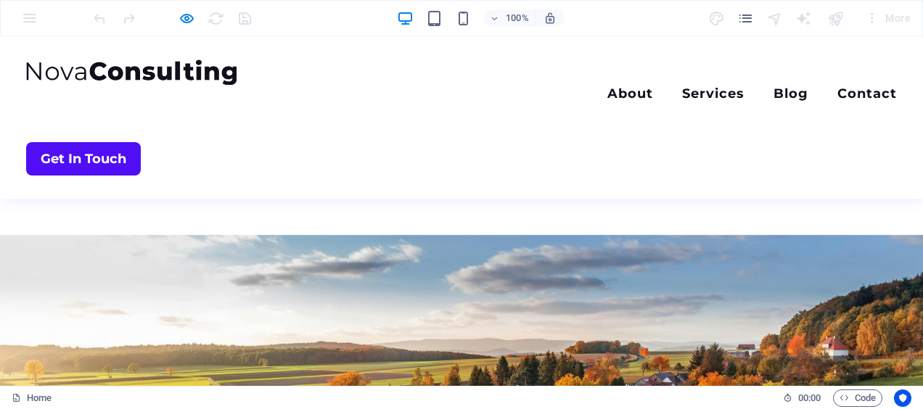
scroll to position [2818, 0]
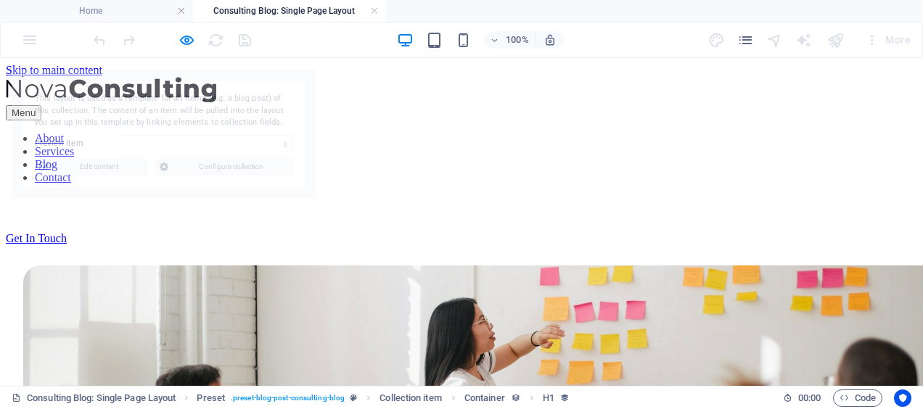
scroll to position [387, 0]
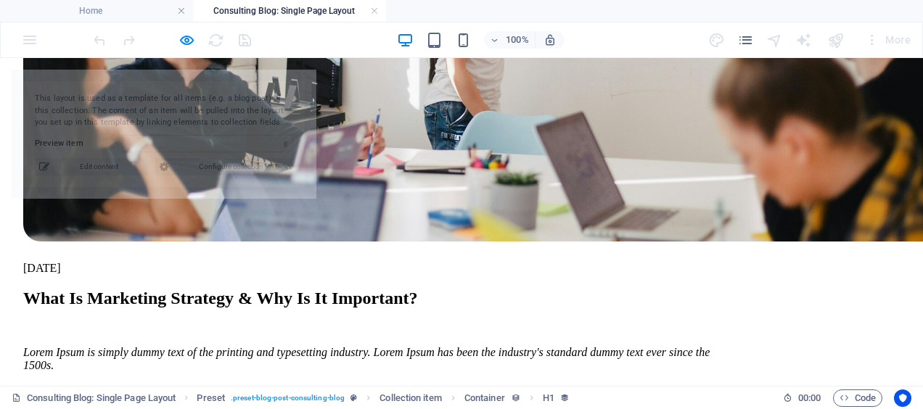
select select "68de758d1fd321c5c30a1197"
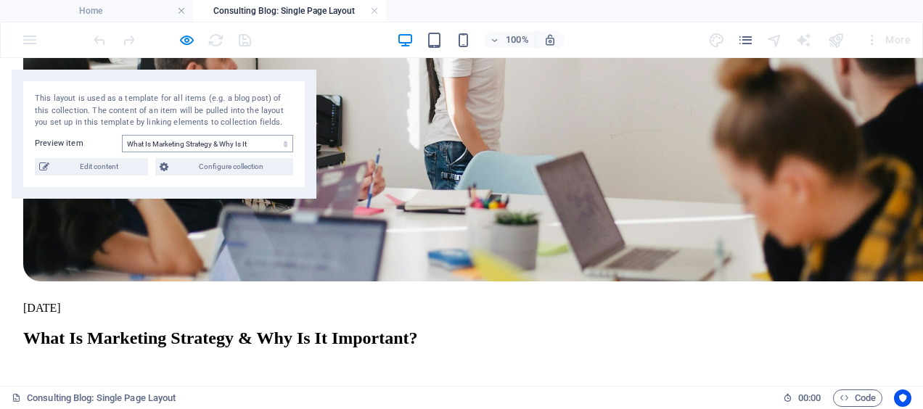
scroll to position [242, 0]
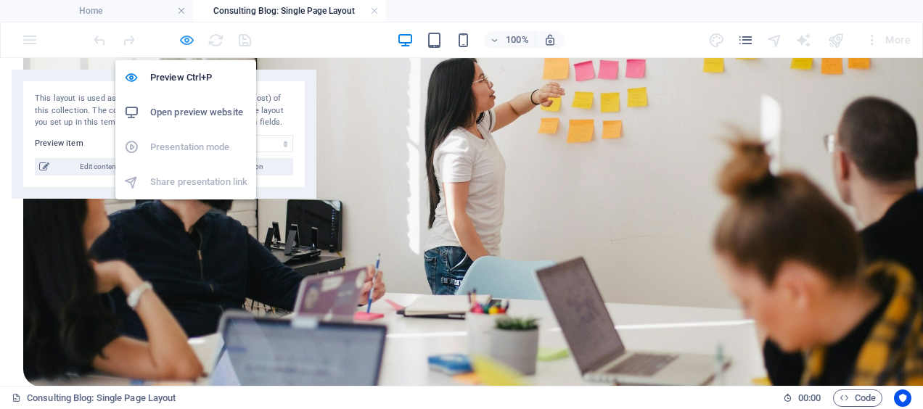
click at [185, 41] on icon "button" at bounding box center [187, 40] width 17 height 17
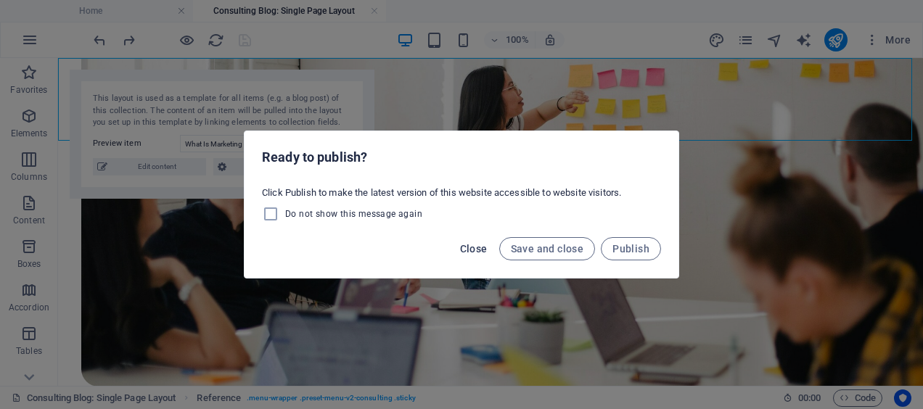
click at [472, 248] on span "Close" at bounding box center [474, 249] width 28 height 12
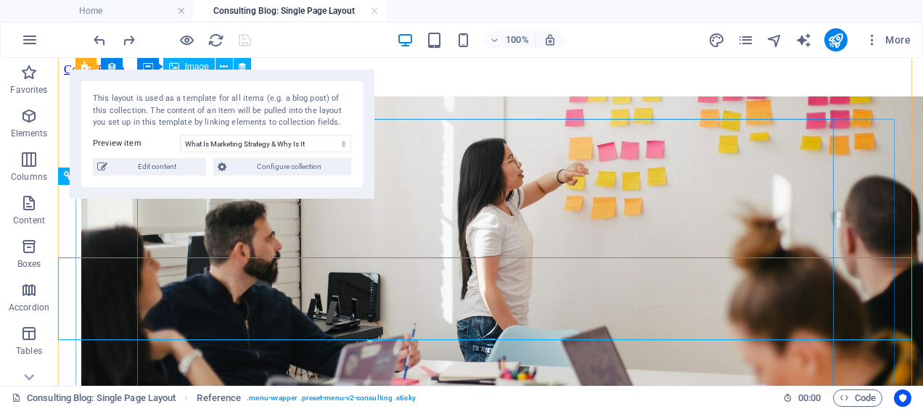
scroll to position [0, 0]
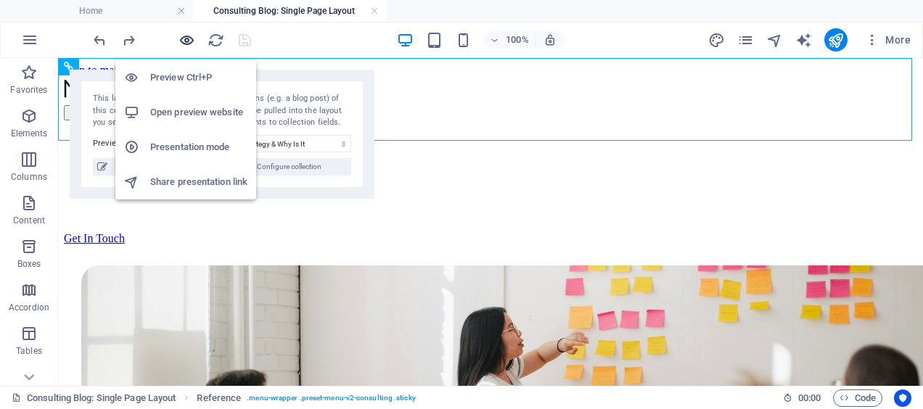
click at [184, 39] on icon "button" at bounding box center [187, 40] width 17 height 17
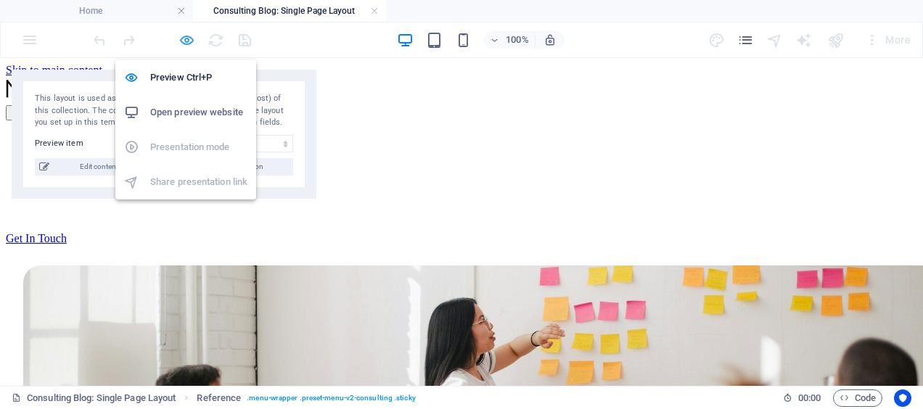
click at [189, 37] on icon "button" at bounding box center [187, 40] width 17 height 17
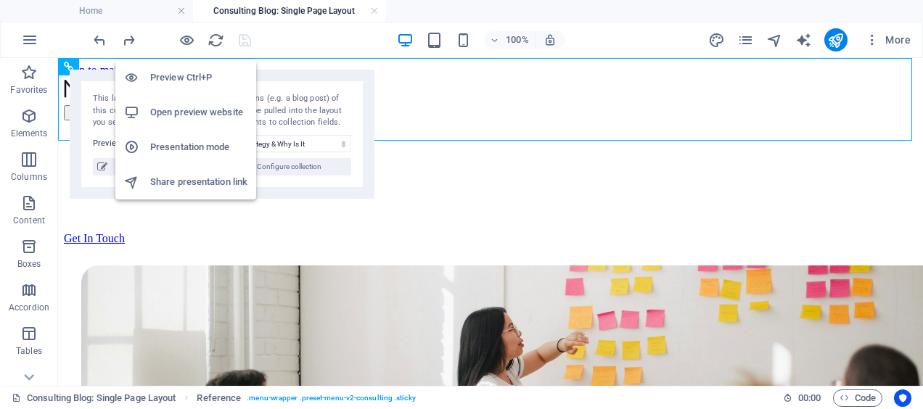
click at [191, 113] on h6 "Open preview website" at bounding box center [198, 112] width 97 height 17
